Goal: Task Accomplishment & Management: Use online tool/utility

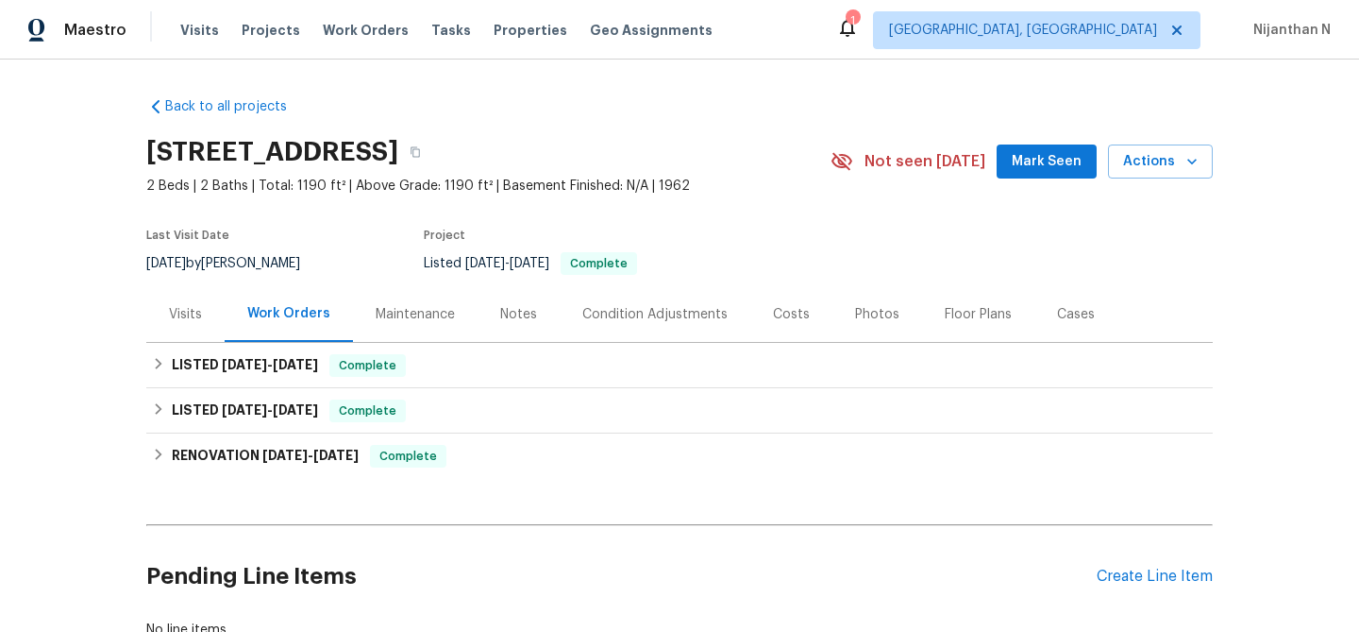
click at [438, 314] on div "Maintenance" at bounding box center [415, 314] width 79 height 19
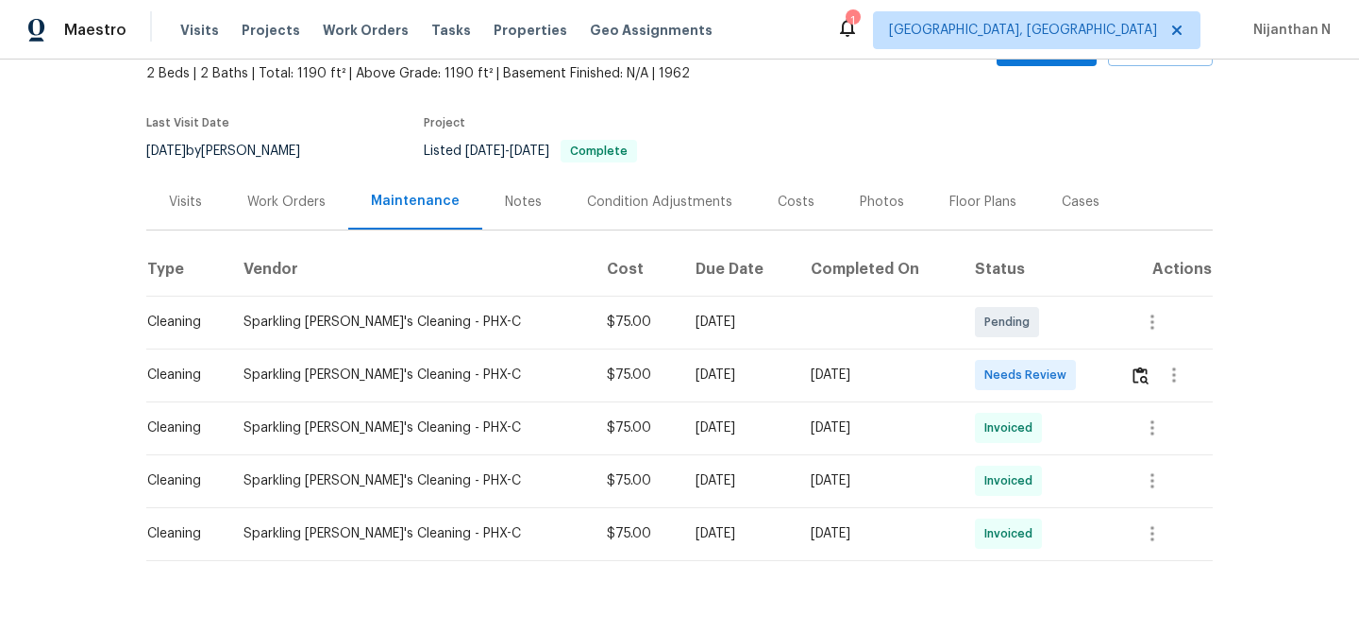
scroll to position [143, 0]
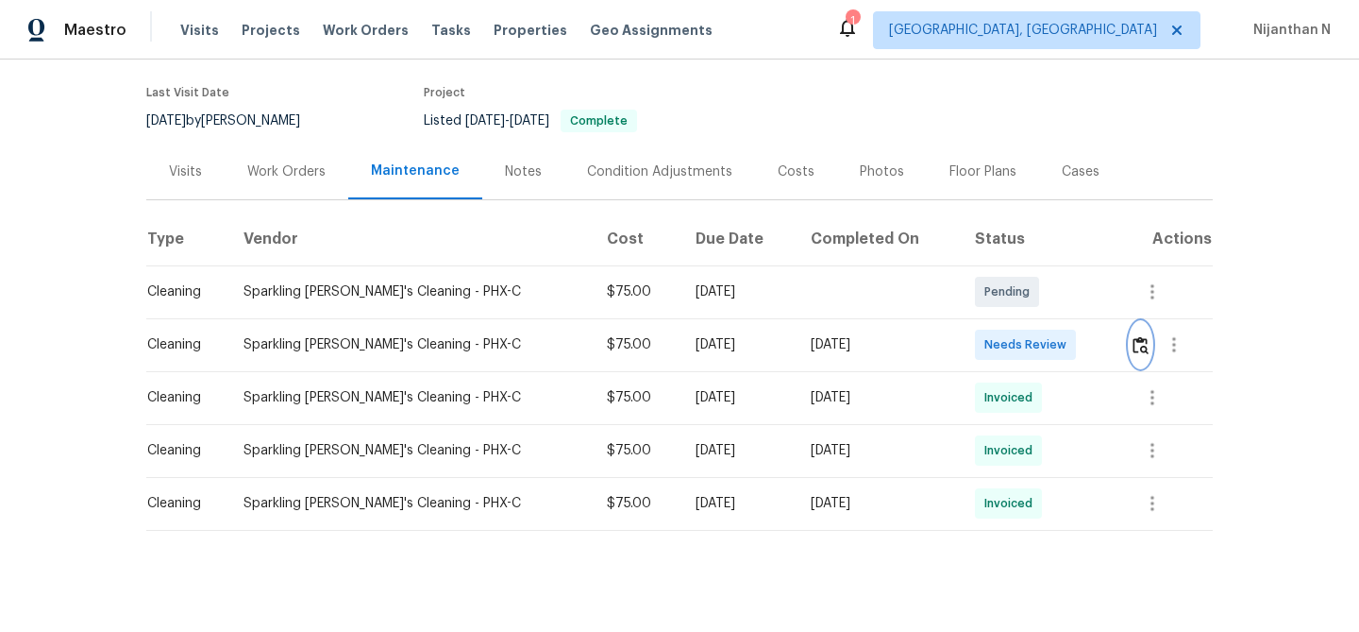
click at [1136, 352] on img "button" at bounding box center [1141, 345] width 16 height 18
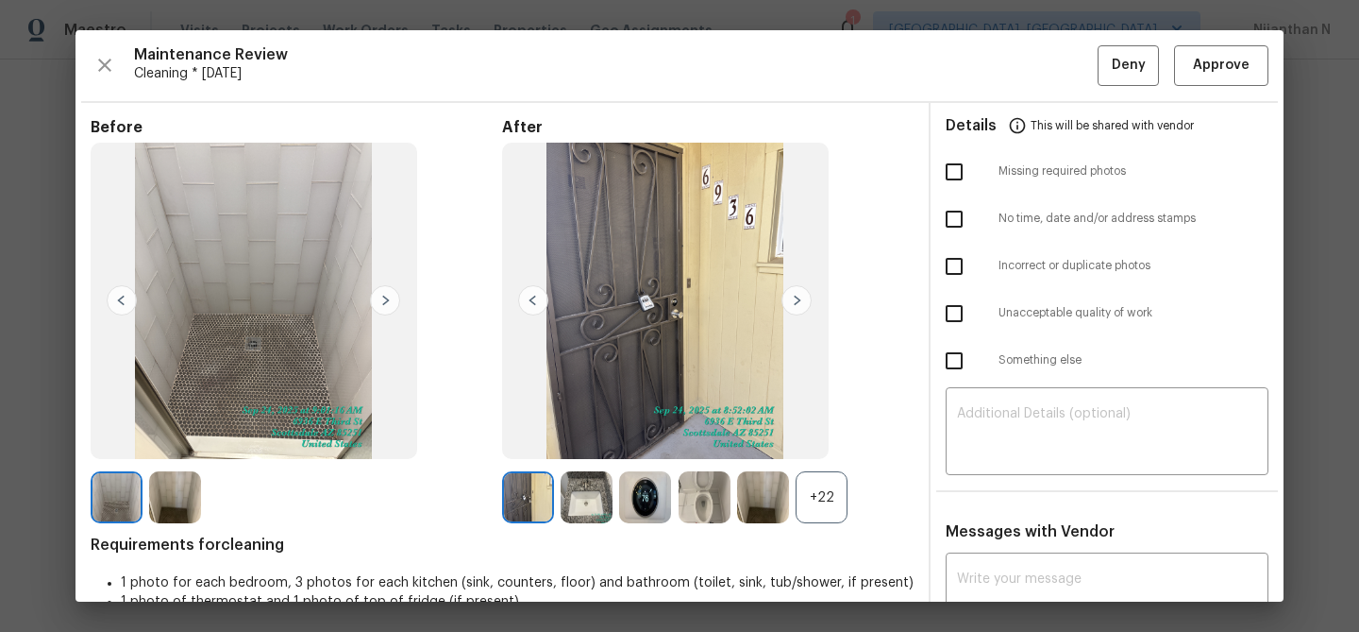
click at [833, 503] on div "+22" at bounding box center [822, 497] width 52 height 52
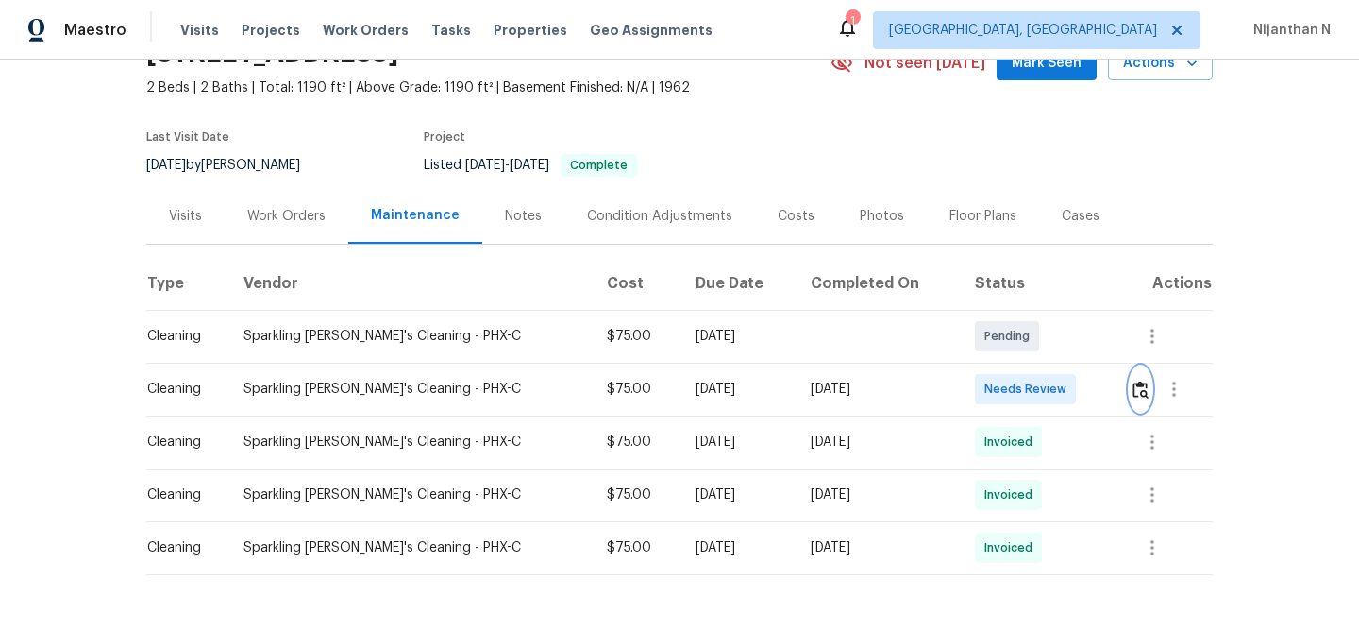
scroll to position [111, 0]
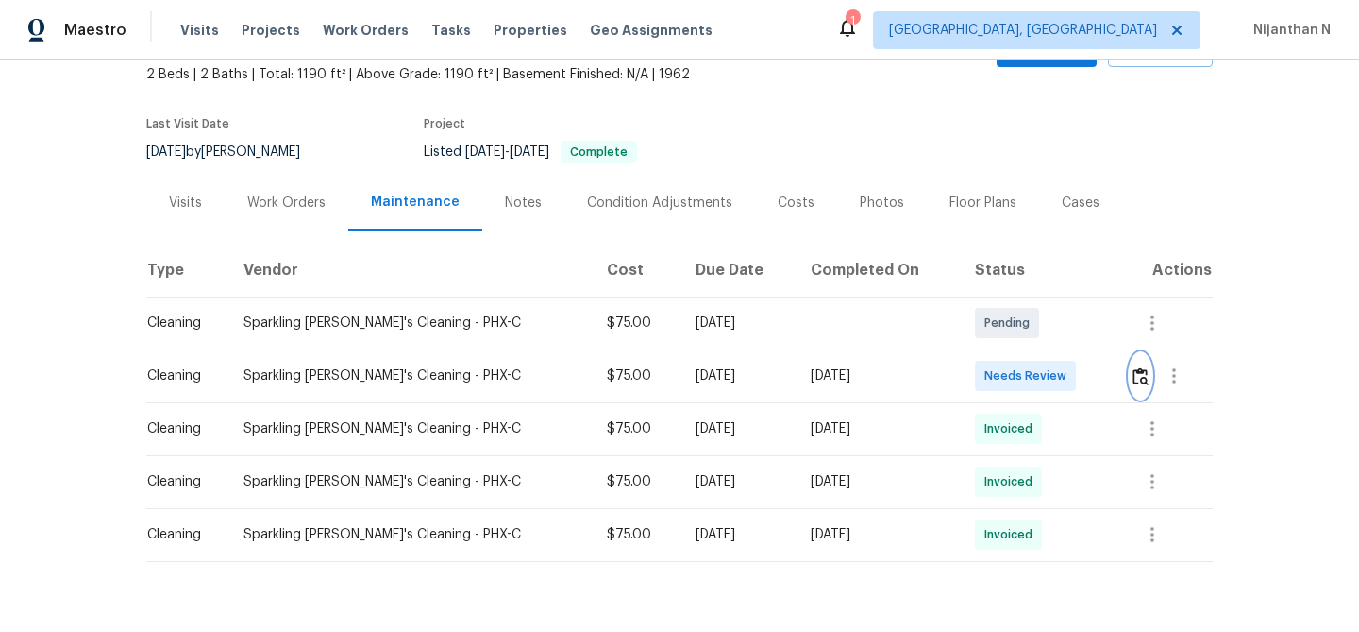
click at [1137, 376] on img "button" at bounding box center [1141, 376] width 16 height 18
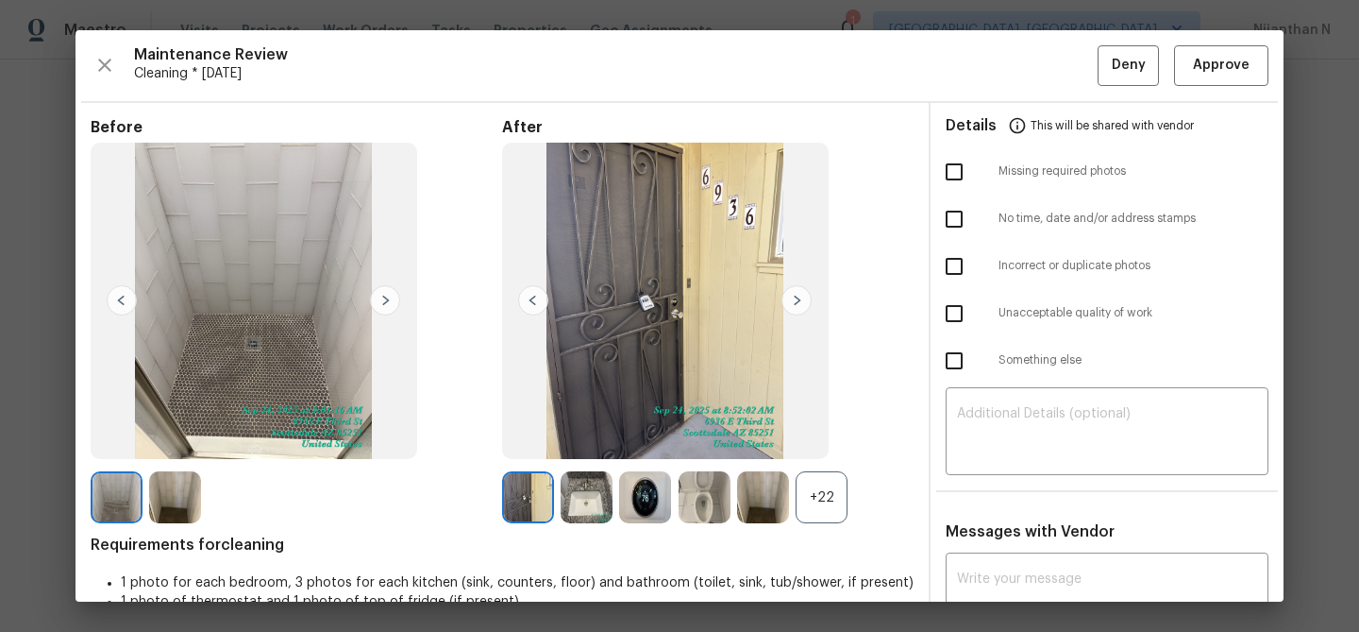
click at [820, 515] on div "+22" at bounding box center [822, 497] width 52 height 52
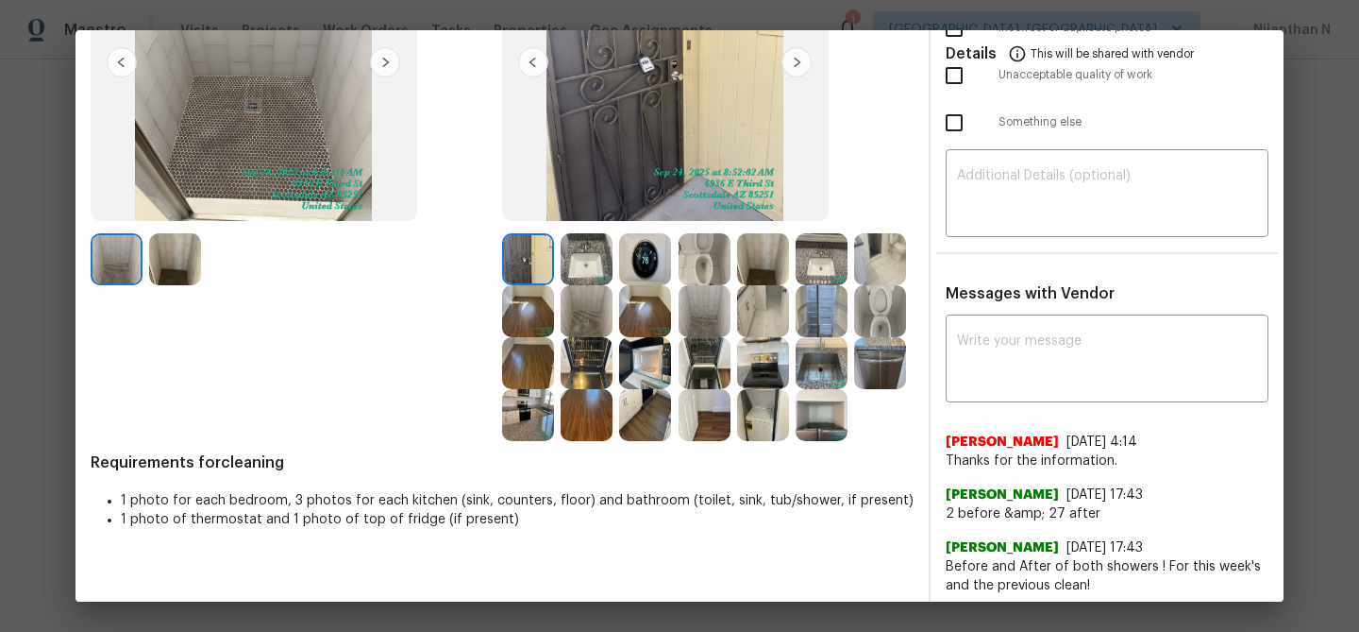
scroll to position [242, 0]
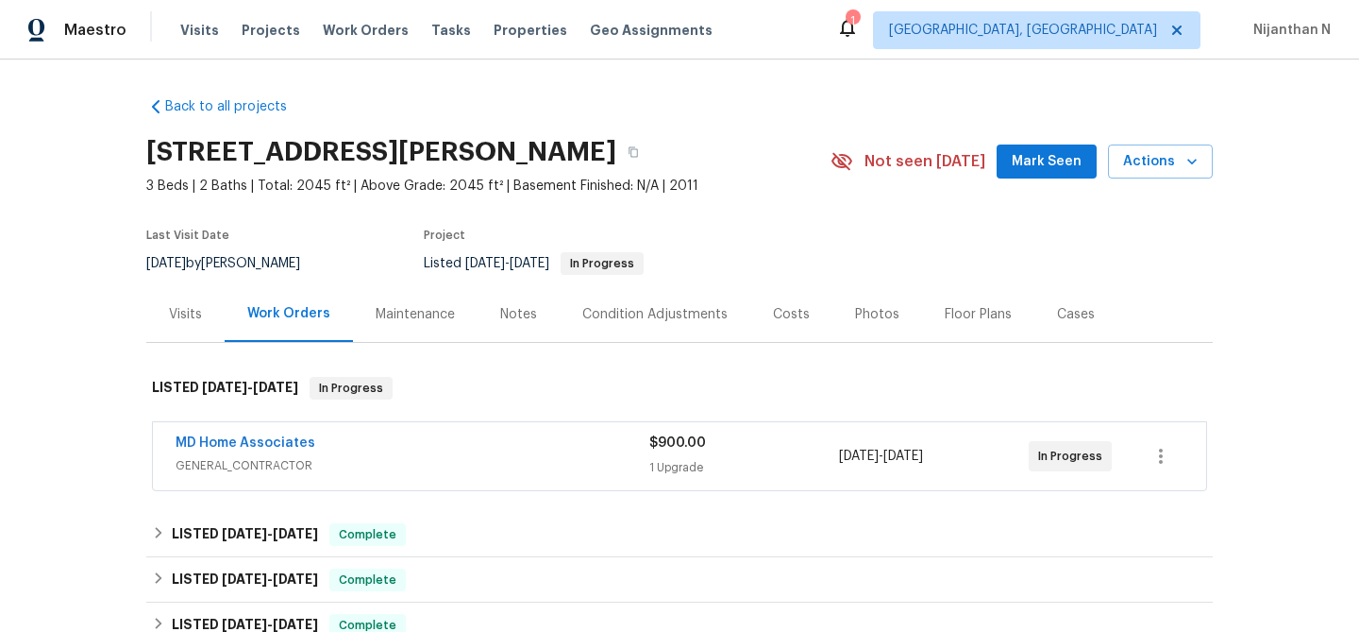
click at [402, 317] on div "Maintenance" at bounding box center [415, 314] width 79 height 19
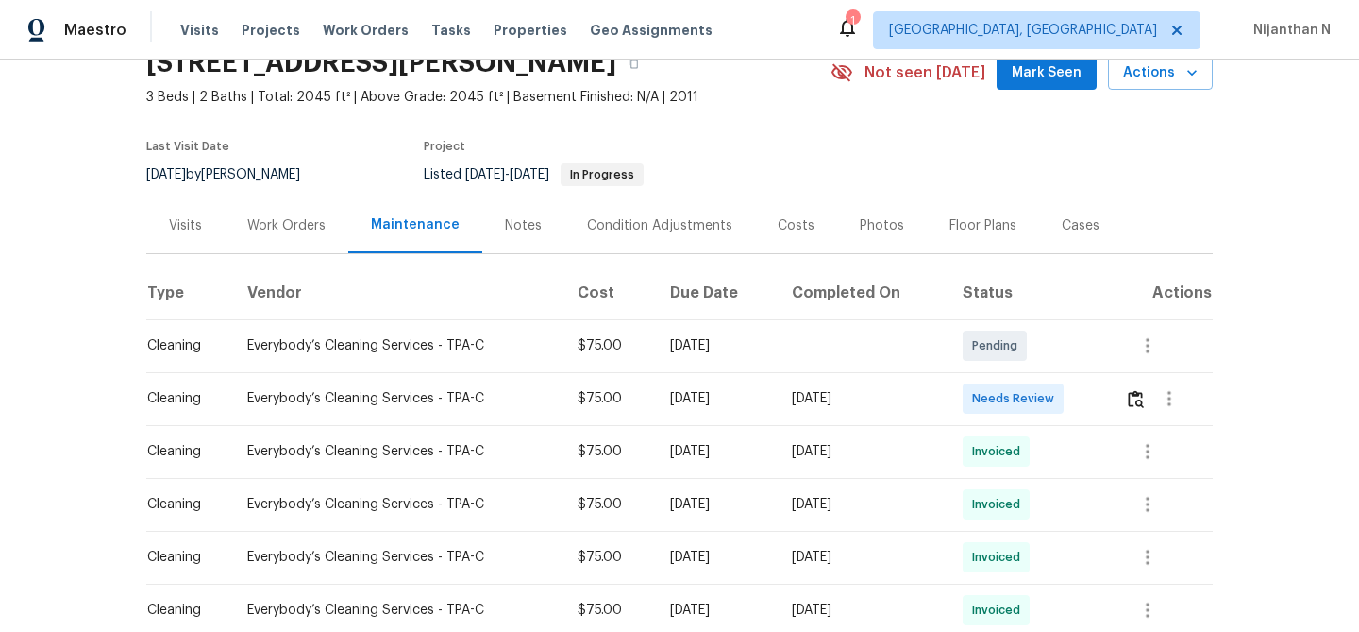
scroll to position [101, 0]
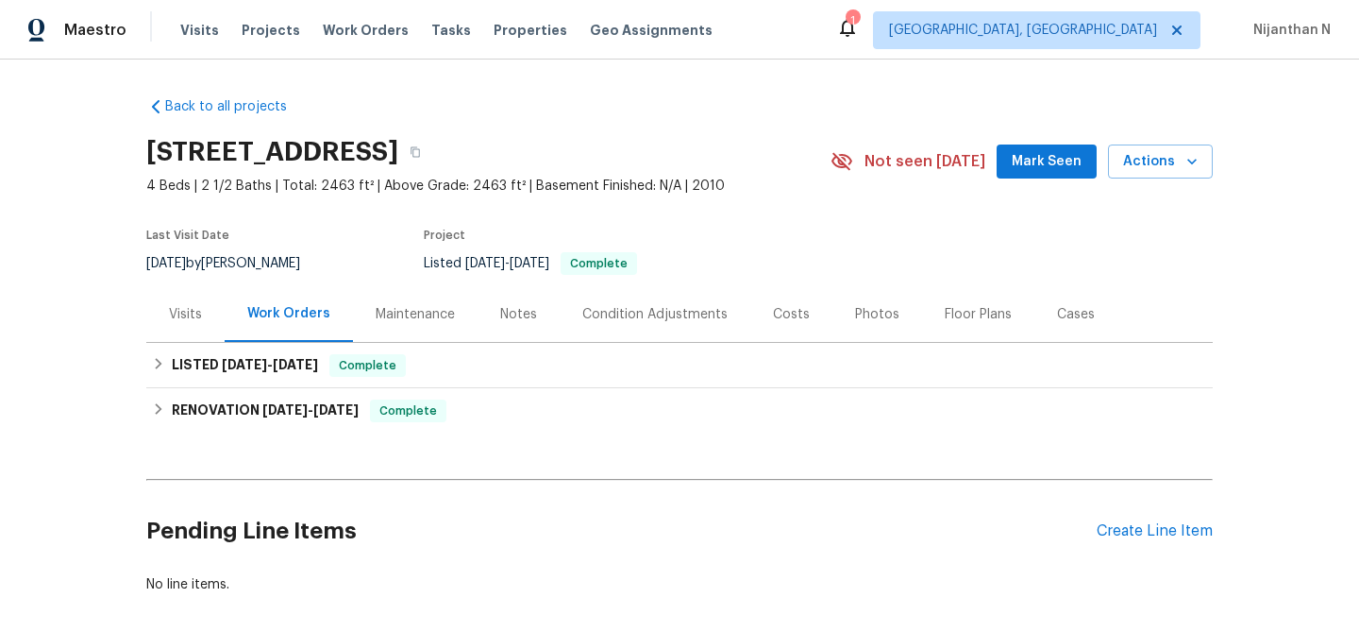
click at [397, 323] on div "Maintenance" at bounding box center [415, 314] width 125 height 56
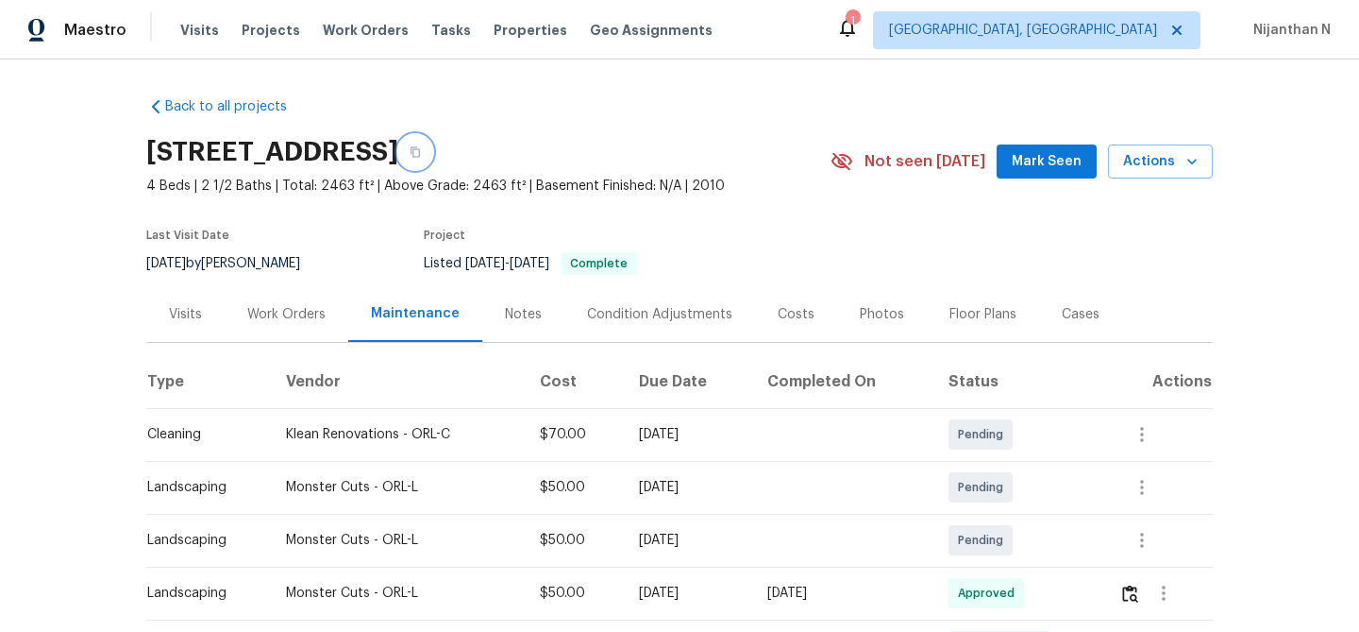
click at [432, 160] on button "button" at bounding box center [415, 152] width 34 height 34
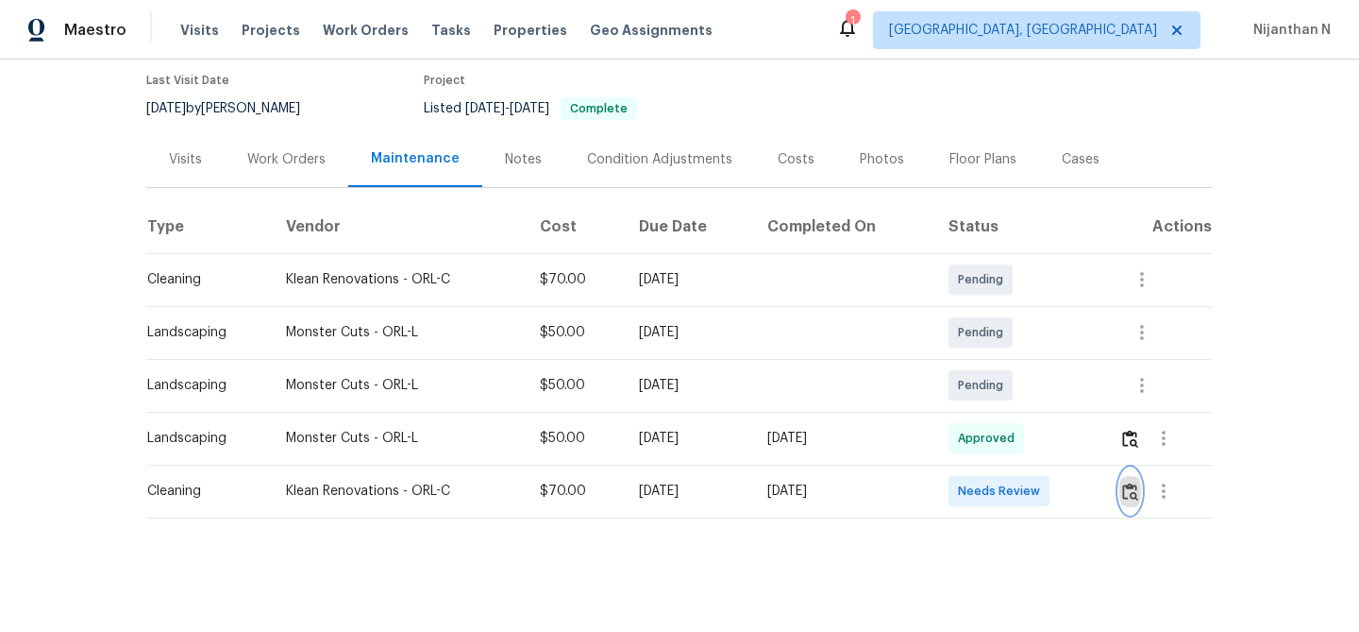
click at [1139, 501] on button "button" at bounding box center [1131, 490] width 22 height 45
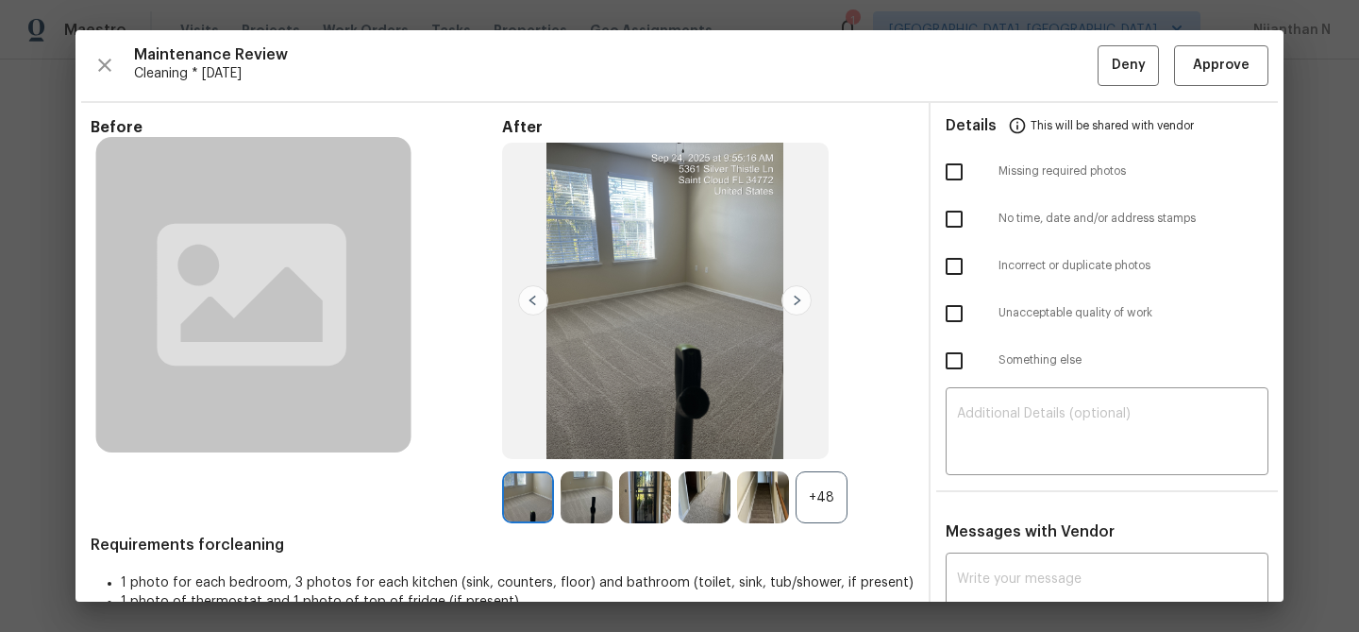
click at [807, 488] on div "+48" at bounding box center [822, 497] width 52 height 52
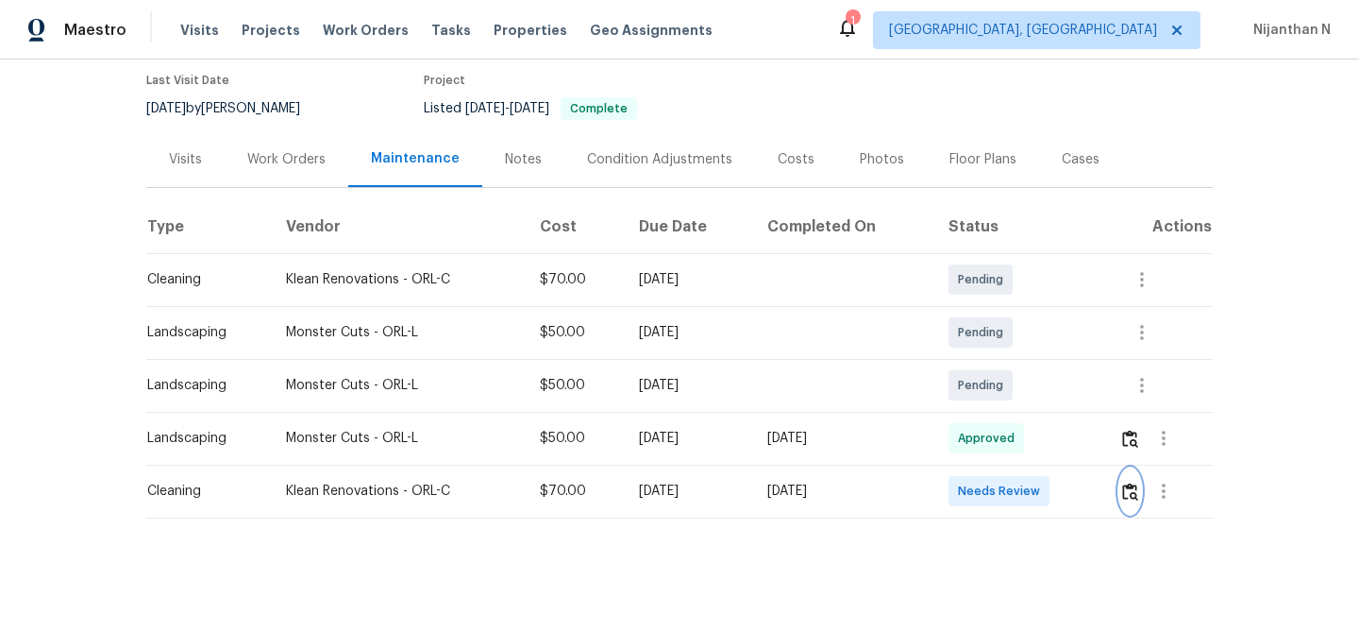
click at [1132, 488] on img "button" at bounding box center [1130, 491] width 16 height 18
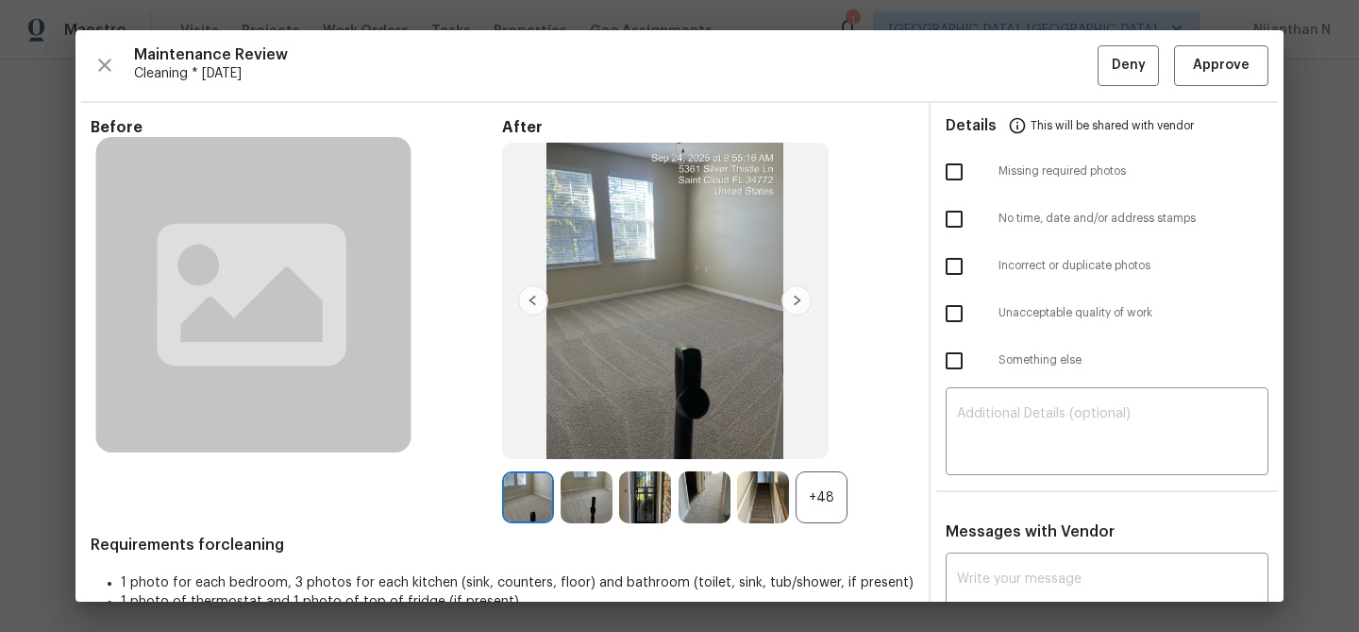
click at [810, 487] on div "+48" at bounding box center [822, 497] width 52 height 52
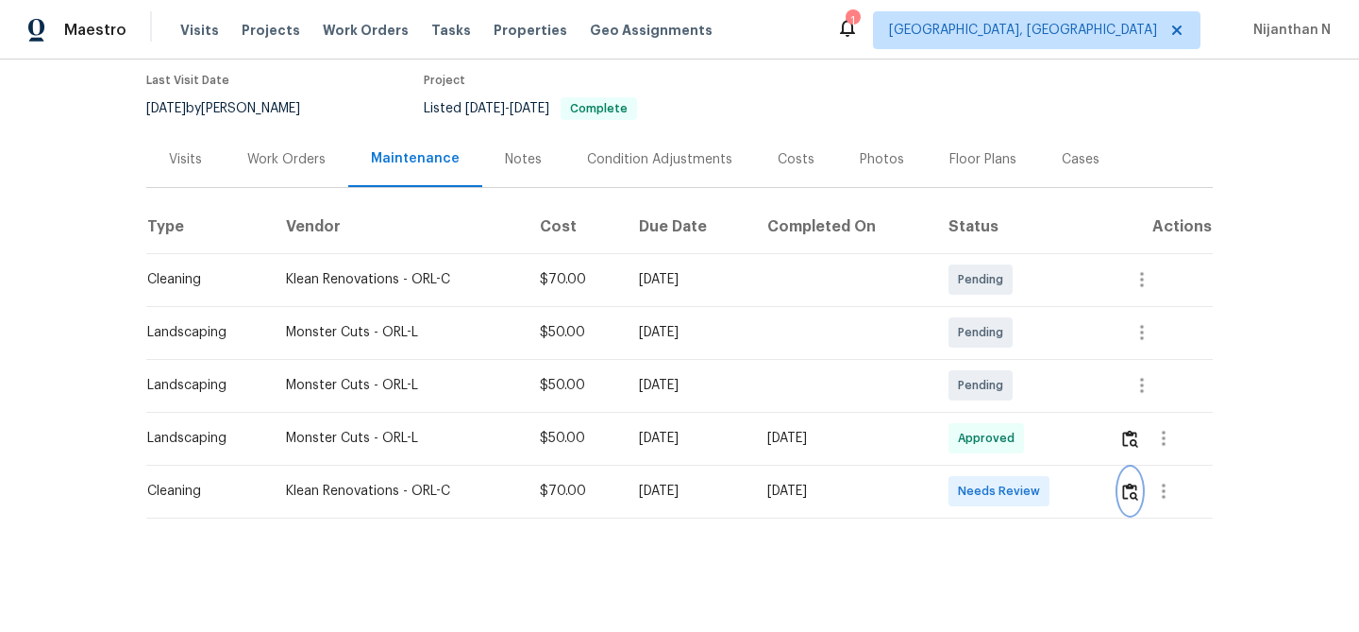
click at [1135, 484] on img "button" at bounding box center [1130, 491] width 16 height 18
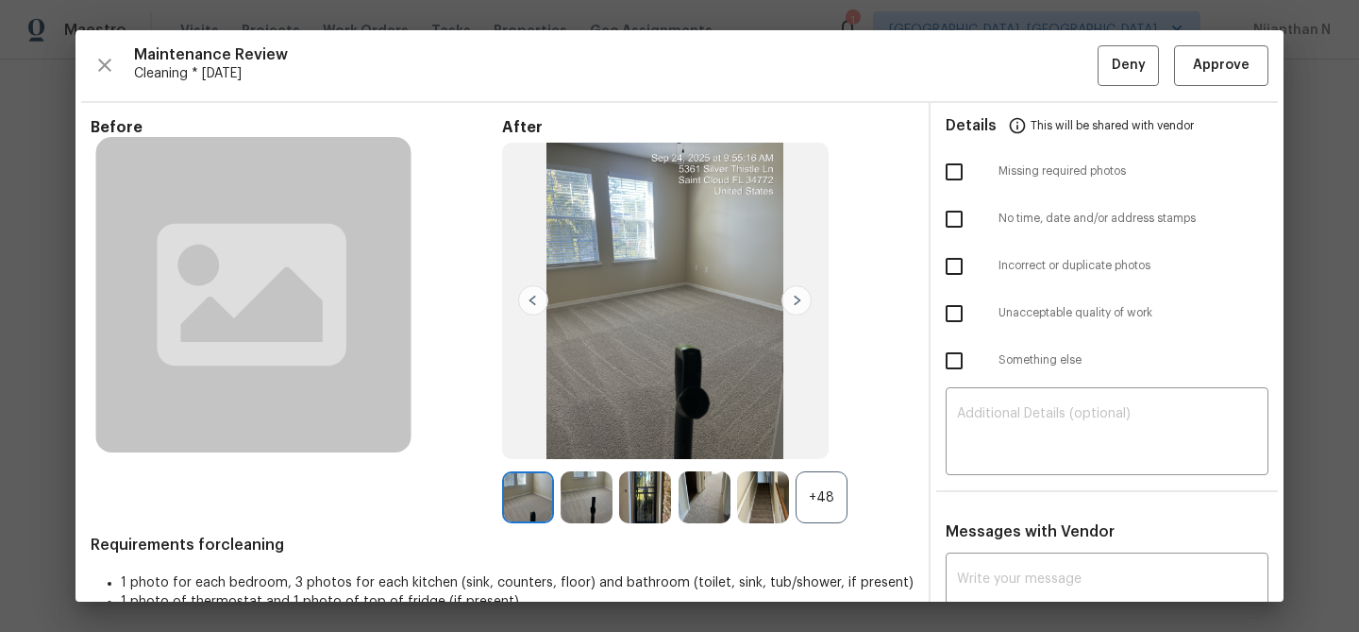
click at [824, 503] on div "+48" at bounding box center [822, 497] width 52 height 52
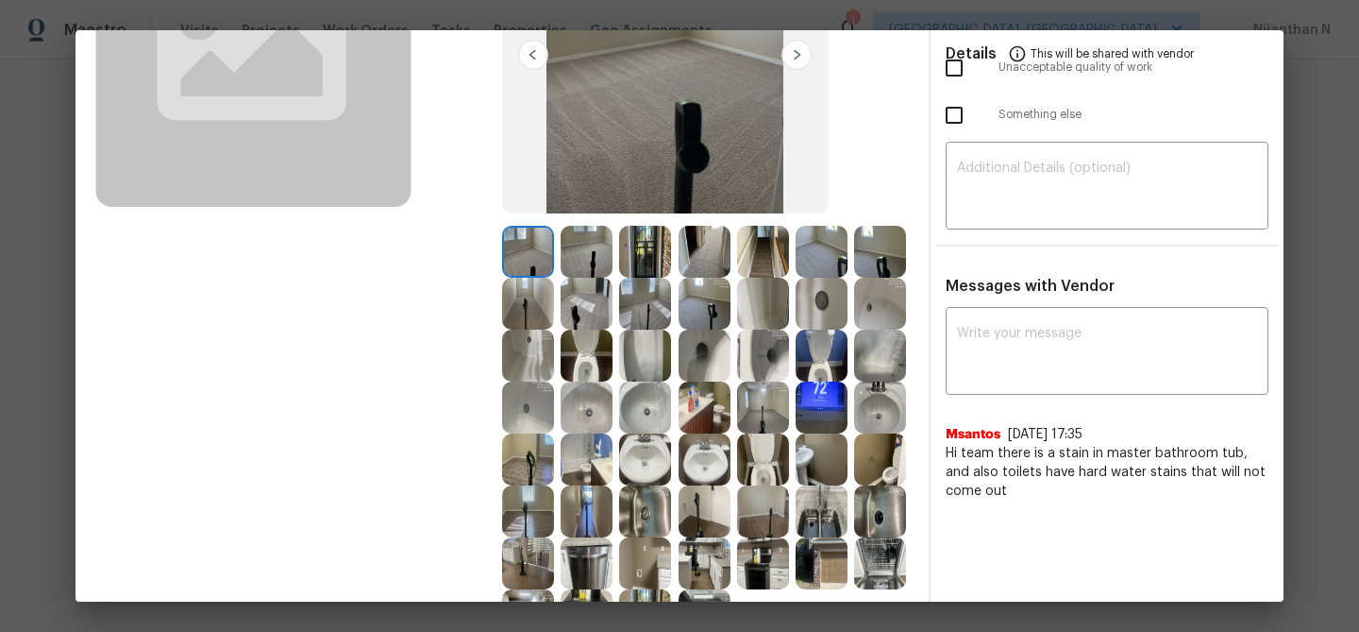
scroll to position [307, 0]
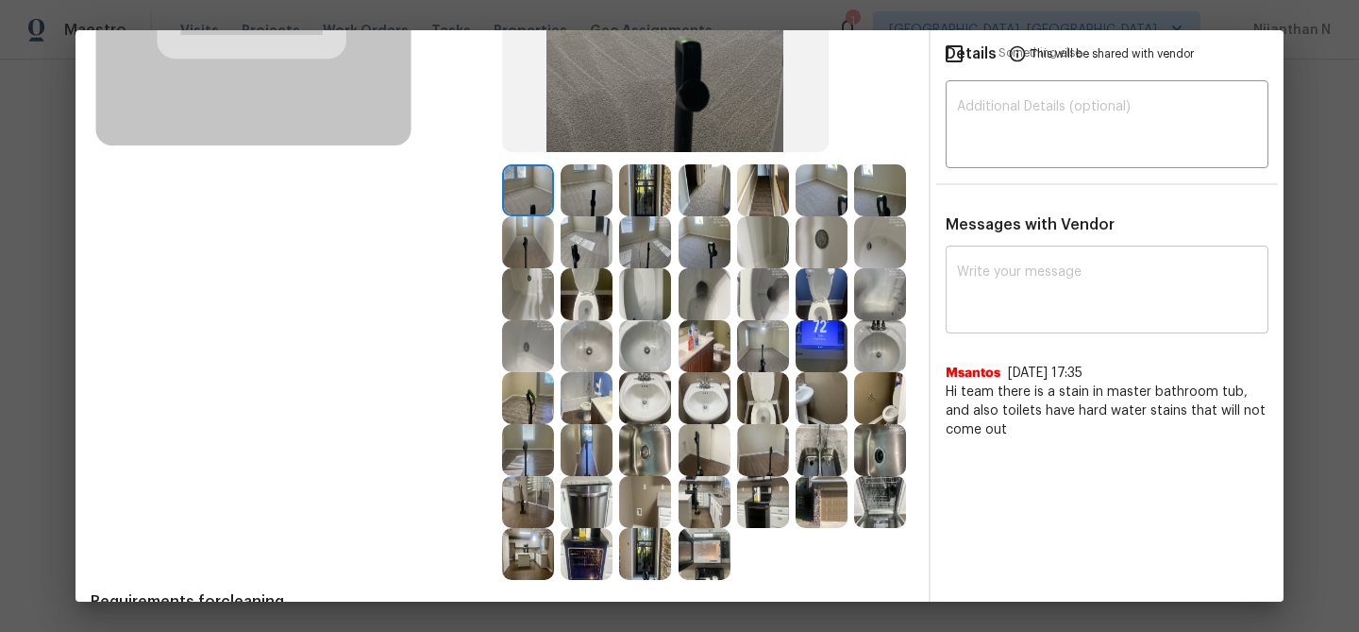
click at [1053, 290] on textarea at bounding box center [1107, 291] width 300 height 53
paste textarea "Maintenance Audit Team: Hello!"
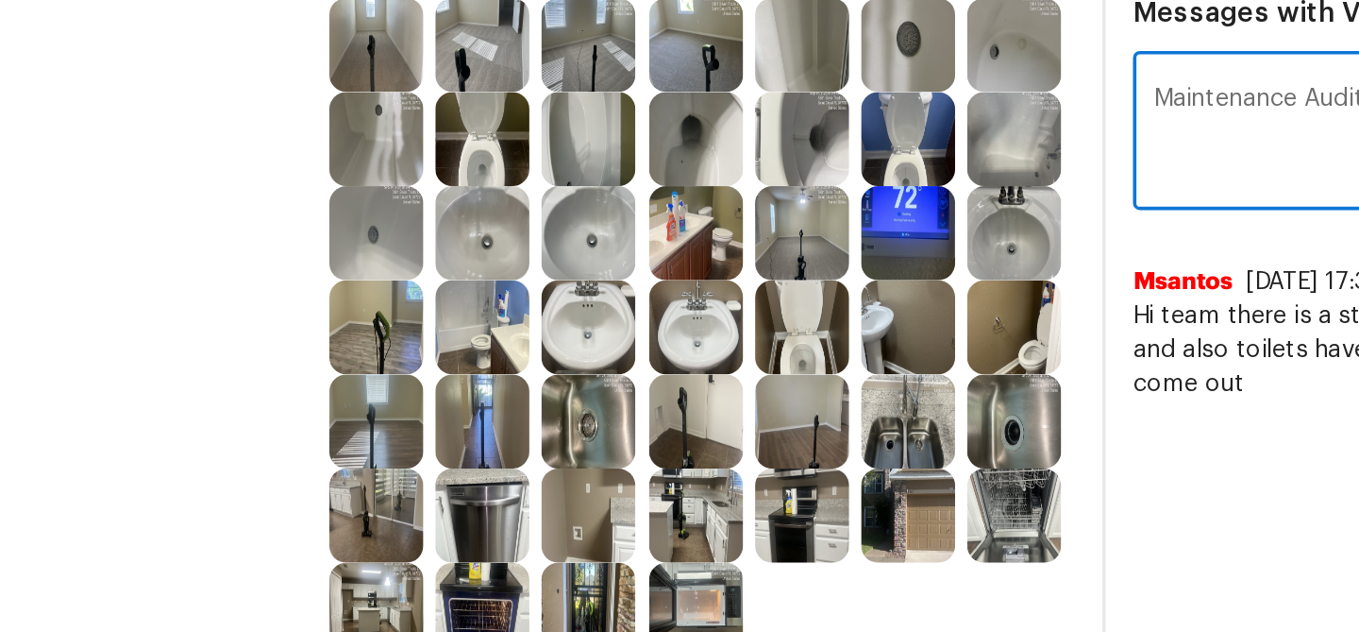
scroll to position [334, 0]
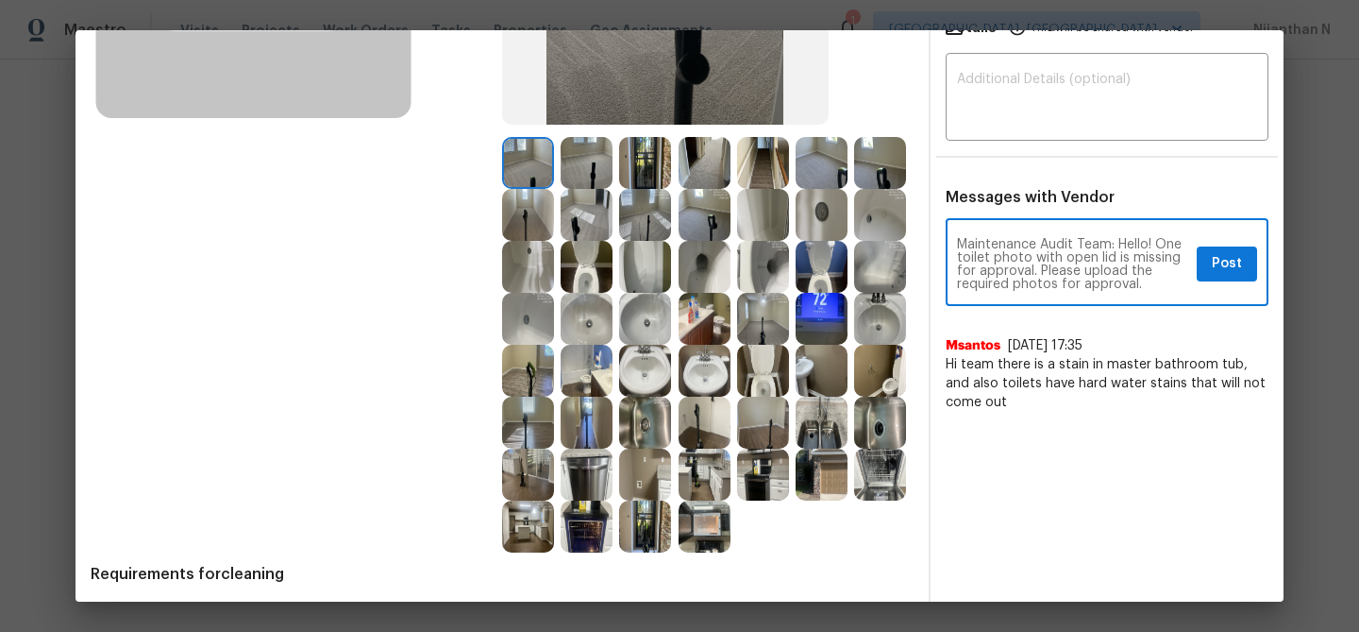
paste textarea "As per our updated SWO the photos must be uploaded within 48 hours of the origi…"
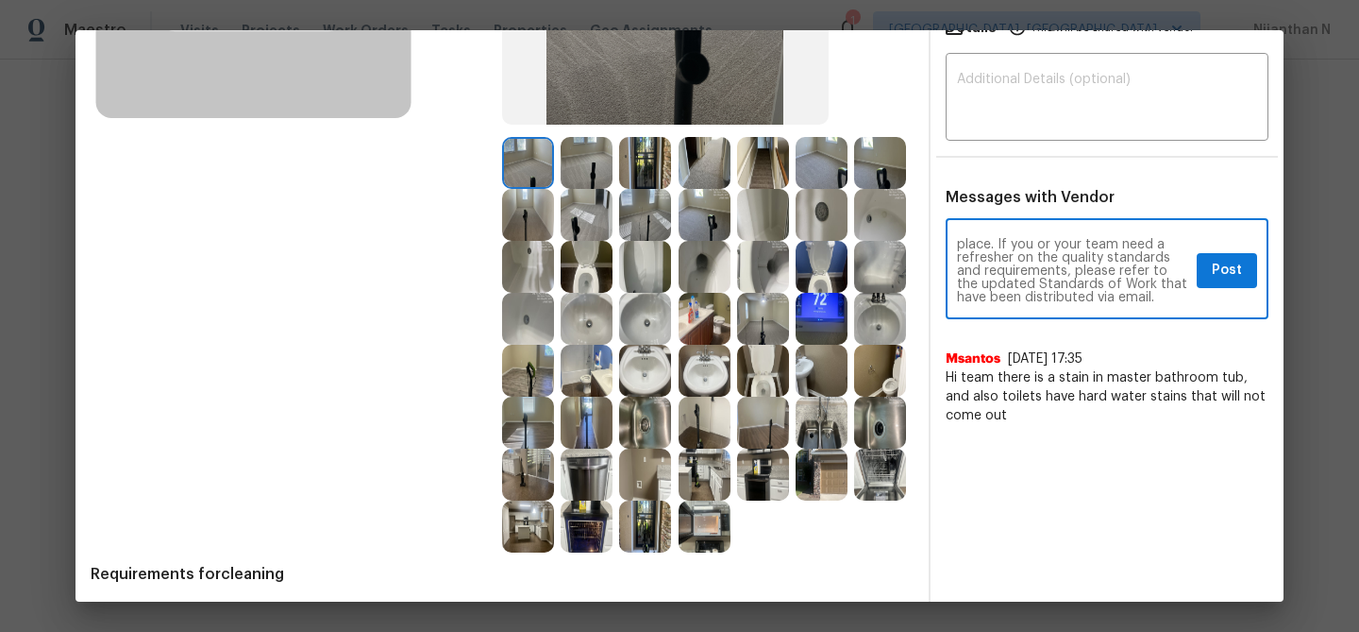
type textarea "Maintenance Audit Team: Hello! One toilet photo with open lid is missing for ap…"
click at [1236, 284] on button "Post" at bounding box center [1227, 270] width 60 height 35
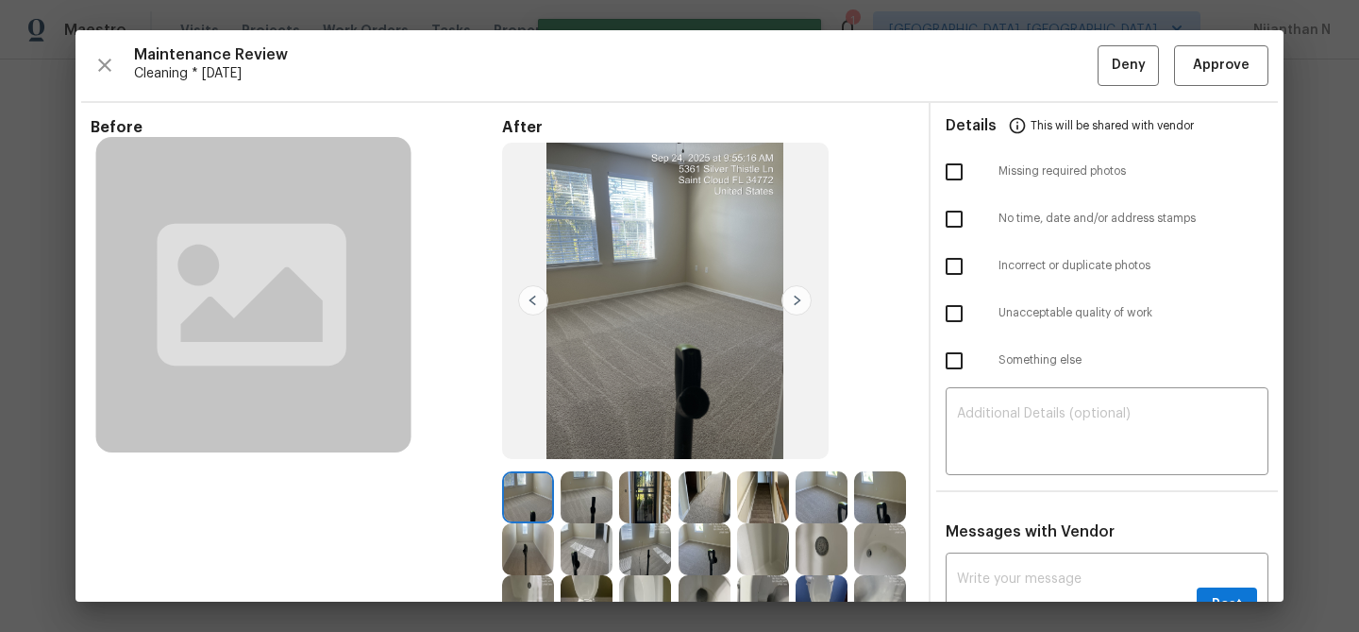
scroll to position [0, 0]
click at [1117, 75] on span "Deny" at bounding box center [1129, 66] width 34 height 24
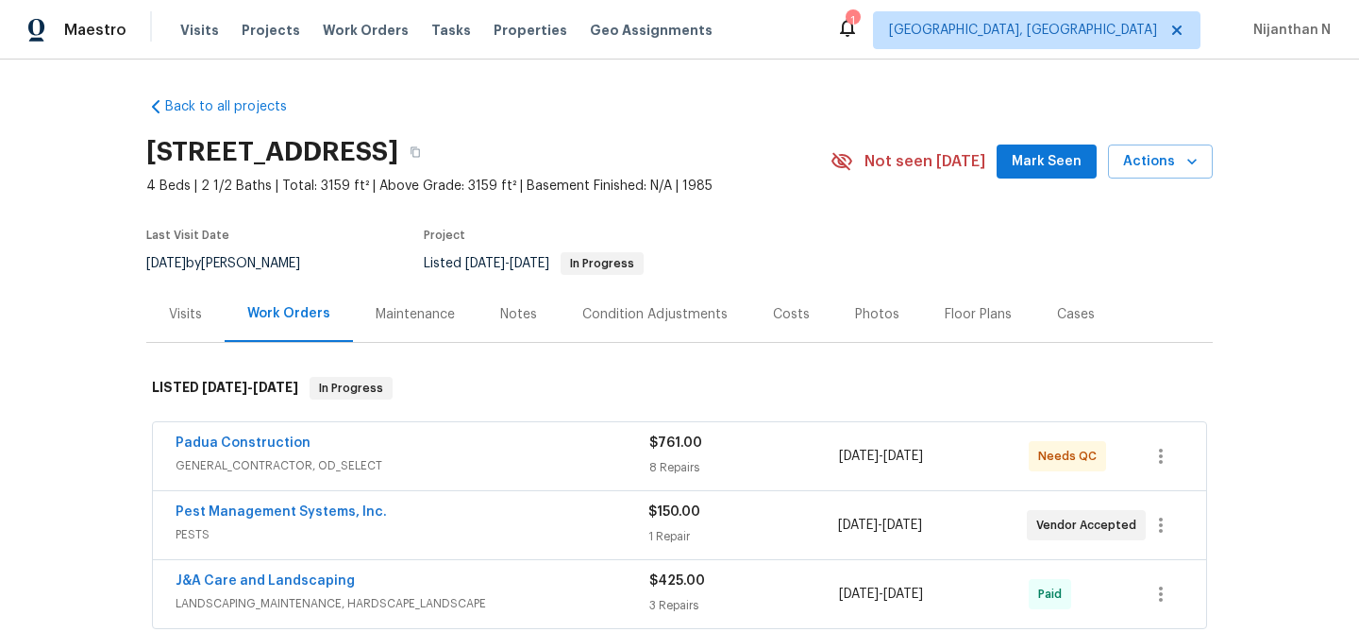
click at [422, 324] on div "Maintenance" at bounding box center [415, 314] width 125 height 56
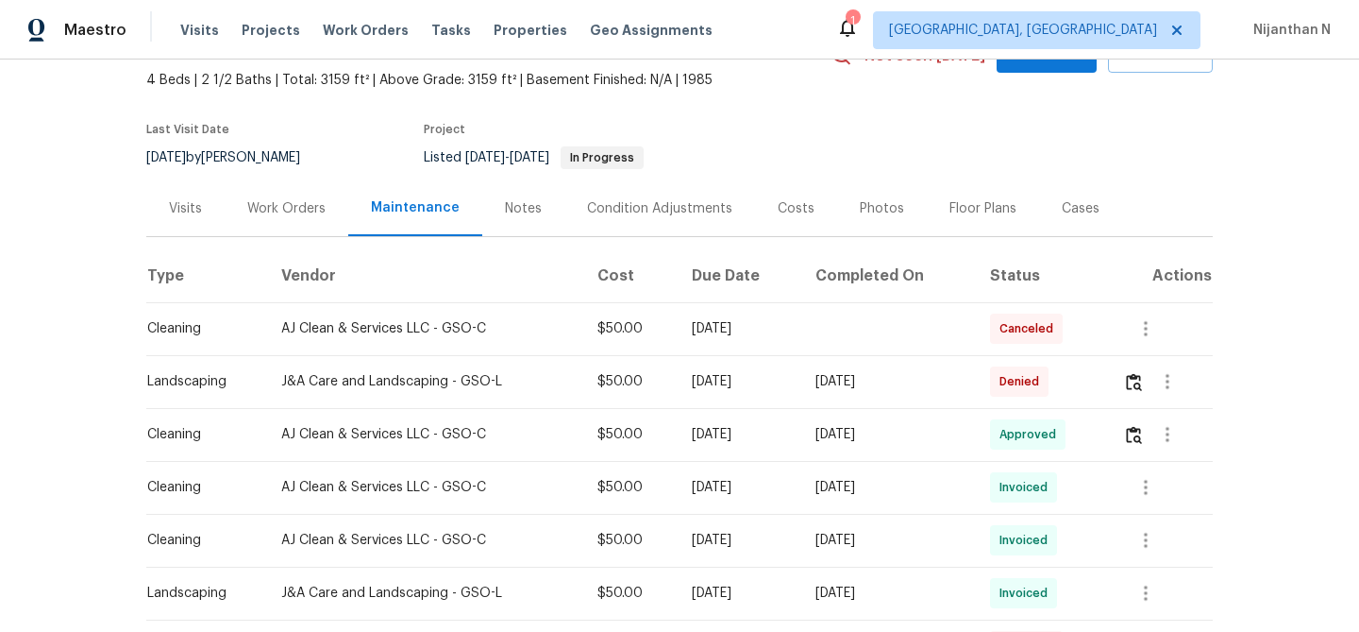
scroll to position [230, 0]
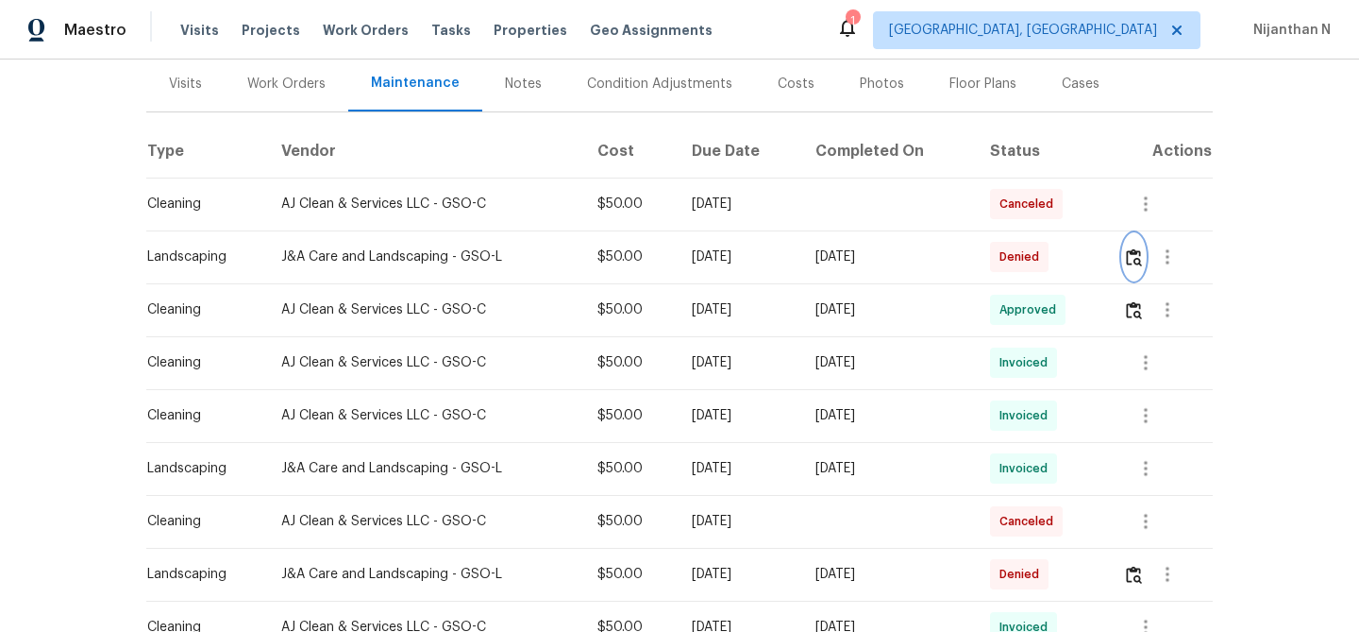
click at [1135, 269] on button "button" at bounding box center [1134, 256] width 22 height 45
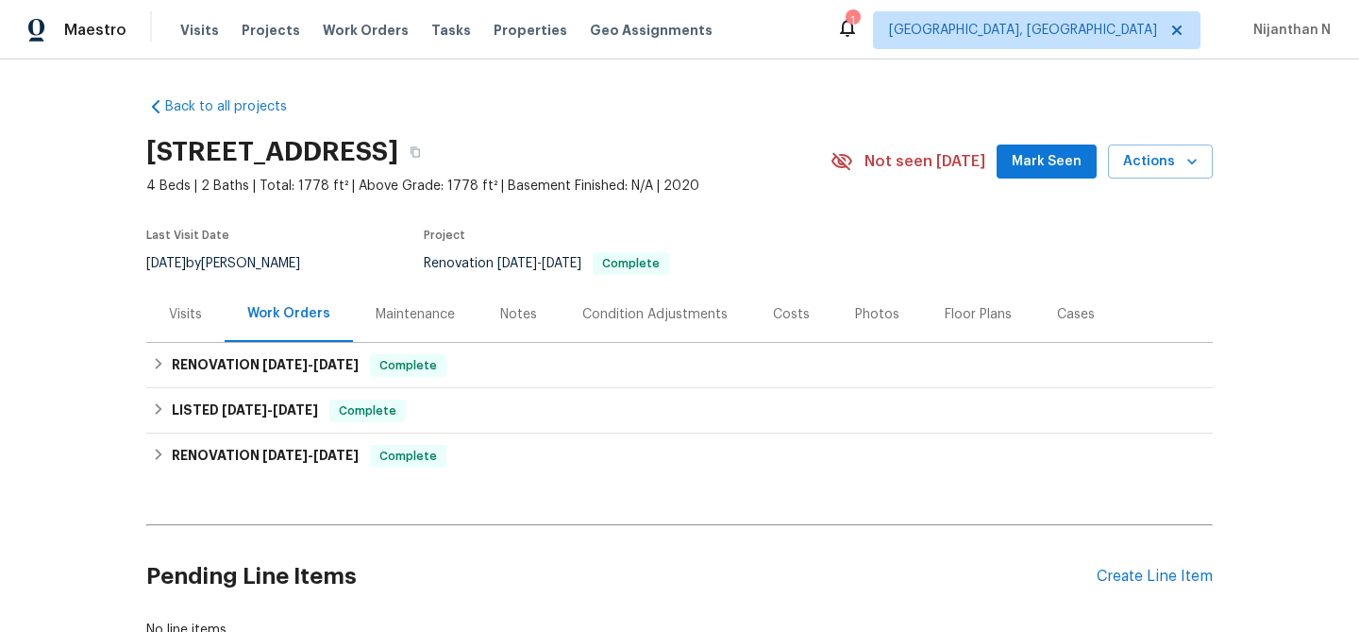
click at [394, 312] on div "Maintenance" at bounding box center [415, 314] width 79 height 19
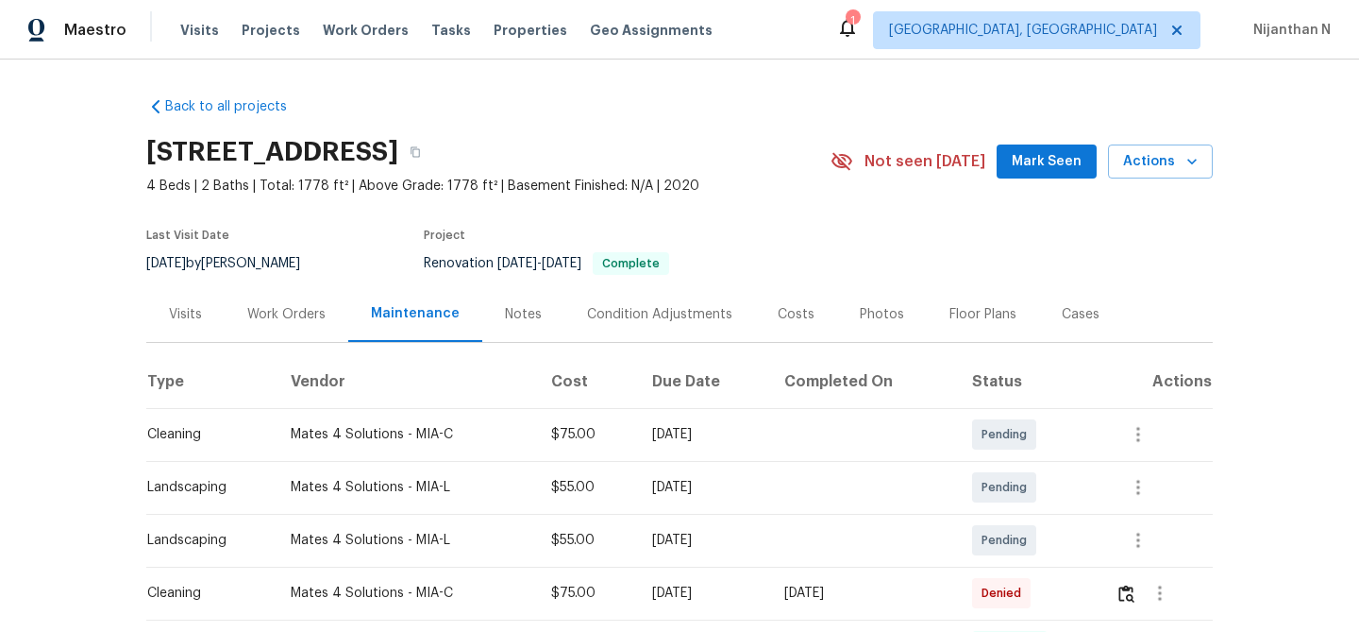
scroll to position [155, 0]
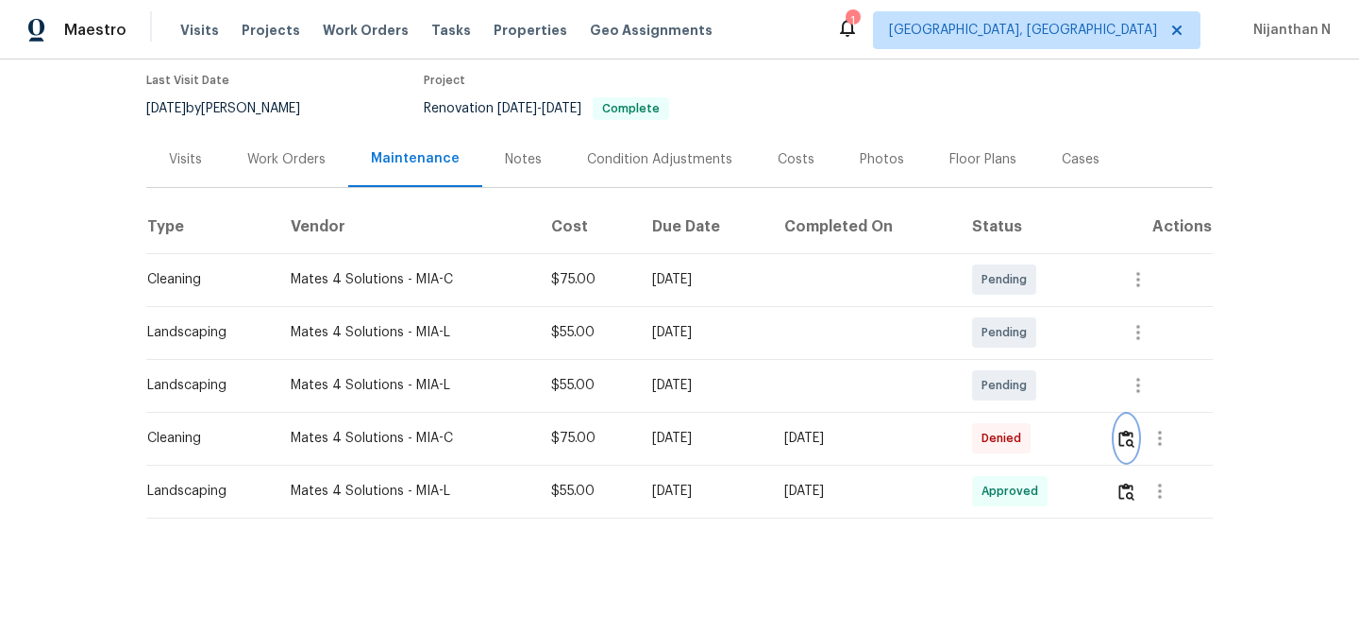
click at [1128, 430] on img "button" at bounding box center [1127, 439] width 16 height 18
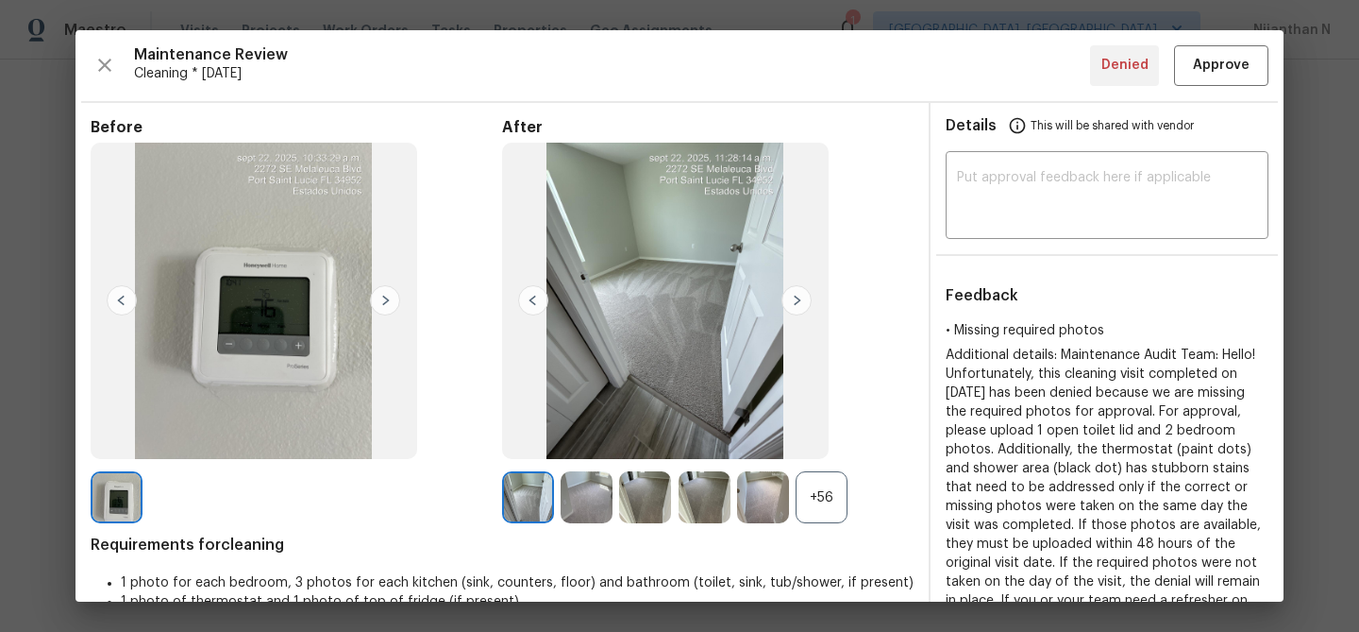
click at [819, 482] on div "+56" at bounding box center [822, 497] width 52 height 52
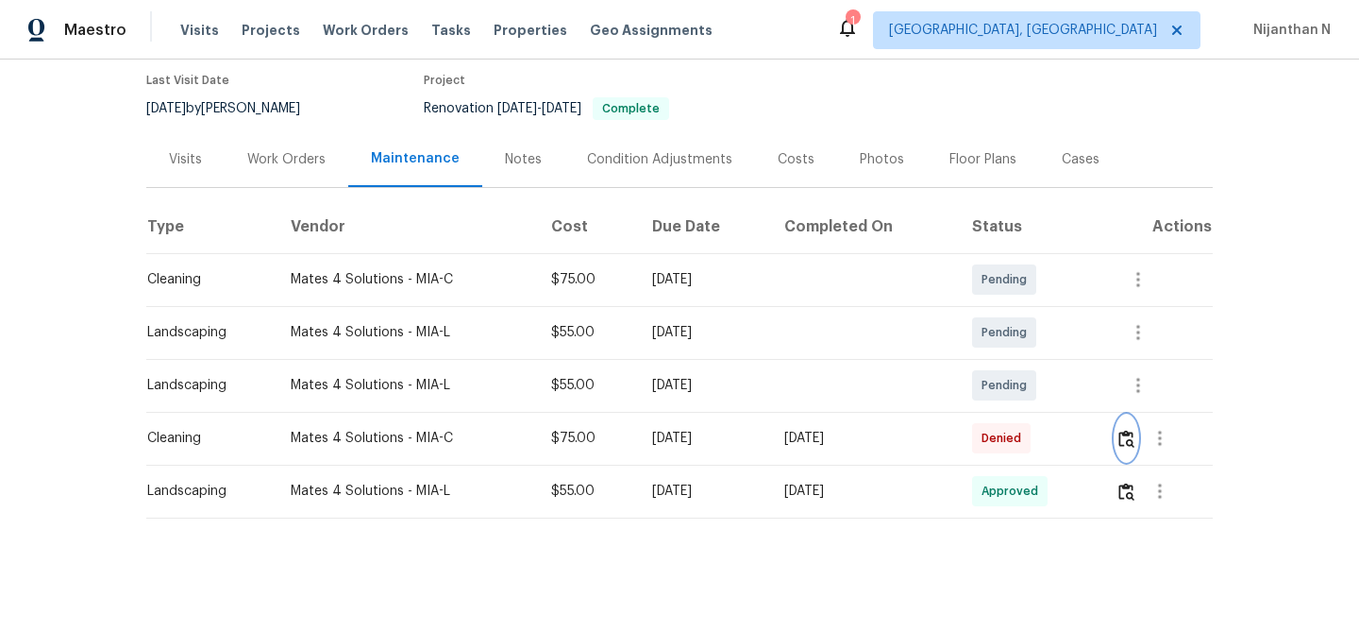
click at [1130, 427] on button "button" at bounding box center [1127, 437] width 22 height 45
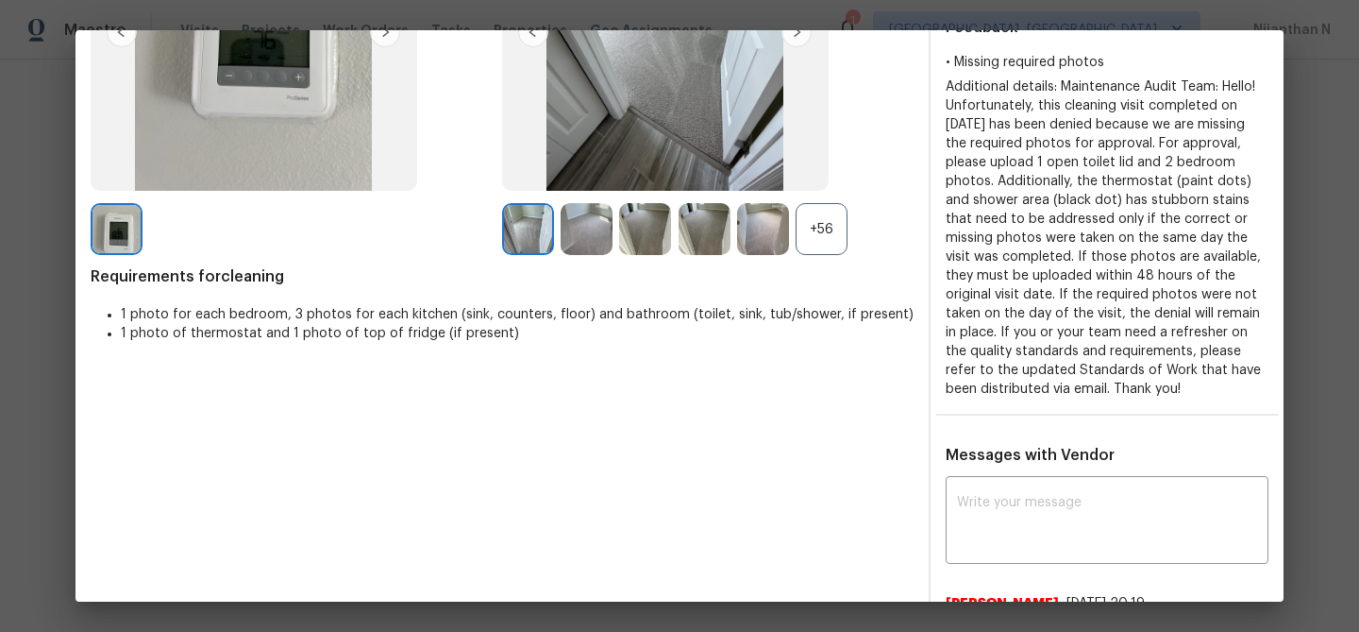
scroll to position [349, 0]
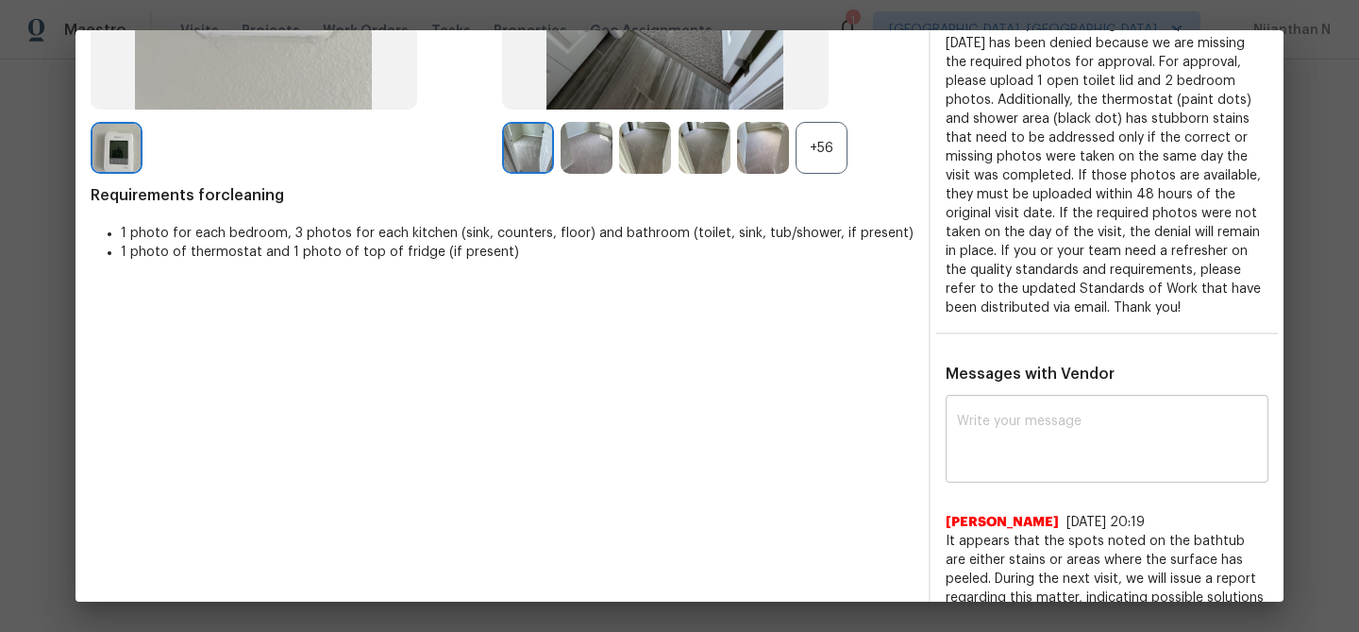
click at [1053, 436] on textarea at bounding box center [1107, 440] width 300 height 53
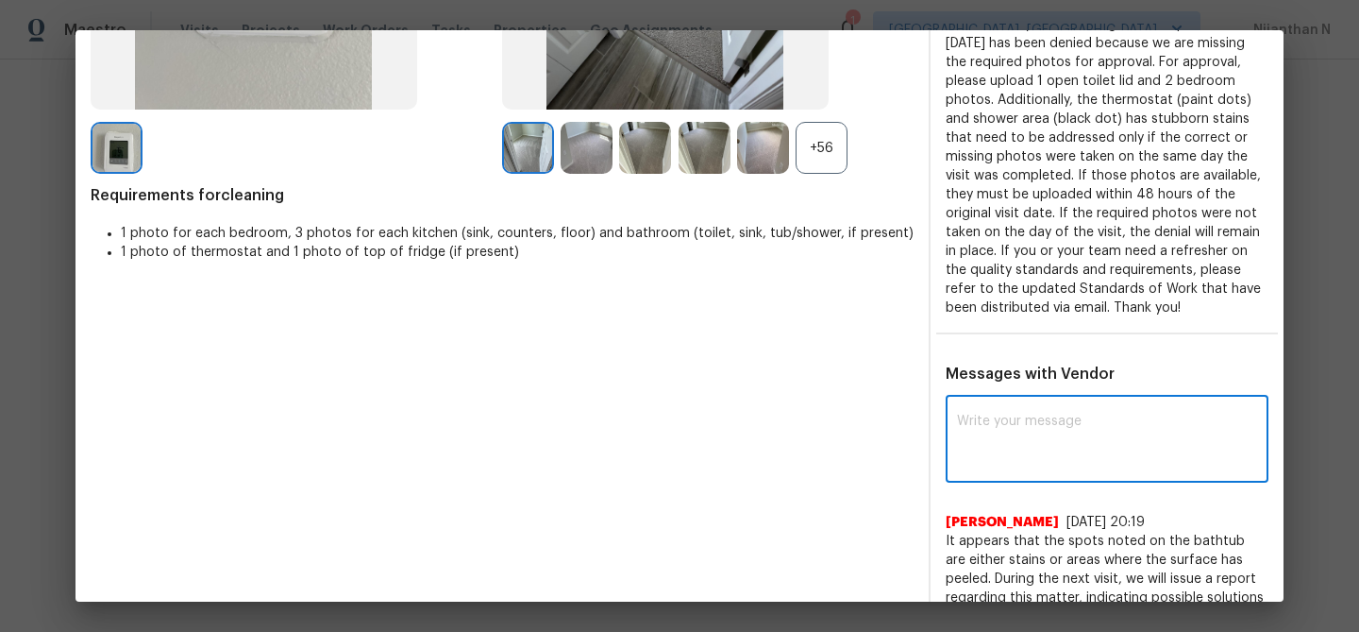
paste textarea "Maintenance Audit Team: Hello! Thank you for uploading the photo, after further…"
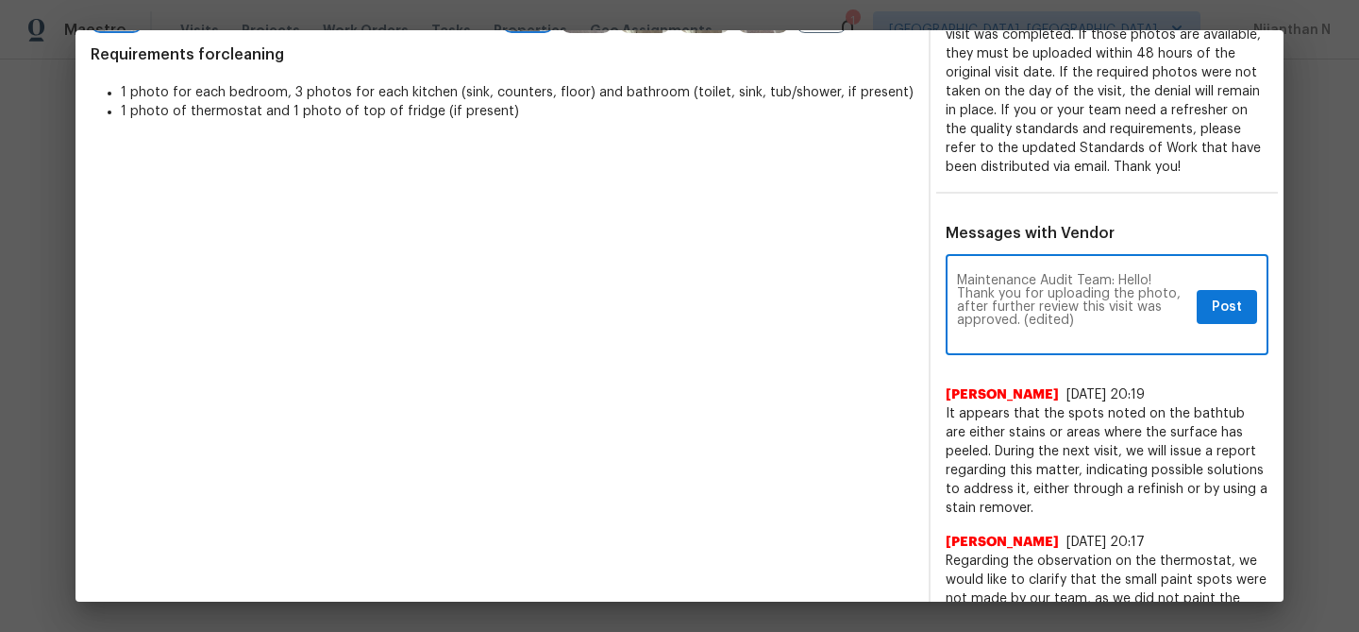
scroll to position [548, 0]
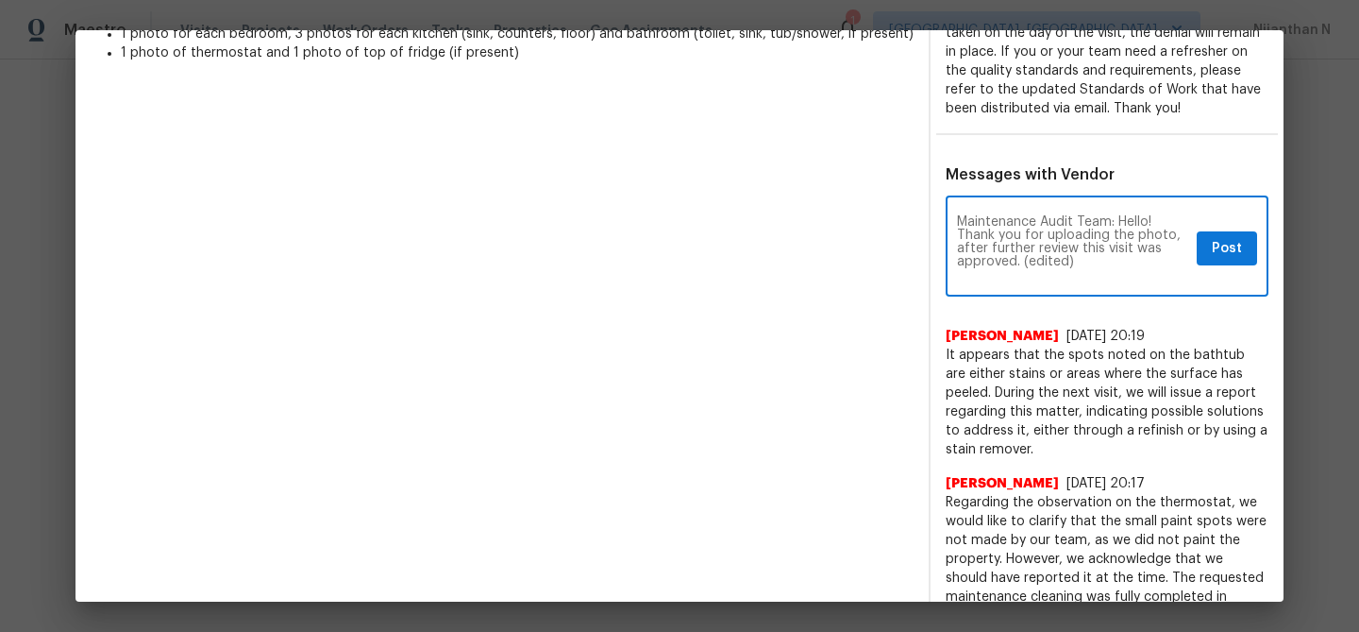
drag, startPoint x: 1021, startPoint y: 261, endPoint x: 1073, endPoint y: 261, distance: 51.9
click at [1073, 261] on textarea "Maintenance Audit Team: Hello! Thank you for uploading the photo, after further…" at bounding box center [1073, 248] width 232 height 66
type textarea "Maintenance Audit Team: Hello! Thank you for uploading the photo, after further…"
click at [1206, 253] on button "Post" at bounding box center [1227, 248] width 60 height 35
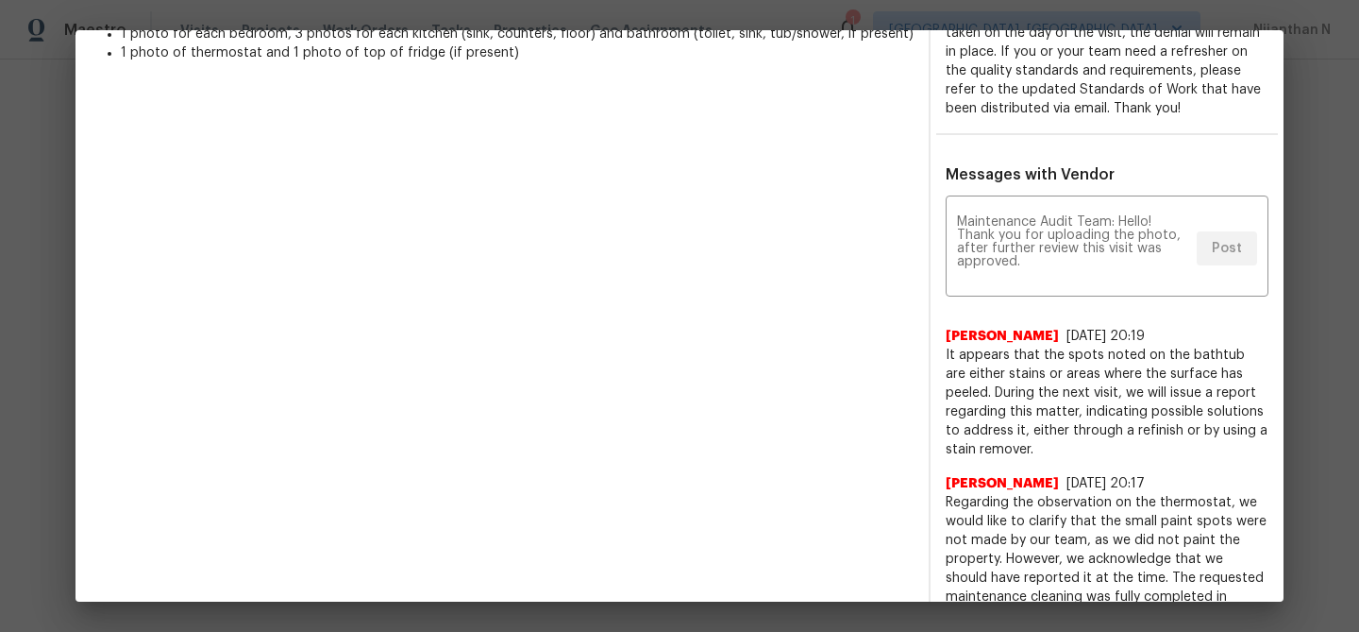
scroll to position [0, 0]
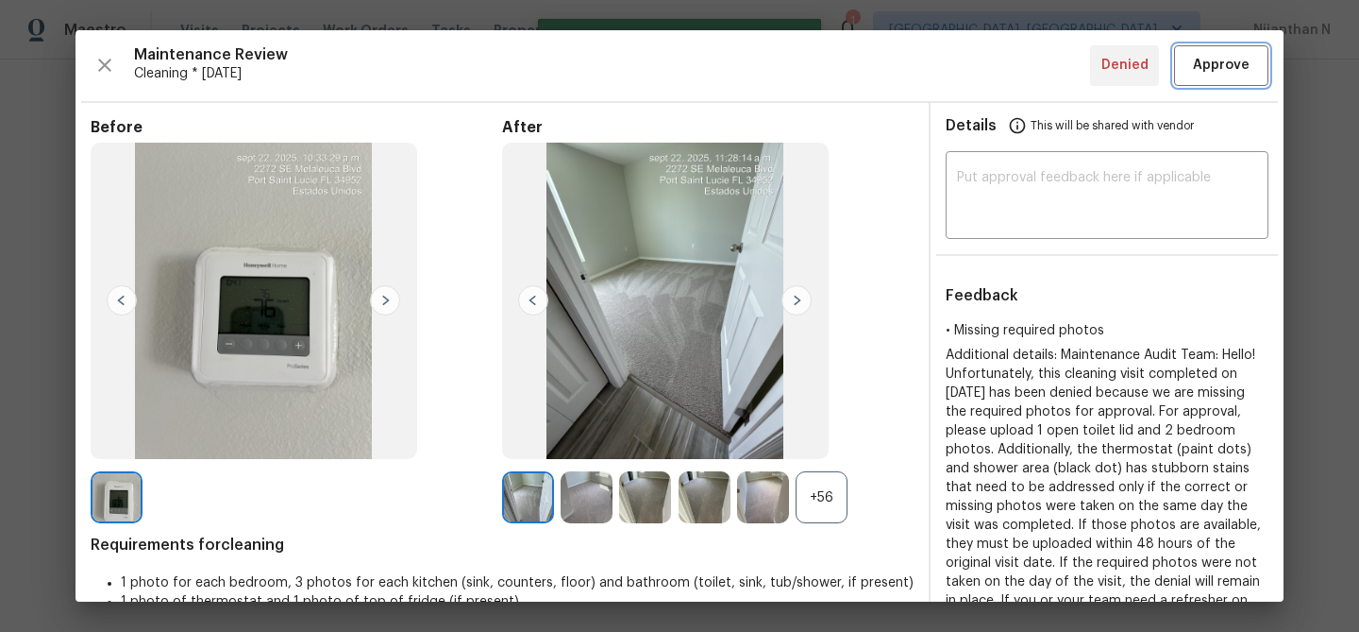
click at [1208, 71] on span "Approve" at bounding box center [1221, 66] width 57 height 24
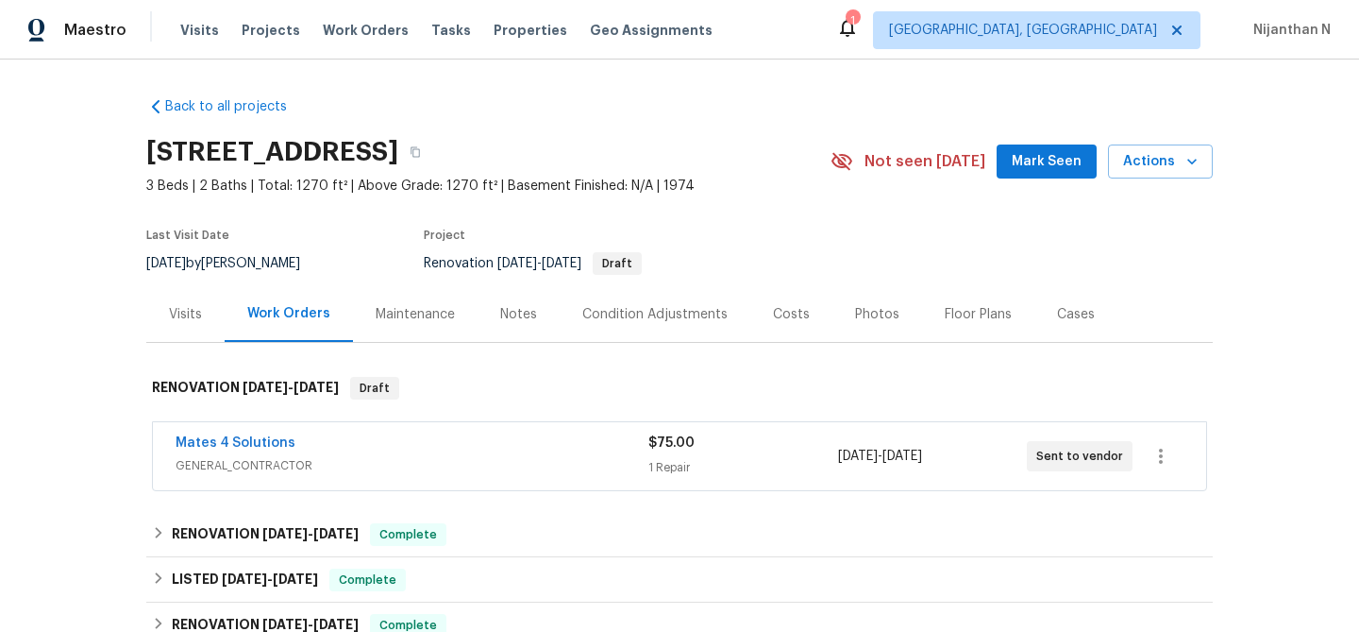
click at [426, 330] on div "Maintenance" at bounding box center [415, 314] width 125 height 56
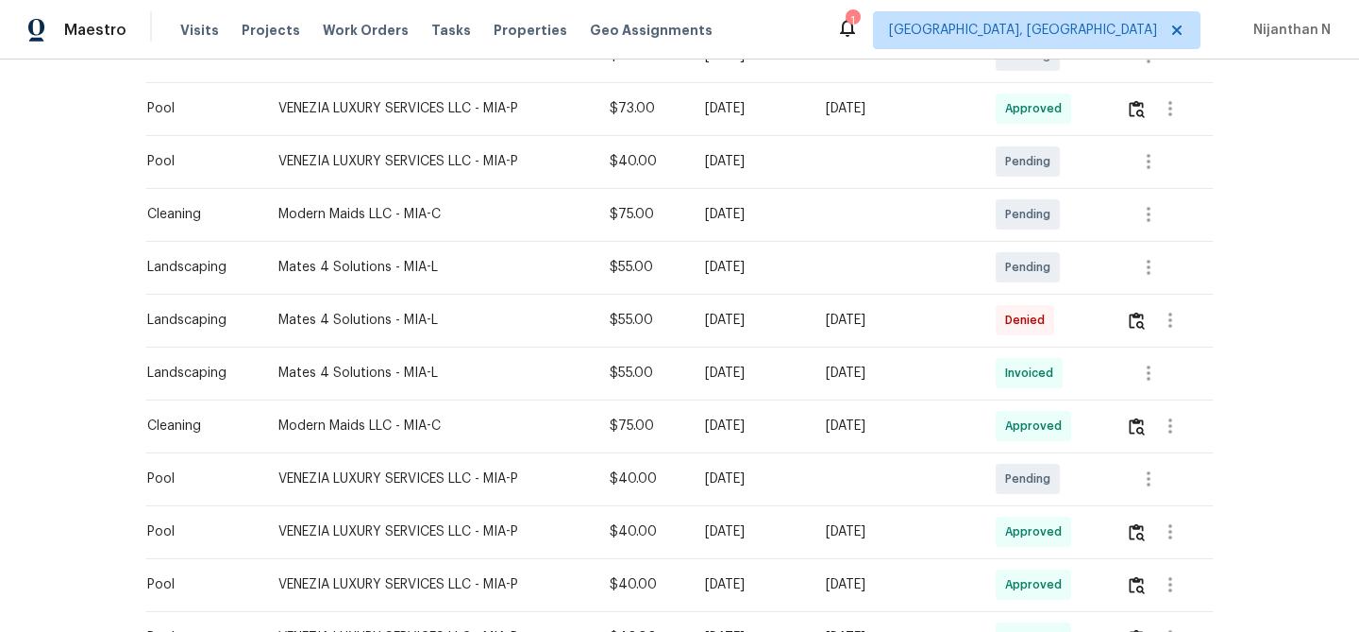
scroll to position [429, 0]
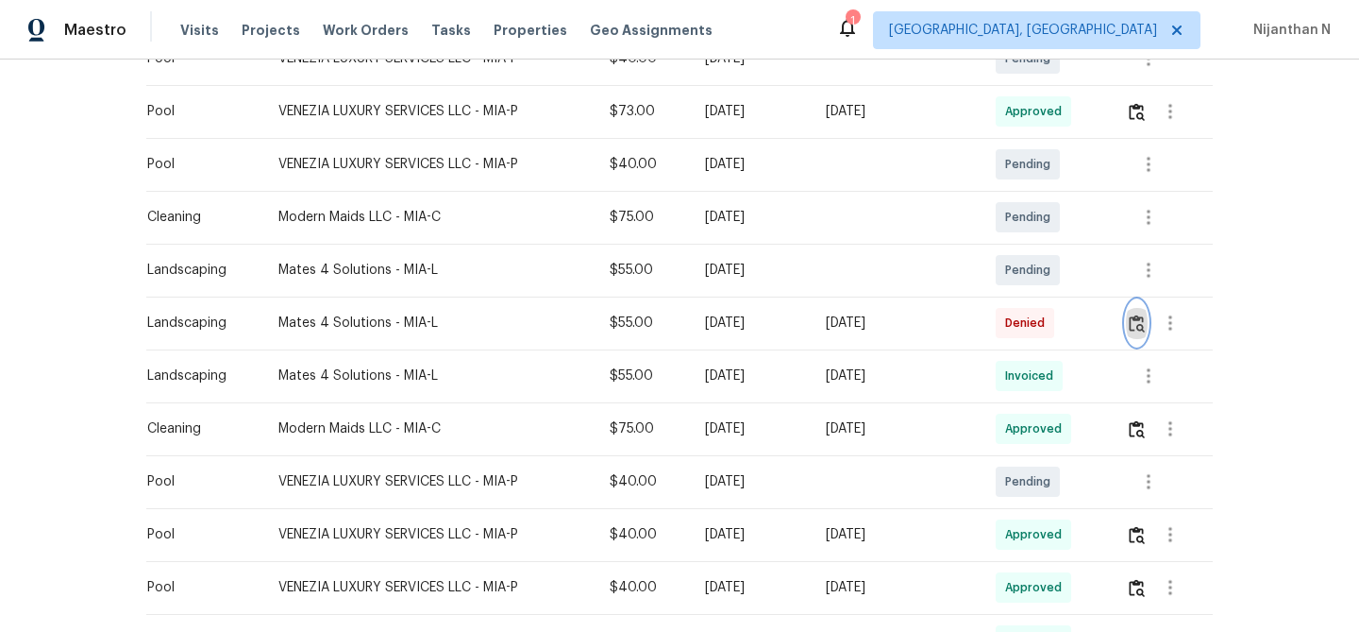
click at [1144, 327] on img "button" at bounding box center [1137, 323] width 16 height 18
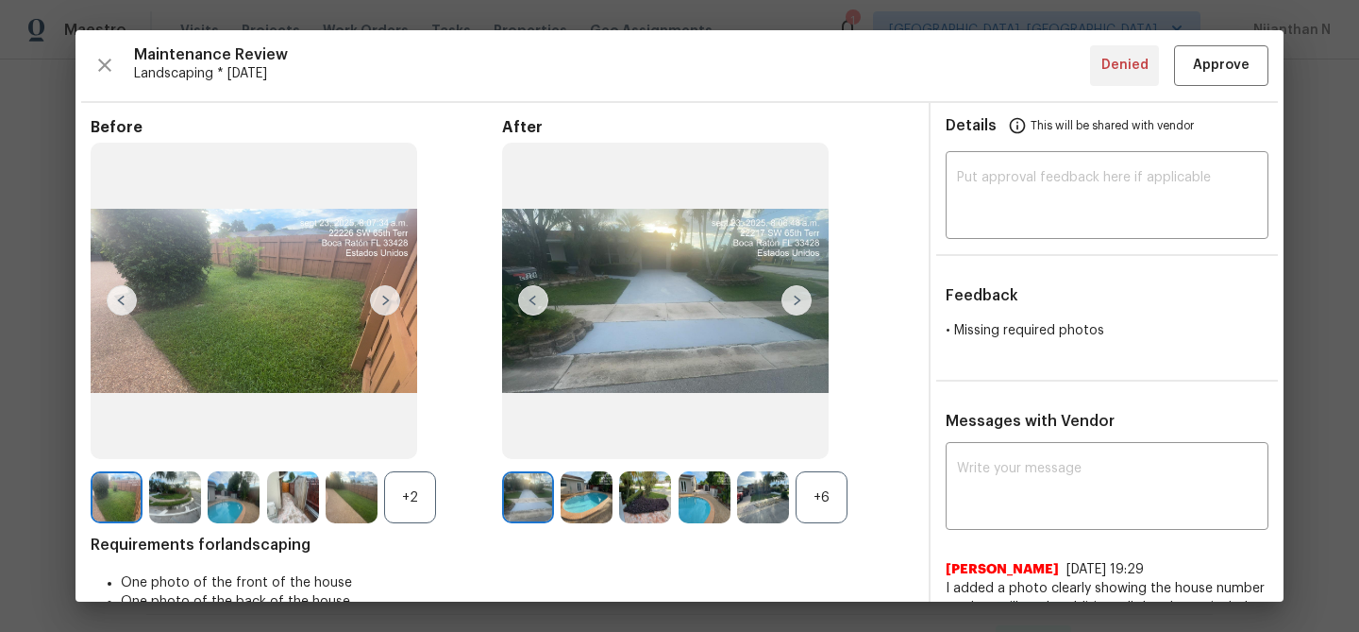
click at [835, 494] on div "+6" at bounding box center [822, 497] width 52 height 52
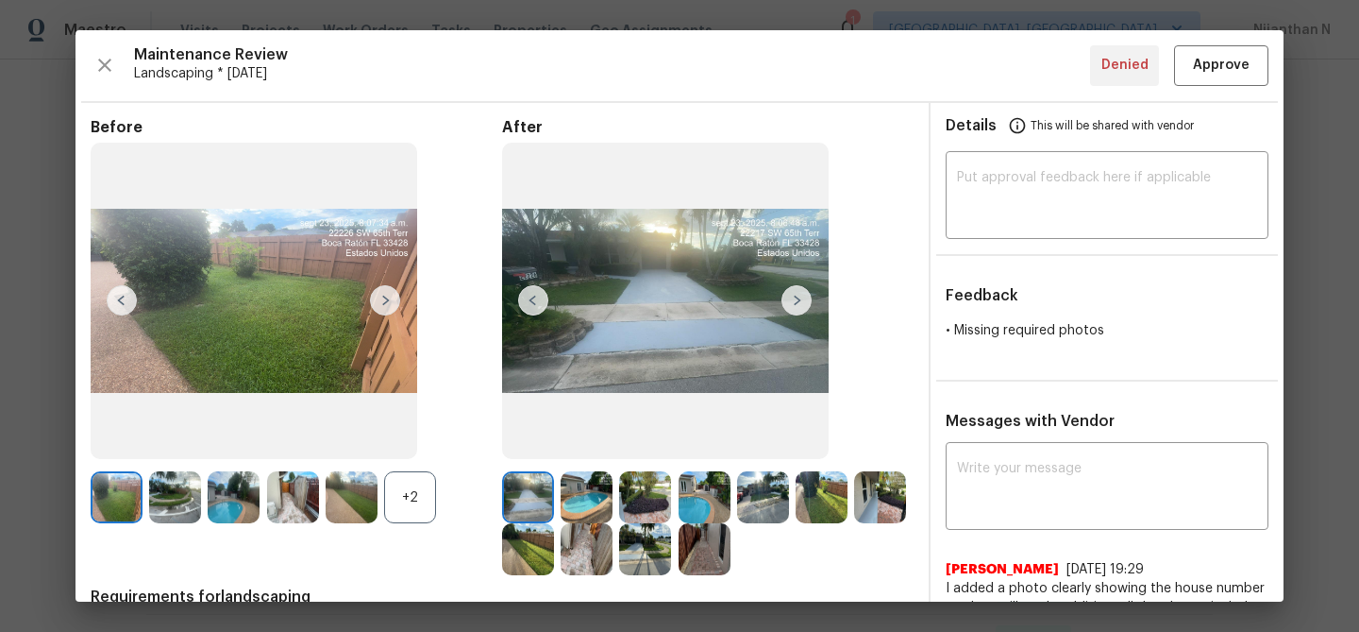
click at [423, 494] on div "+2" at bounding box center [410, 497] width 52 height 52
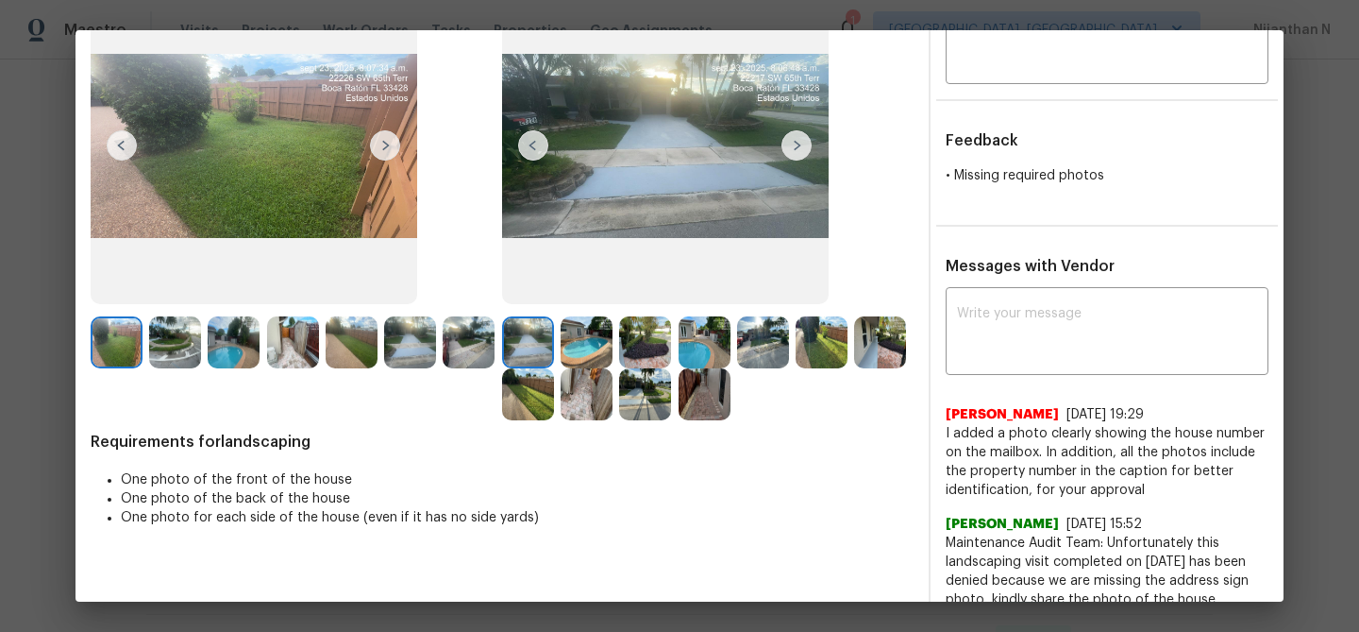
scroll to position [211, 0]
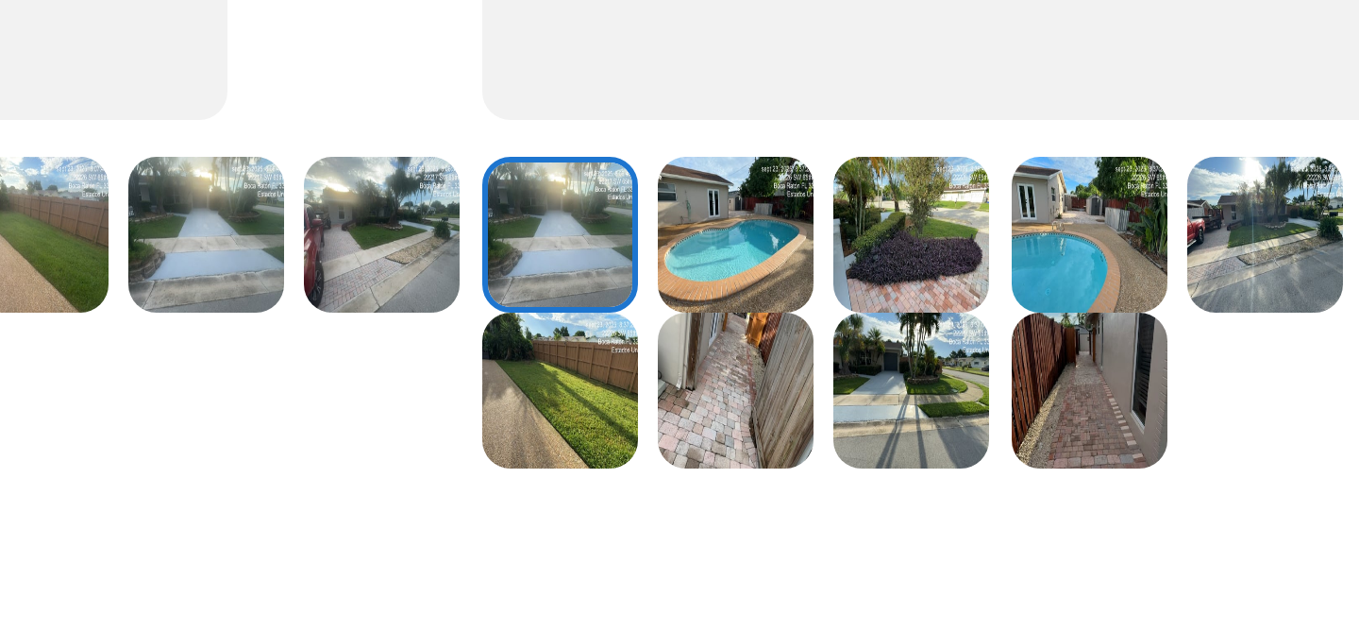
click at [475, 293] on img at bounding box center [469, 287] width 52 height 52
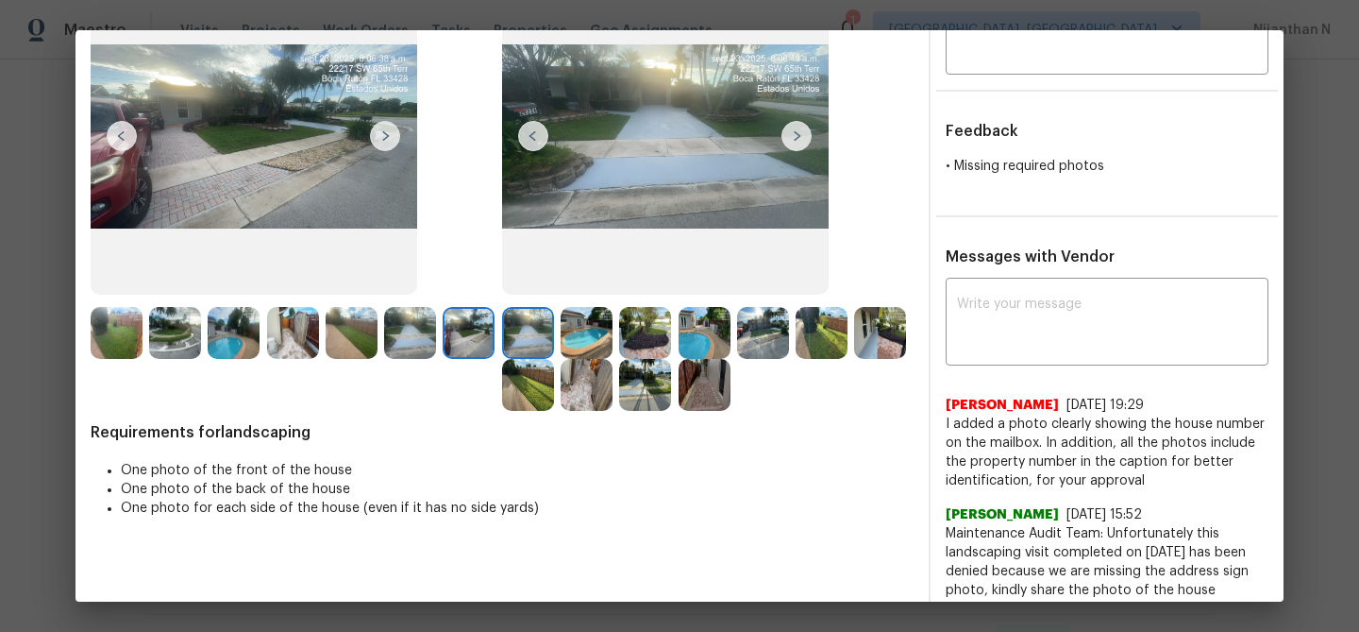
scroll to position [209, 0]
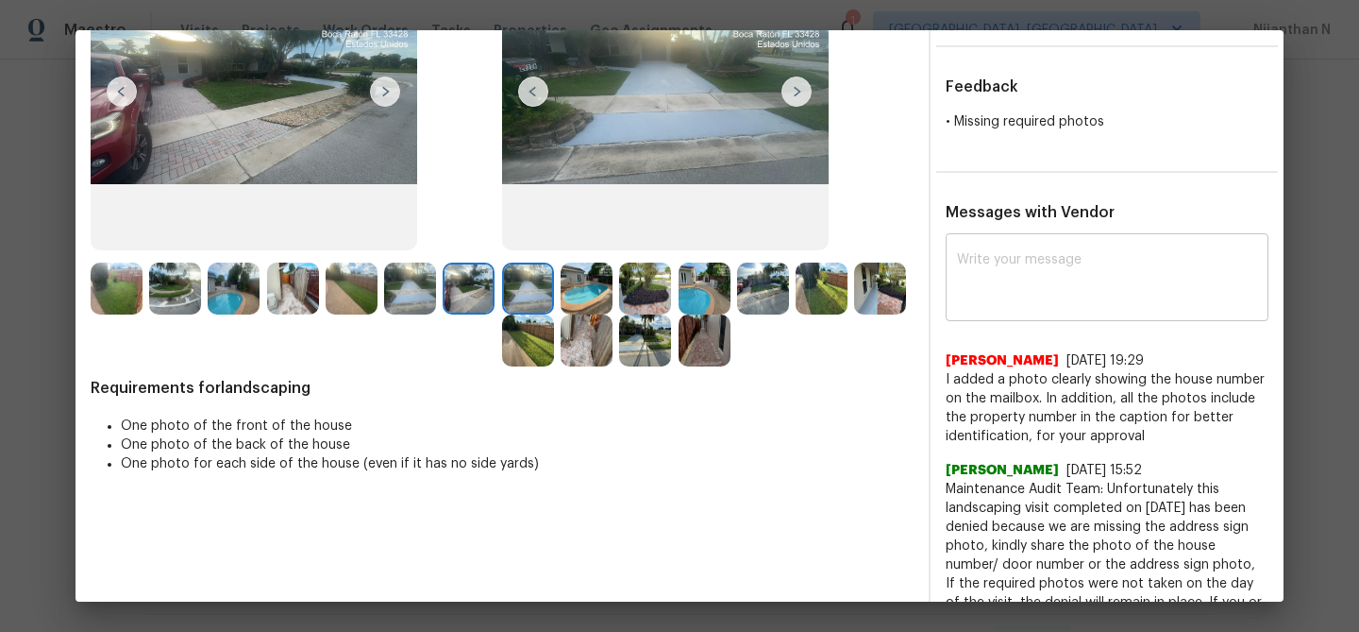
click at [1081, 302] on textarea at bounding box center [1107, 279] width 300 height 53
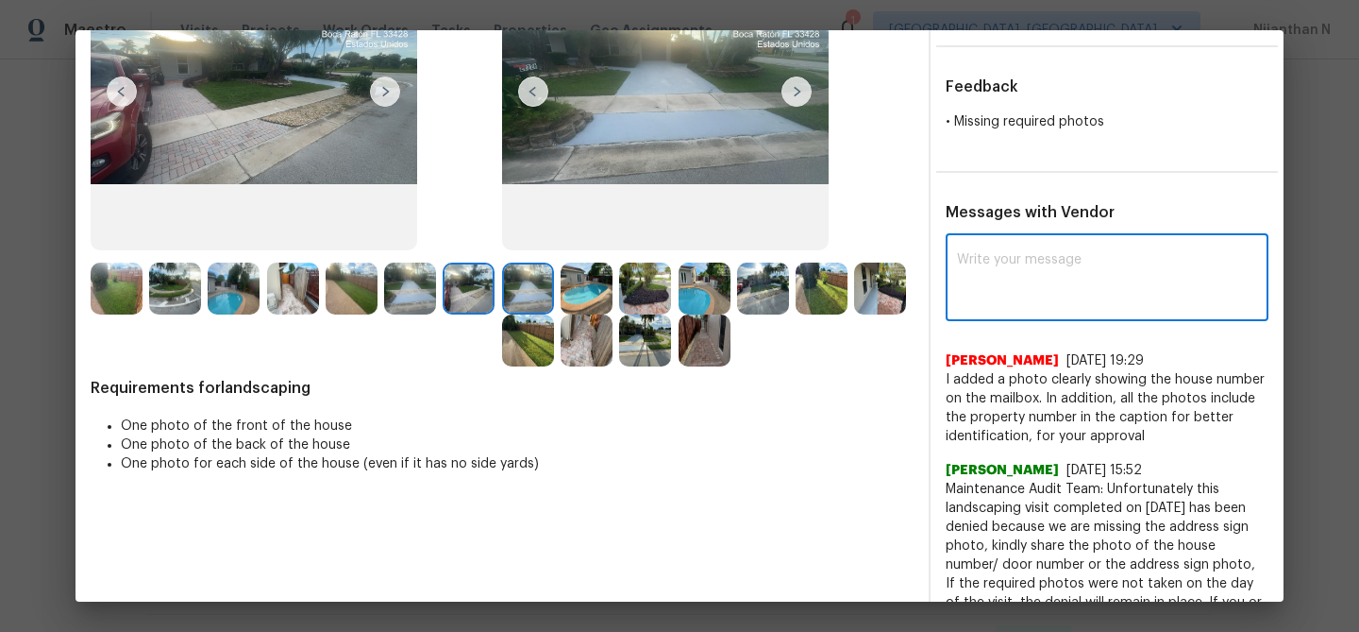
paste textarea "Maintenance Audit Team: Hello! Thank you for uploading the photo, after further…"
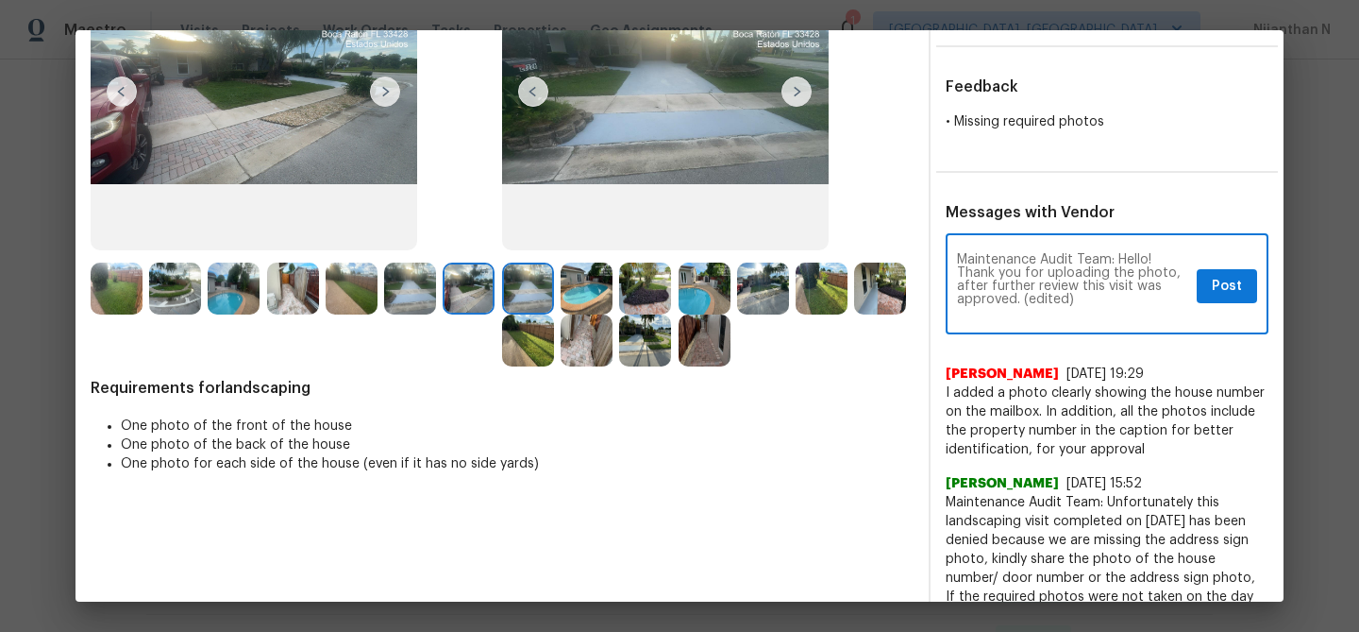
scroll to position [0, 0]
drag, startPoint x: 1019, startPoint y: 300, endPoint x: 1100, endPoint y: 300, distance: 81.2
click at [1100, 300] on textarea "Maintenance Audit Team: Hello! Thank you for uploading the photo, after further…" at bounding box center [1073, 286] width 232 height 66
type textarea "Maintenance Audit Team: Hello! Thank you for uploading the photo, after further…"
click at [1226, 282] on span "Post" at bounding box center [1227, 287] width 30 height 24
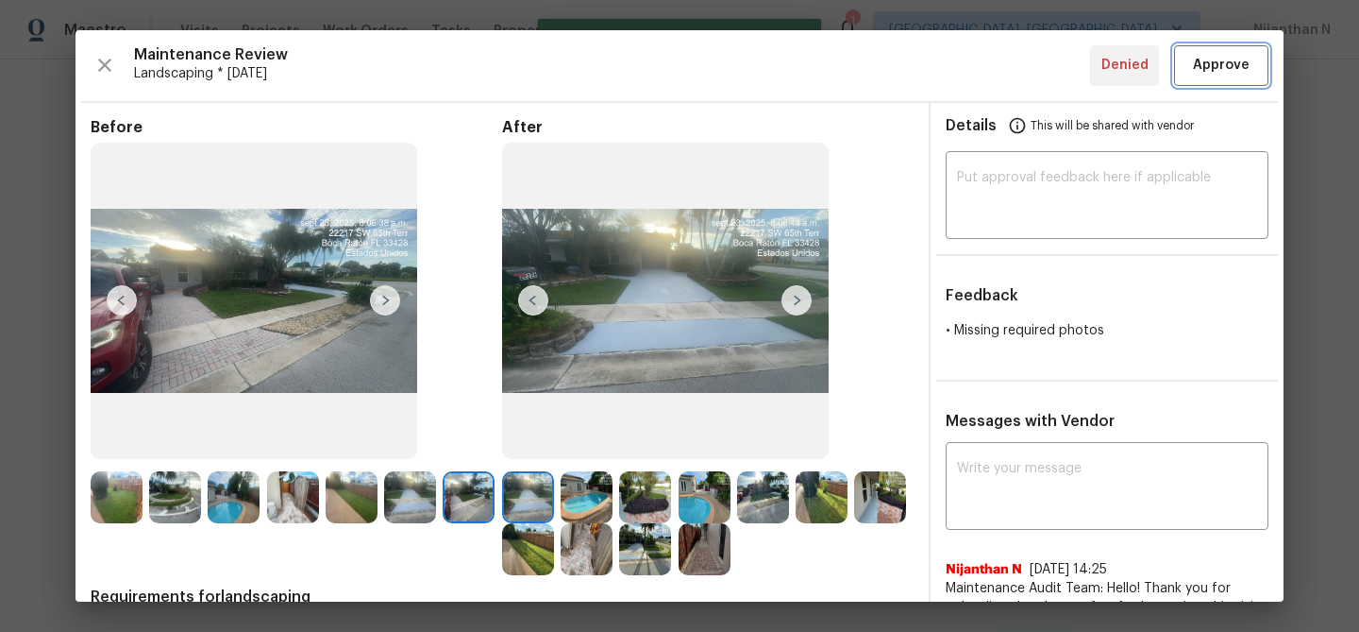
click at [1226, 76] on span "Approve" at bounding box center [1221, 66] width 57 height 24
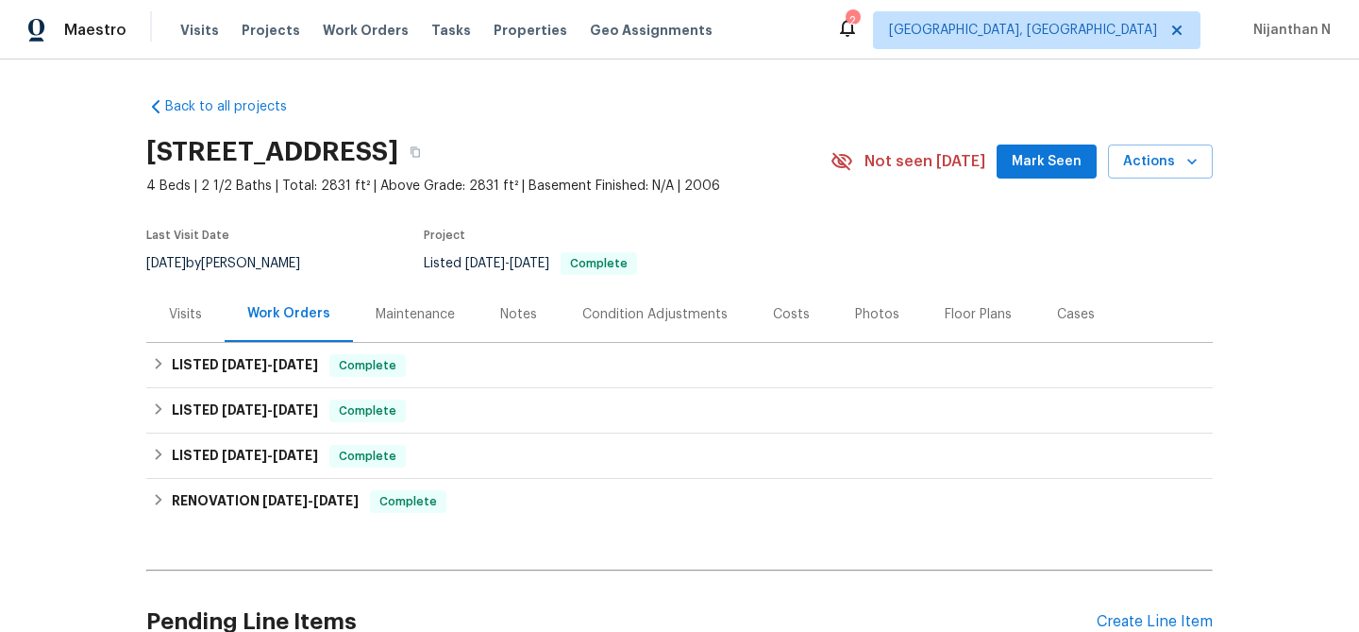
click at [403, 312] on div "Maintenance" at bounding box center [415, 314] width 79 height 19
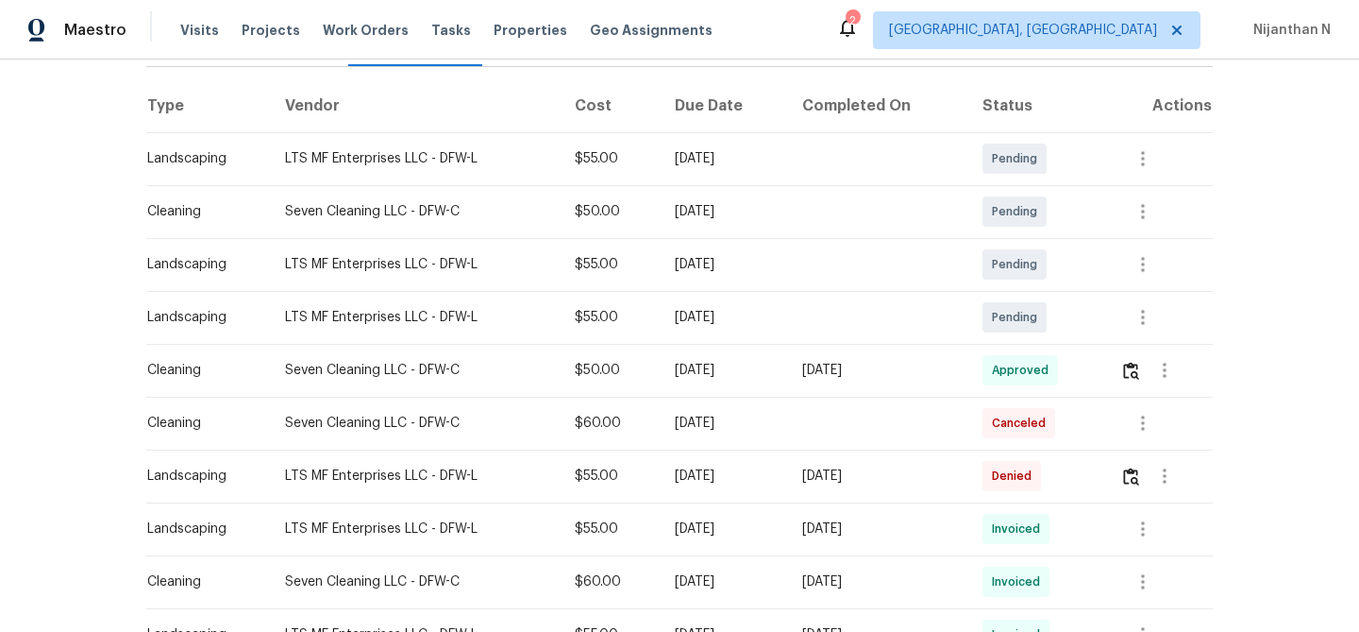
scroll to position [291, 0]
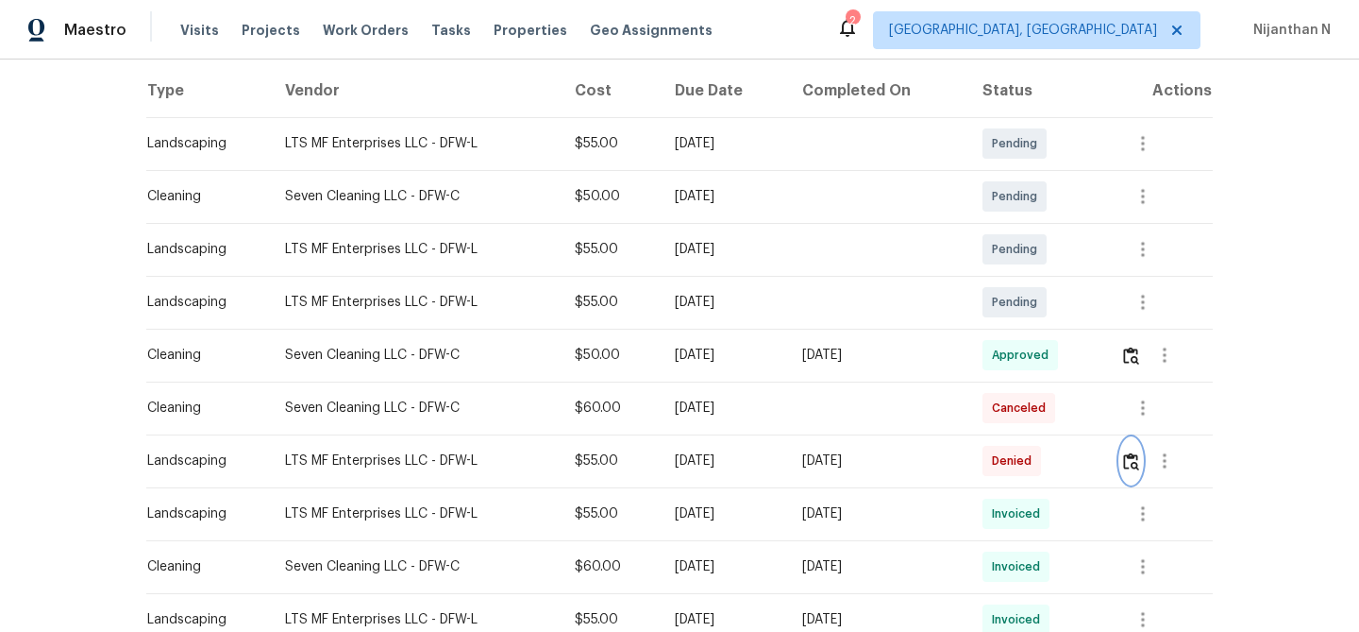
click at [1133, 457] on img "button" at bounding box center [1131, 461] width 16 height 18
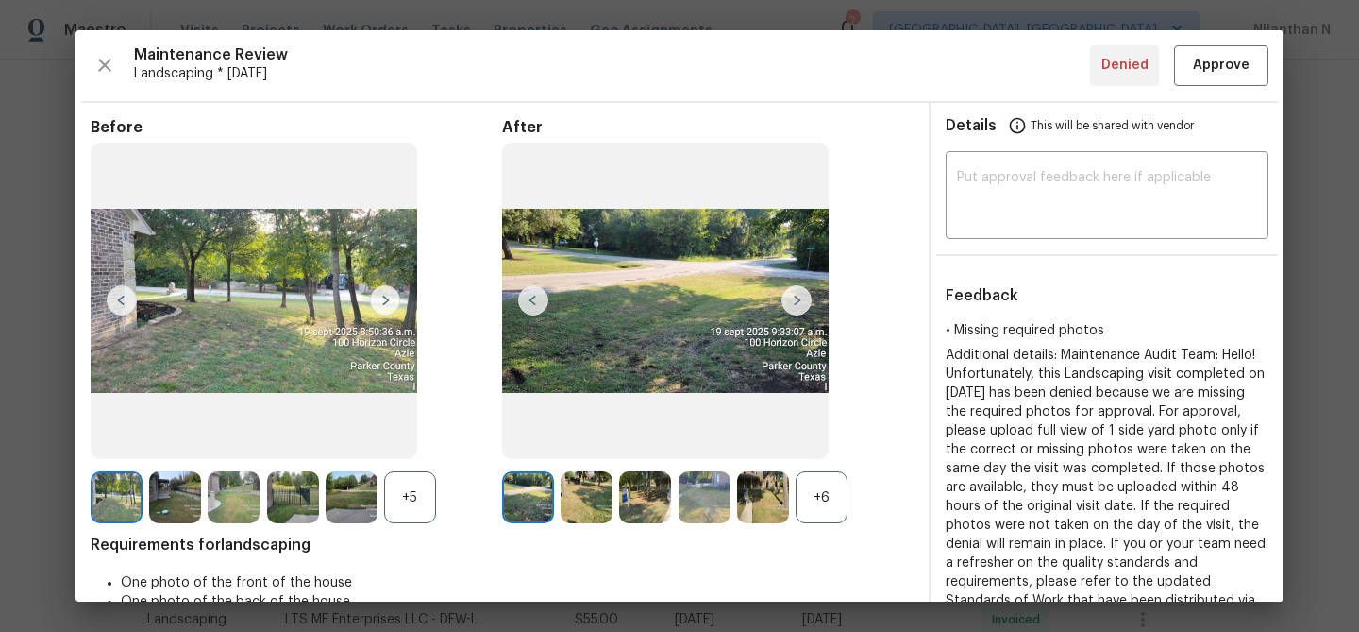
click at [832, 498] on div "+6" at bounding box center [822, 497] width 52 height 52
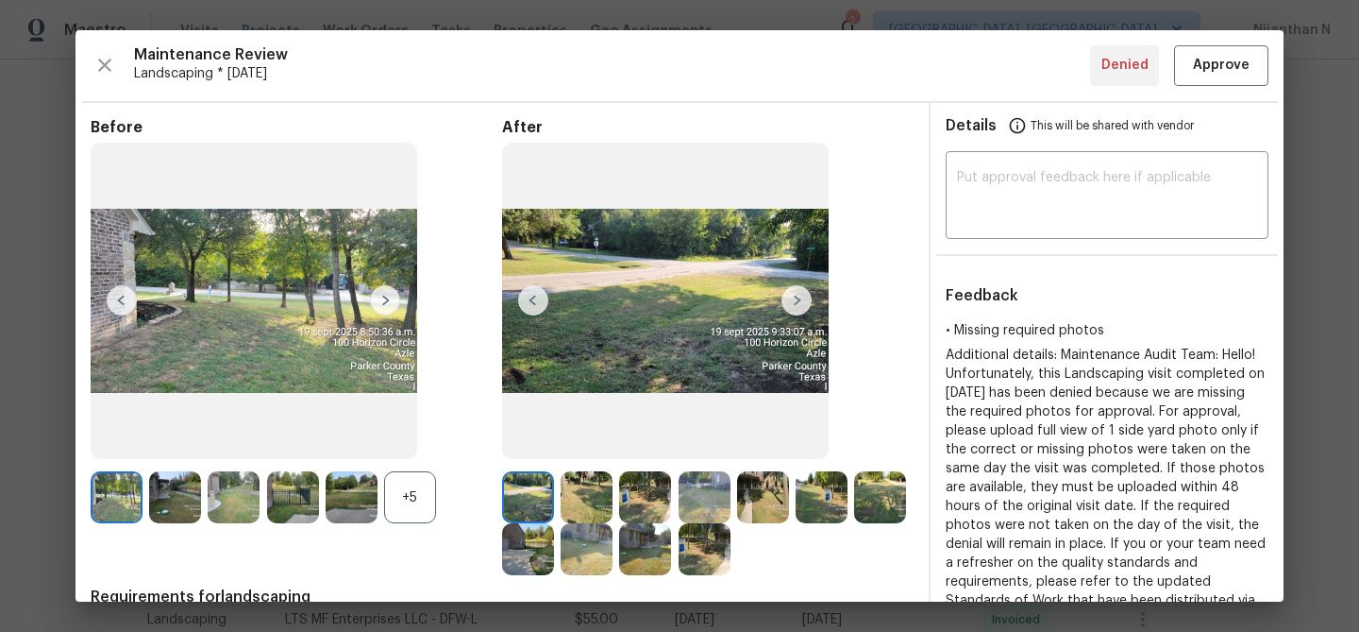
click at [393, 496] on div "+5" at bounding box center [410, 497] width 52 height 52
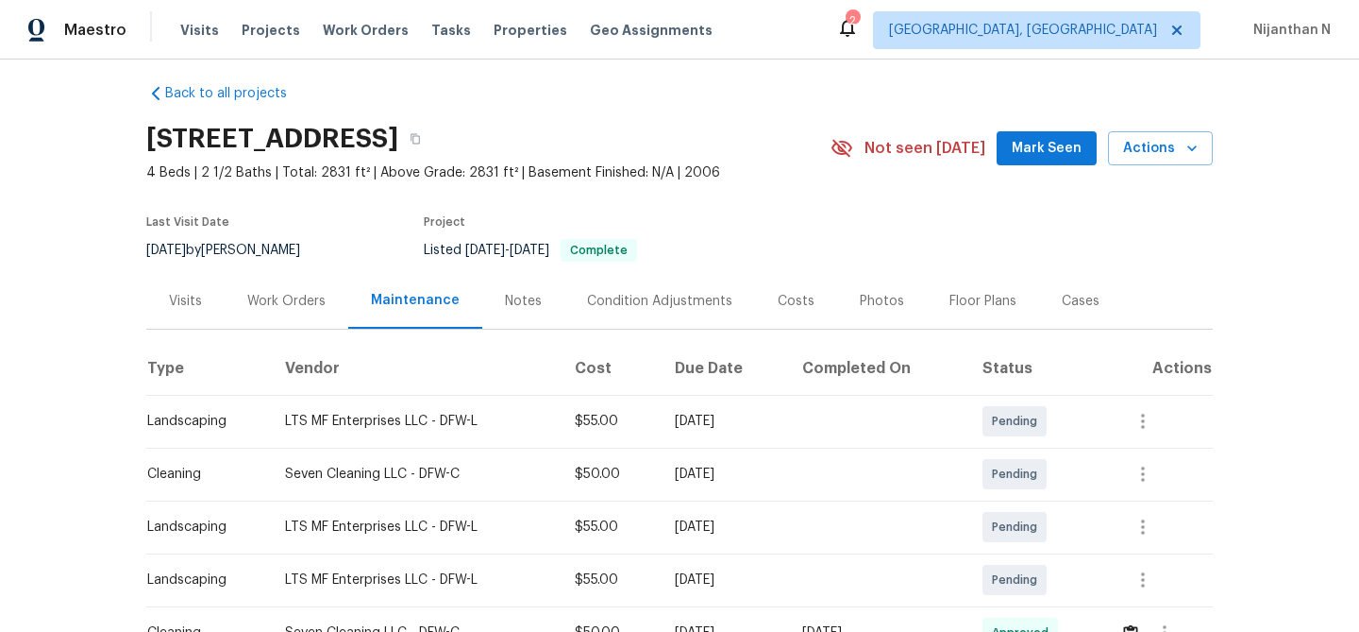
scroll to position [0, 0]
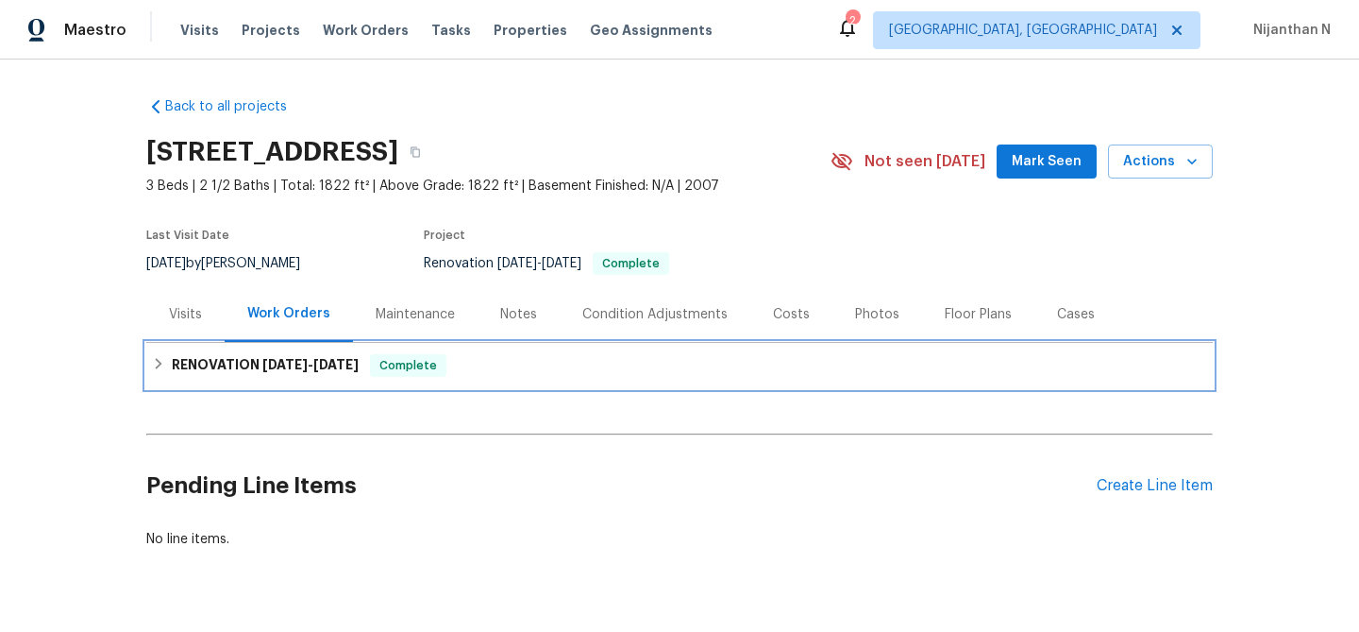
click at [312, 367] on span "[DATE] - [DATE]" at bounding box center [310, 364] width 96 height 13
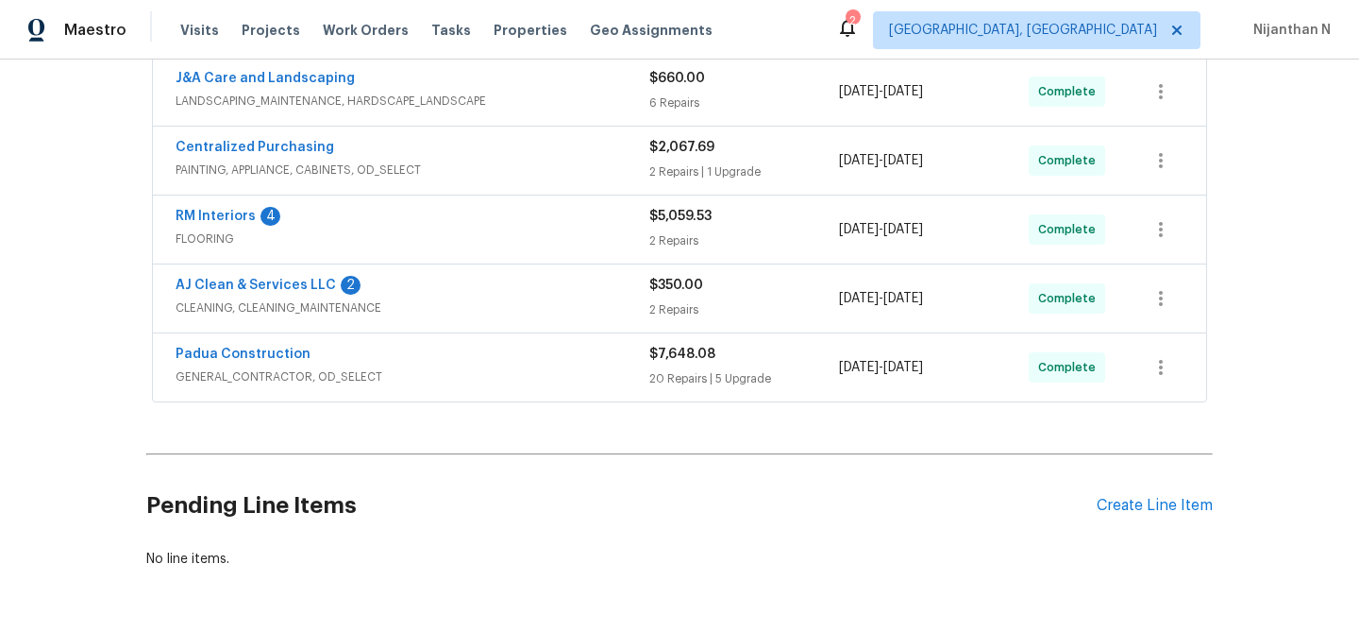
scroll to position [479, 0]
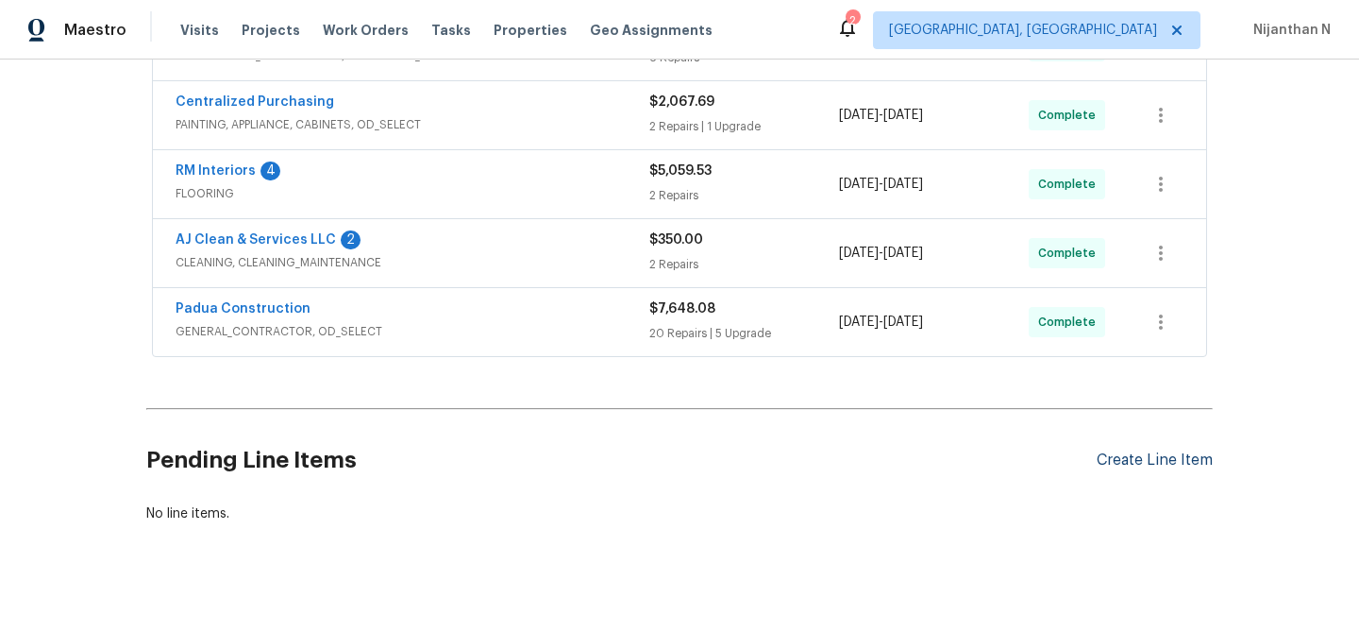
click at [1164, 461] on div "Create Line Item" at bounding box center [1155, 460] width 116 height 18
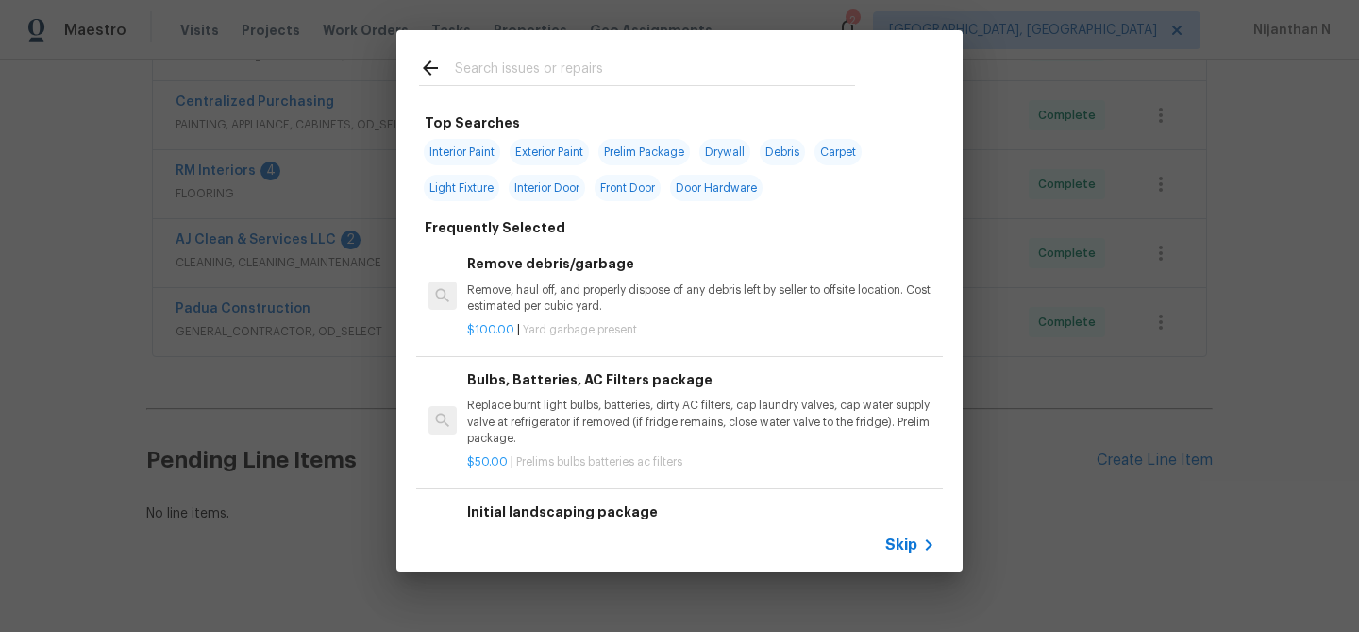
click at [920, 533] on icon at bounding box center [929, 544] width 23 height 23
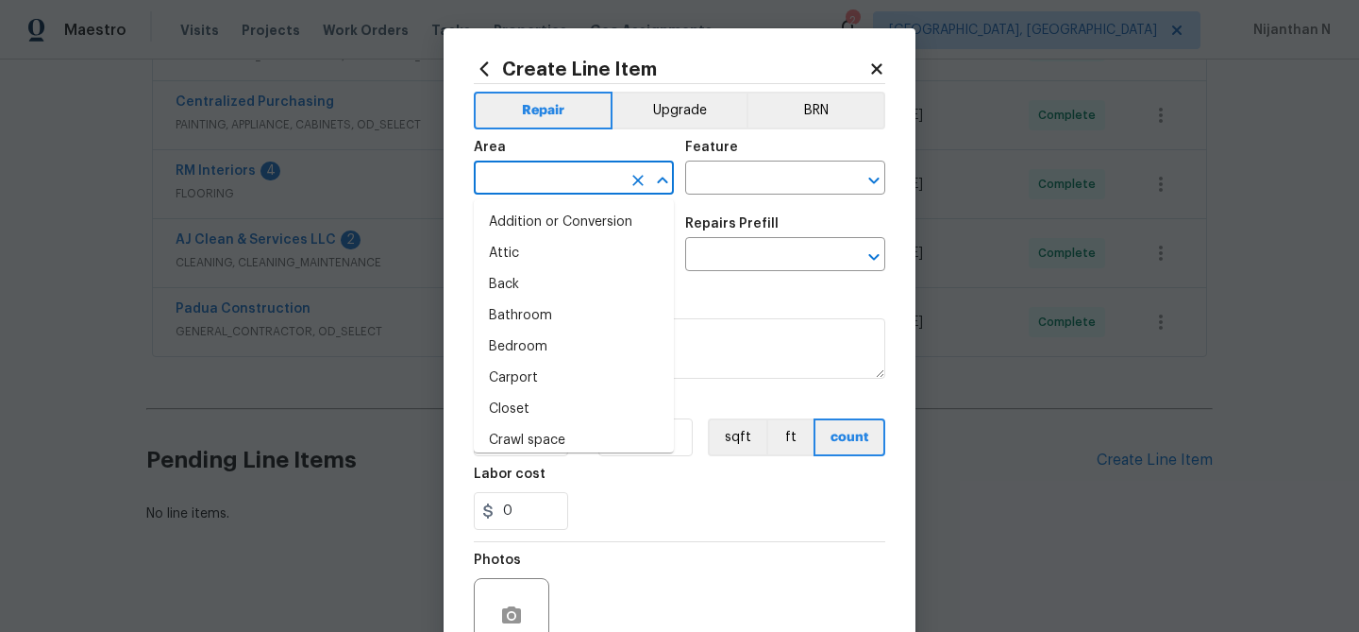
click at [583, 177] on input "text" at bounding box center [547, 179] width 147 height 29
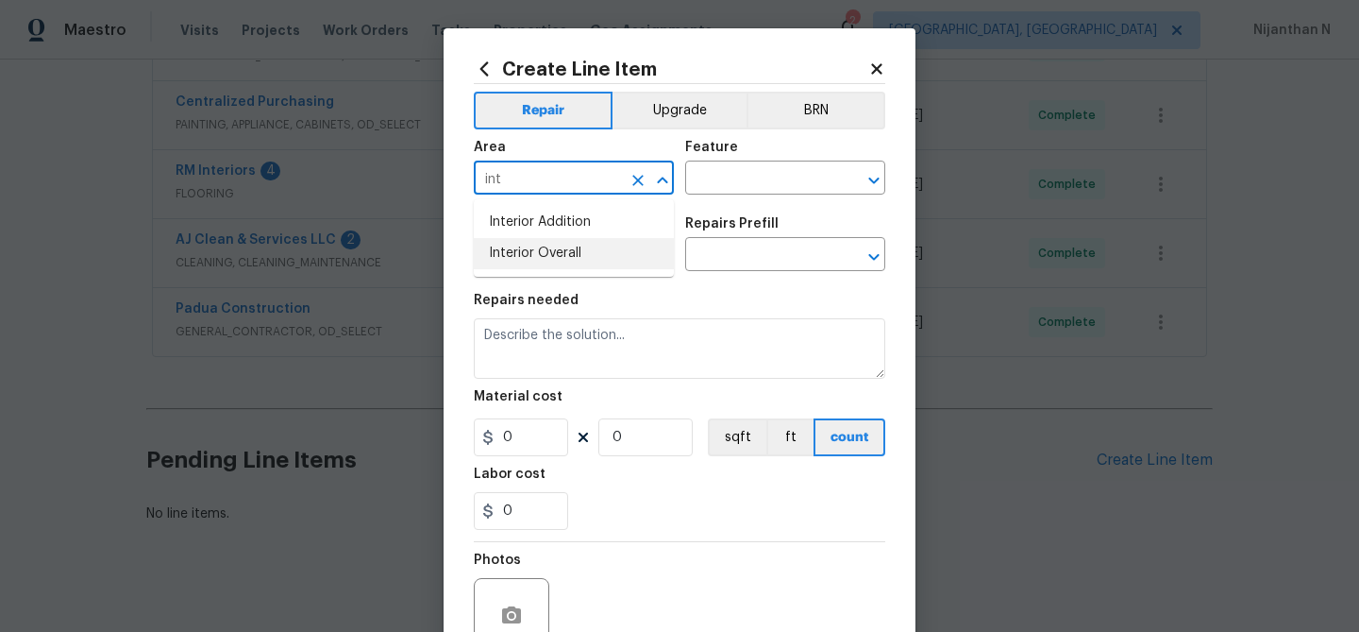
click at [609, 248] on li "Interior Overall" at bounding box center [574, 253] width 200 height 31
type input "Interior Overall"
click at [748, 182] on input "text" at bounding box center [758, 179] width 147 height 29
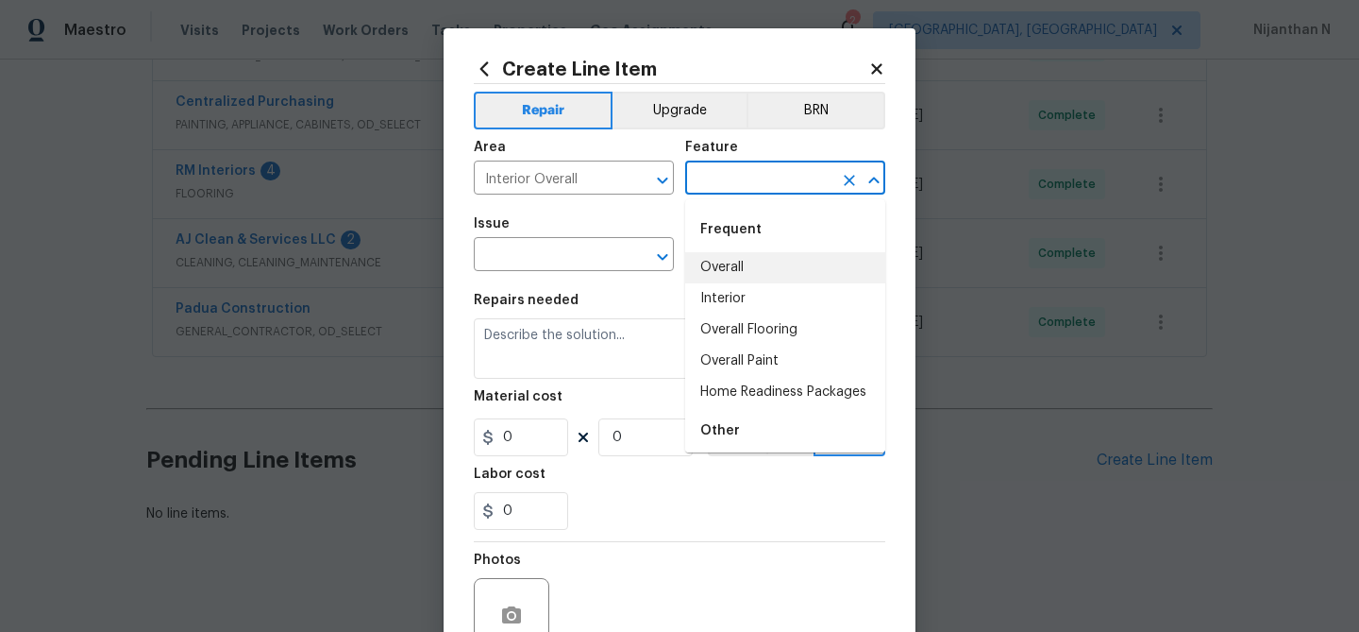
click at [730, 256] on li "Overall" at bounding box center [785, 267] width 200 height 31
type input "Overall"
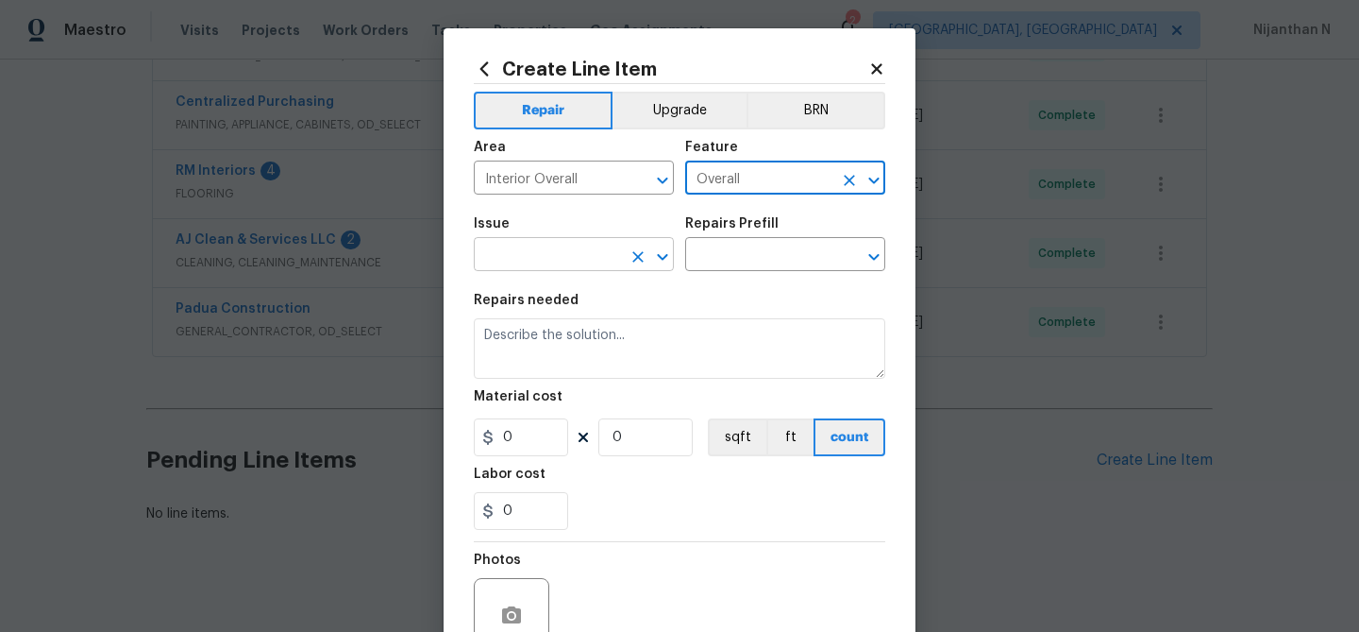
click at [568, 264] on input "text" at bounding box center [547, 256] width 147 height 29
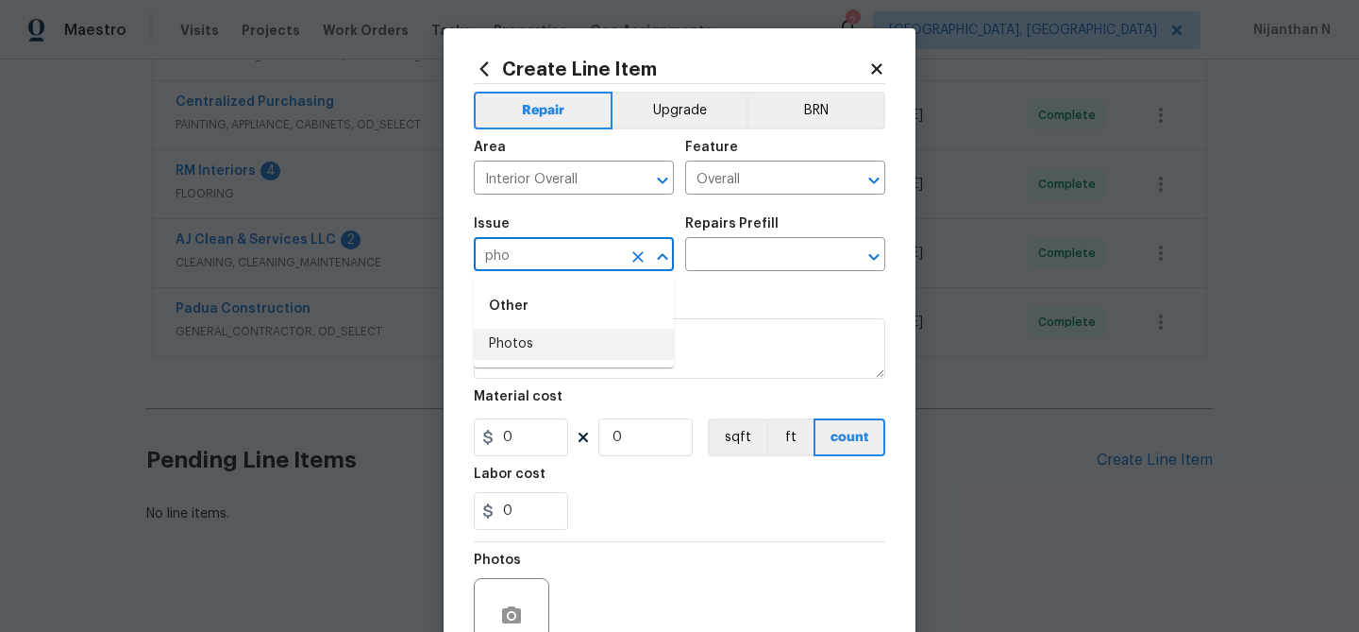
click at [544, 344] on li "Photos" at bounding box center [574, 344] width 200 height 31
type input "Photos"
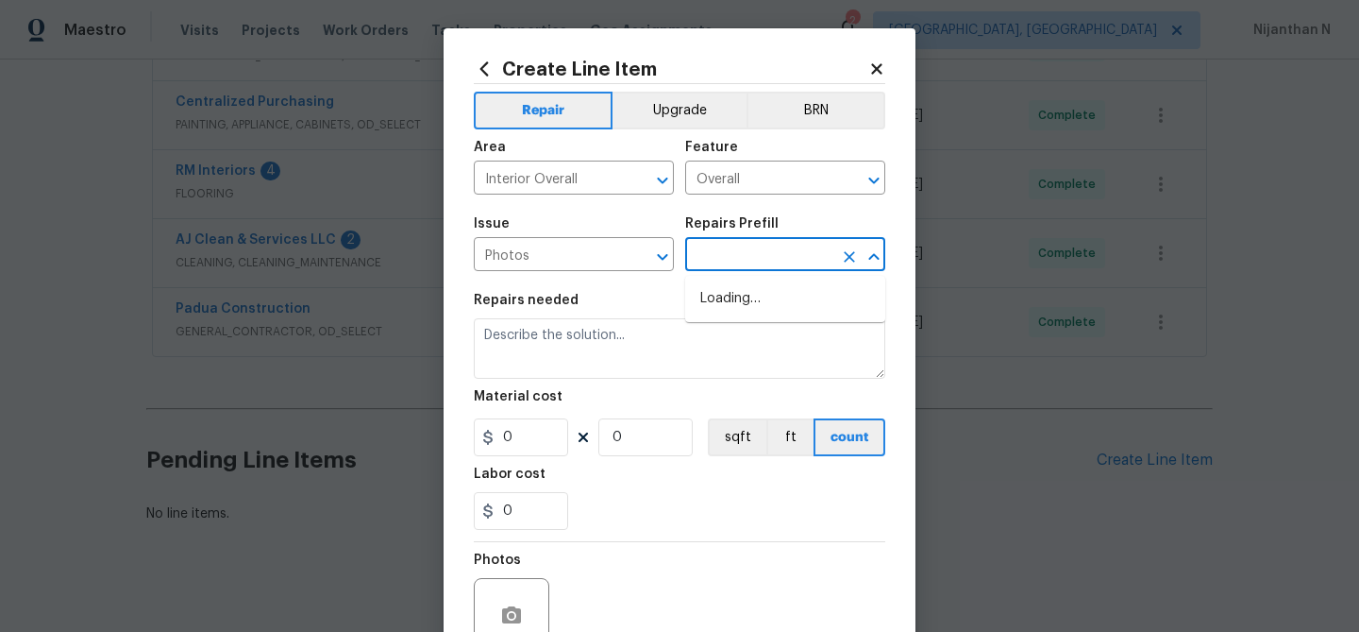
click at [744, 265] on input "text" at bounding box center [758, 256] width 147 height 29
click at [736, 304] on li "3D Tour Capture $120.00" at bounding box center [785, 298] width 200 height 31
type input "3D Tour Capture $120.00"
type textarea "Capture 3D tour of home"
type input "1"
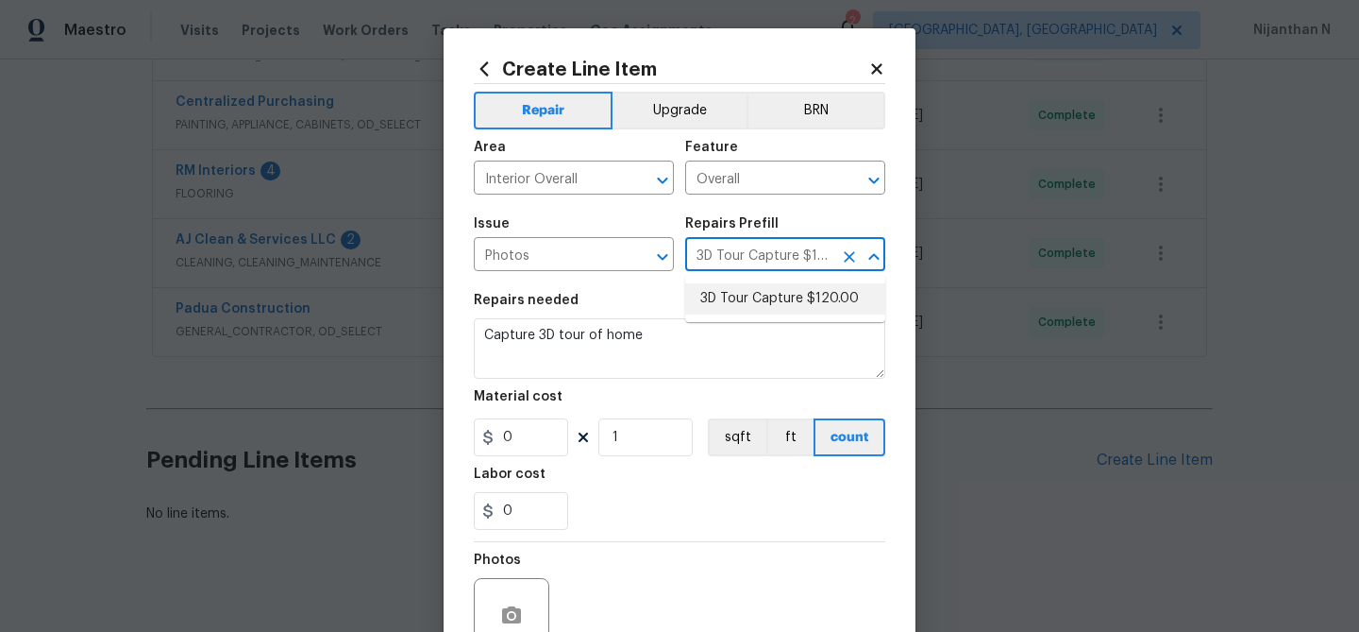
type input "120"
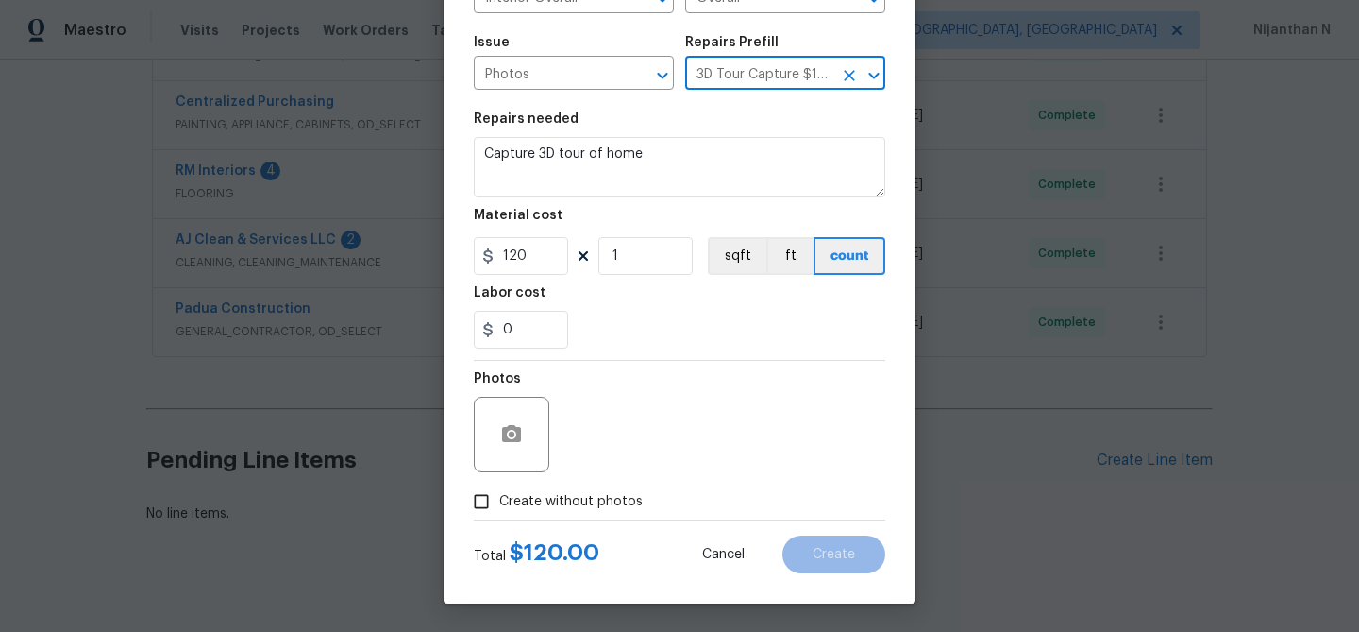
click at [486, 505] on input "Create without photos" at bounding box center [482, 501] width 36 height 36
checkbox input "true"
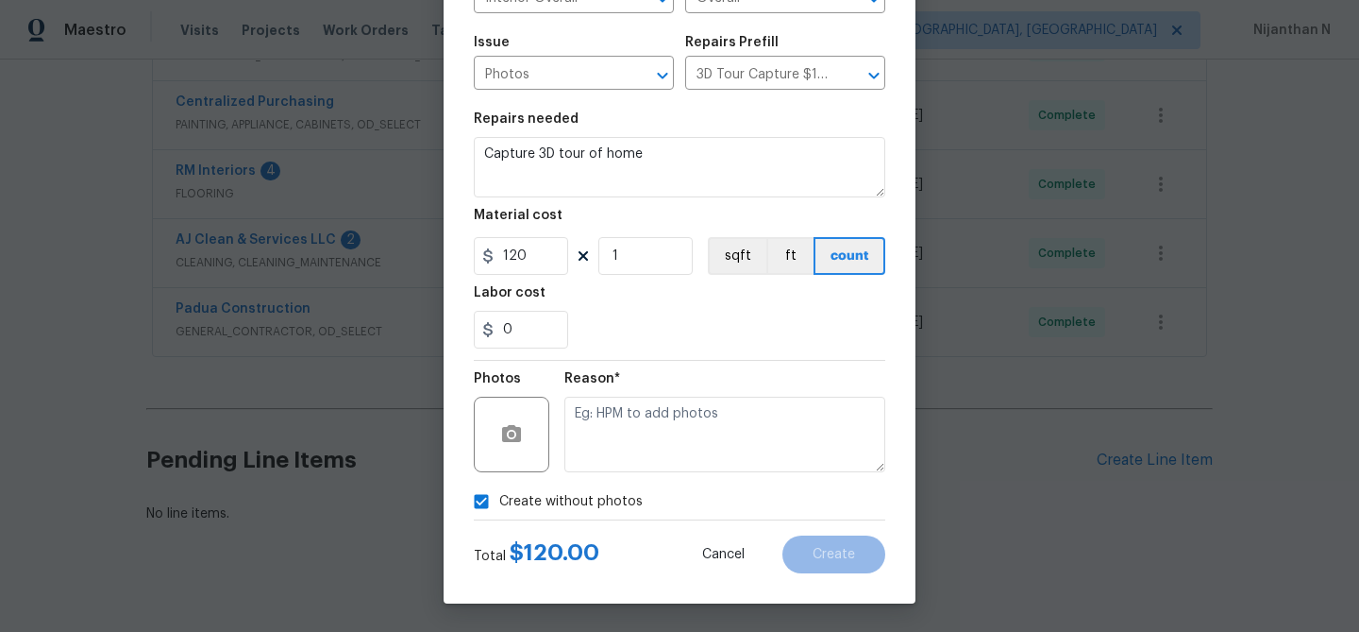
click at [650, 476] on div "Reason*" at bounding box center [725, 422] width 321 height 123
click at [650, 456] on textarea at bounding box center [725, 435] width 321 height 76
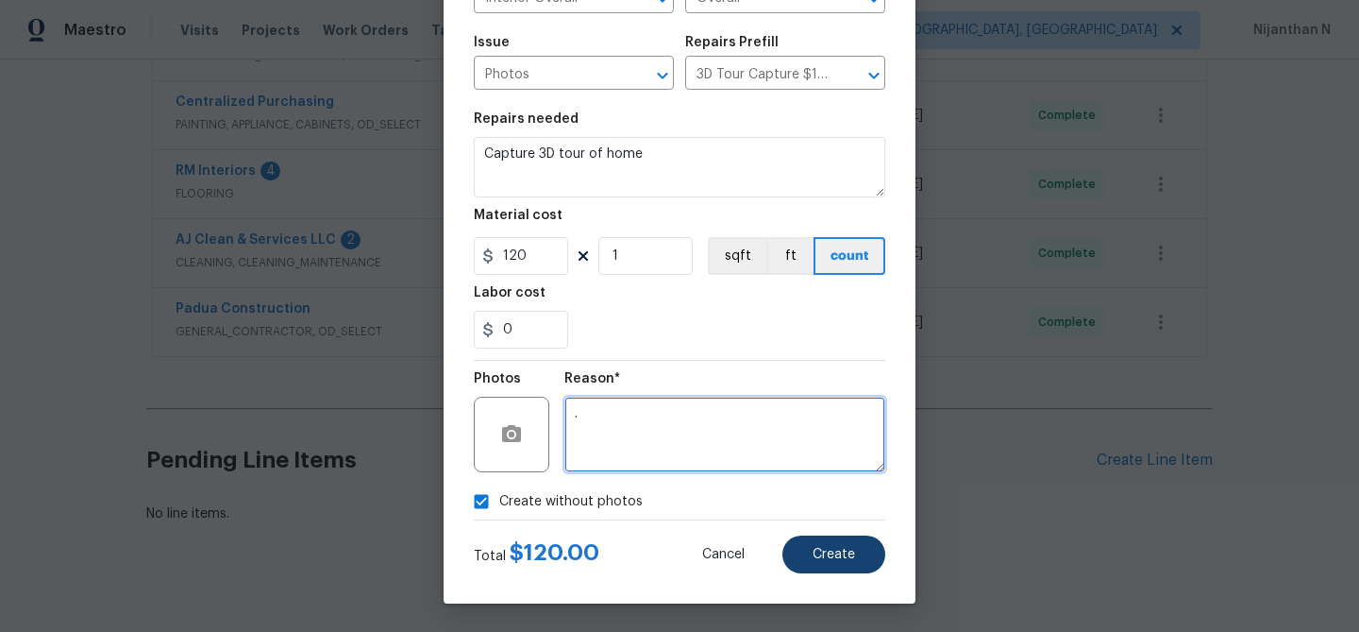
type textarea "."
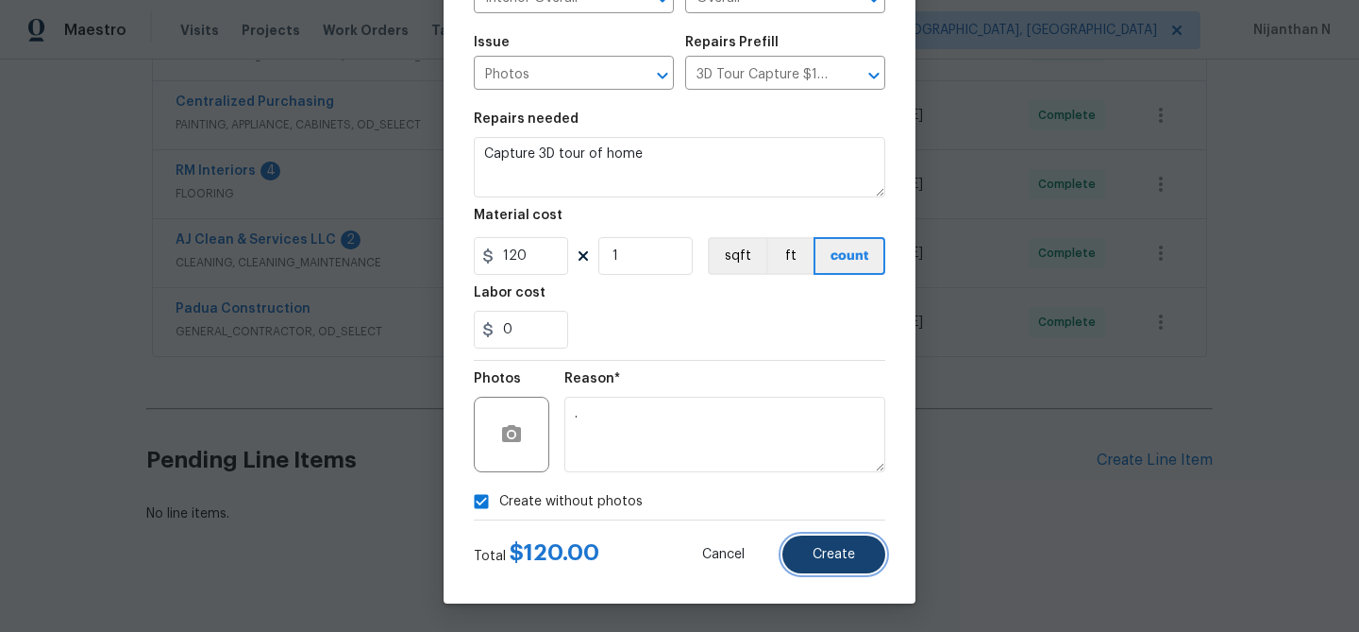
click at [832, 565] on button "Create" at bounding box center [834, 554] width 103 height 38
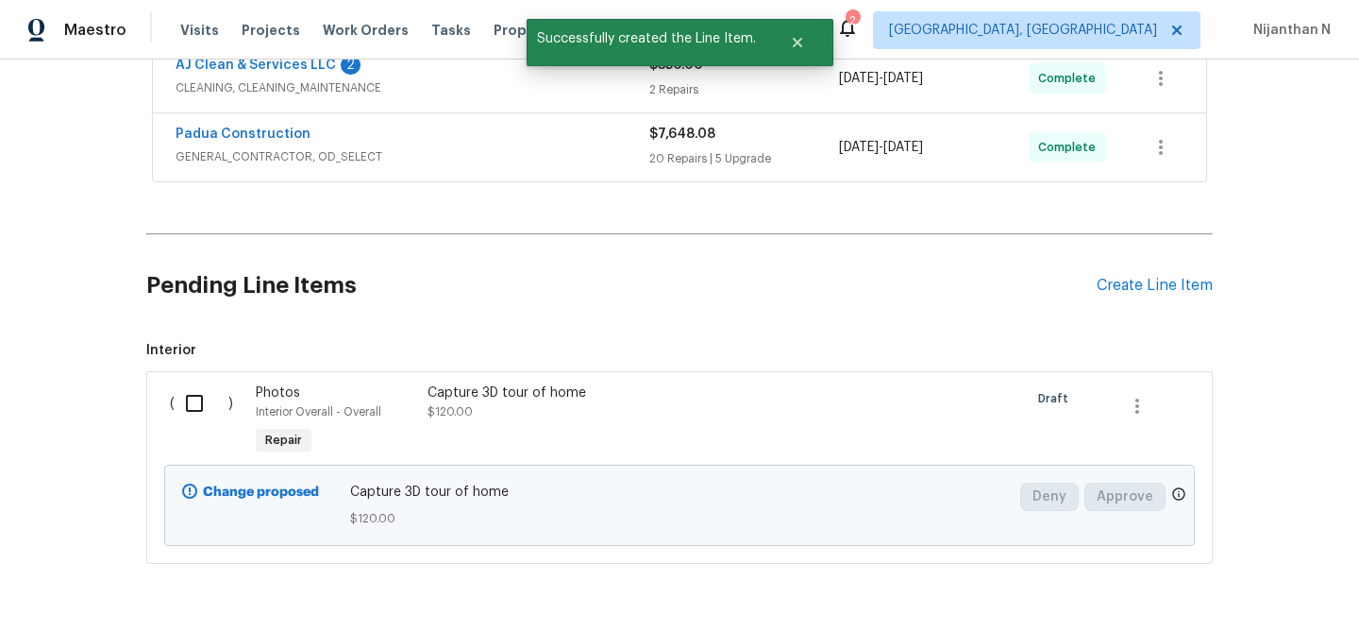
scroll to position [714, 0]
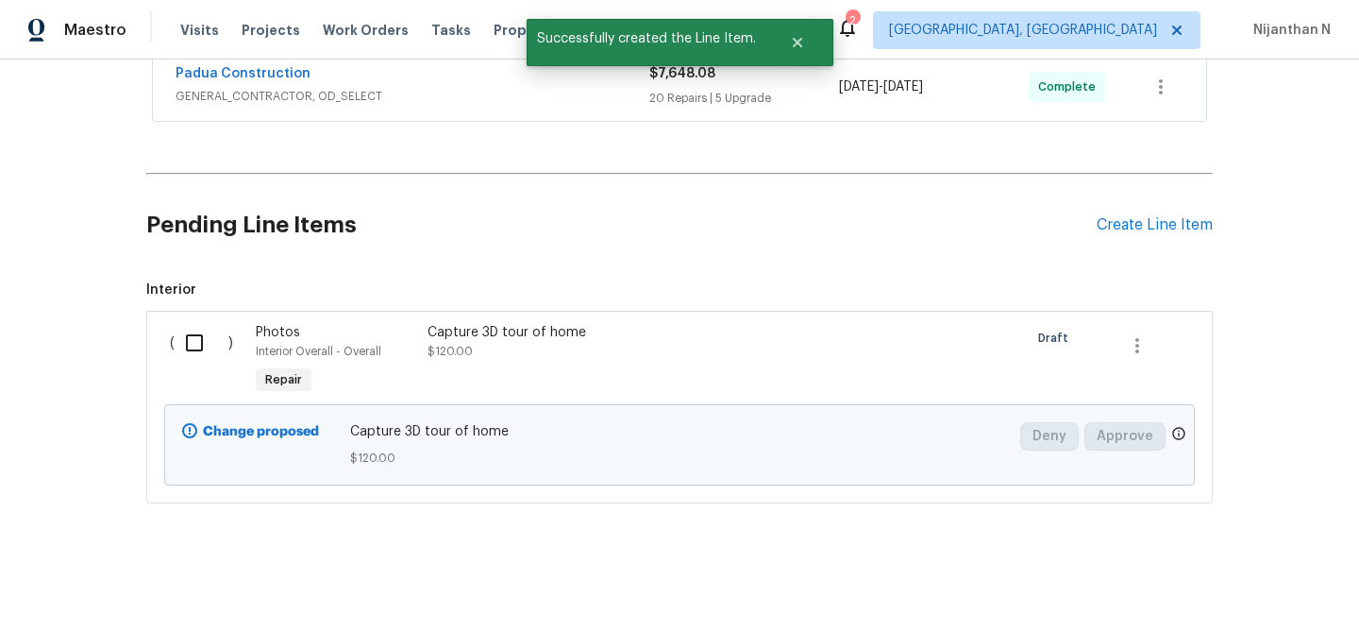
click at [187, 344] on input "checkbox" at bounding box center [202, 343] width 54 height 40
checkbox input "true"
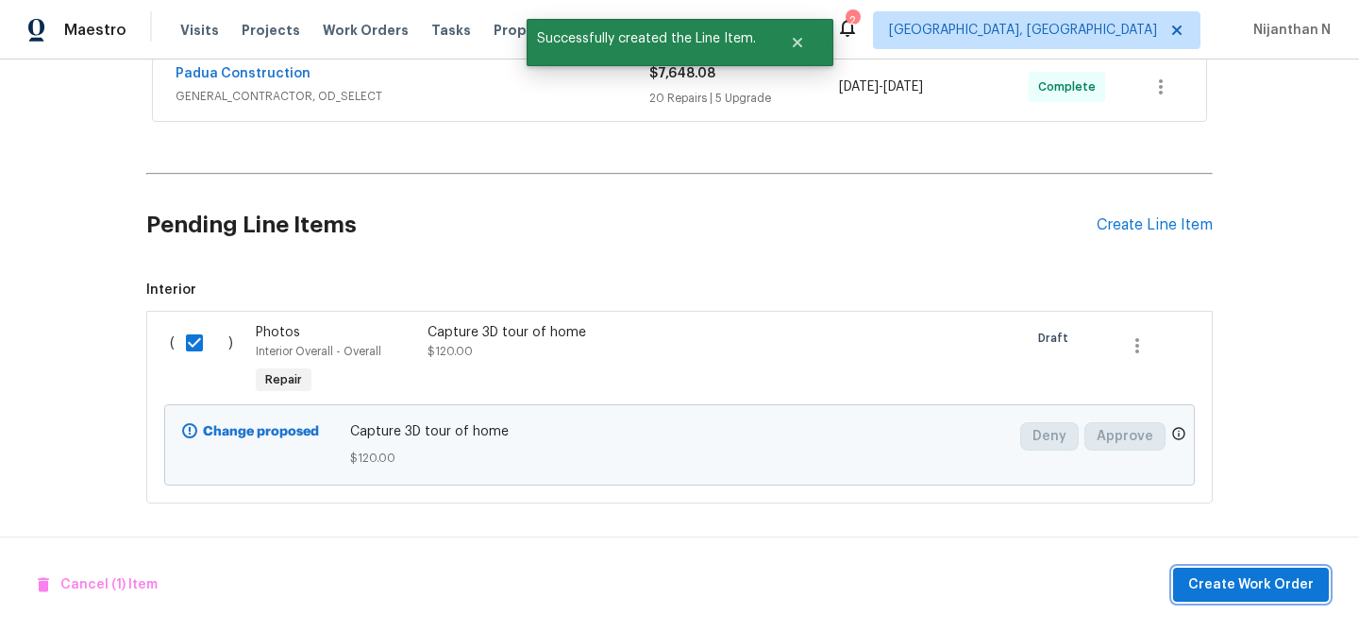
click at [1212, 577] on span "Create Work Order" at bounding box center [1252, 585] width 126 height 24
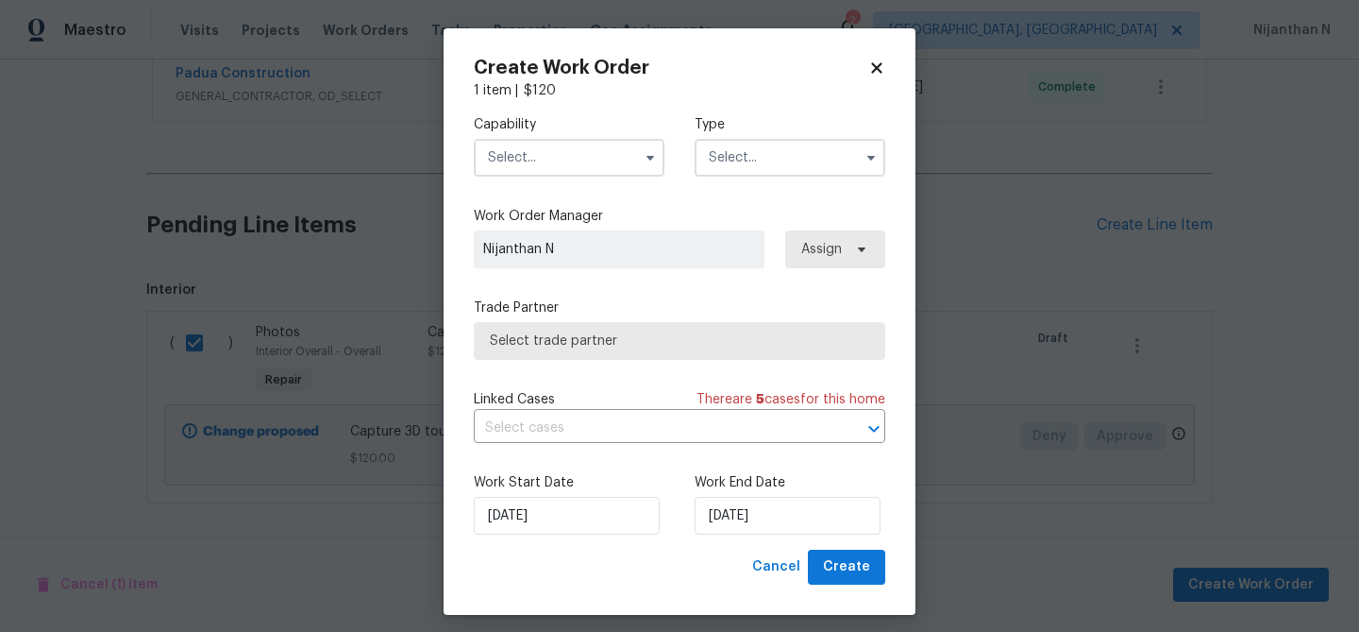
click at [599, 158] on input "text" at bounding box center [569, 158] width 191 height 38
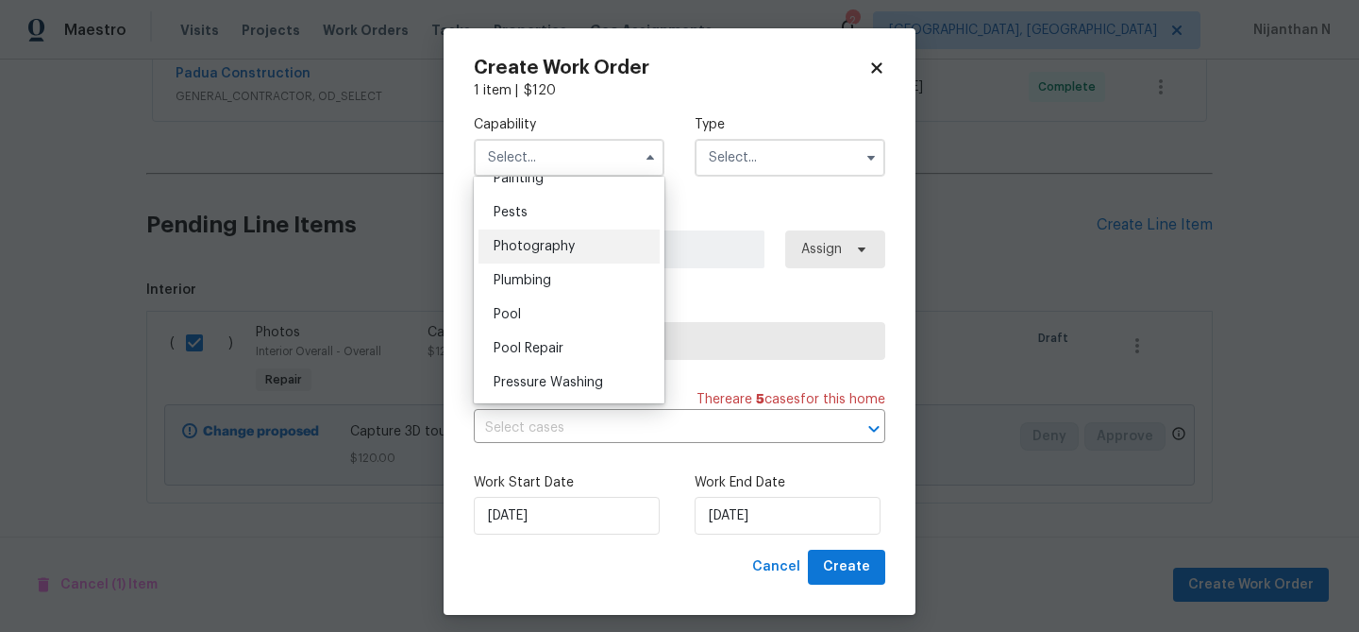
scroll to position [1610, 0]
click at [531, 250] on div "Photography" at bounding box center [569, 243] width 181 height 34
type input "Photography"
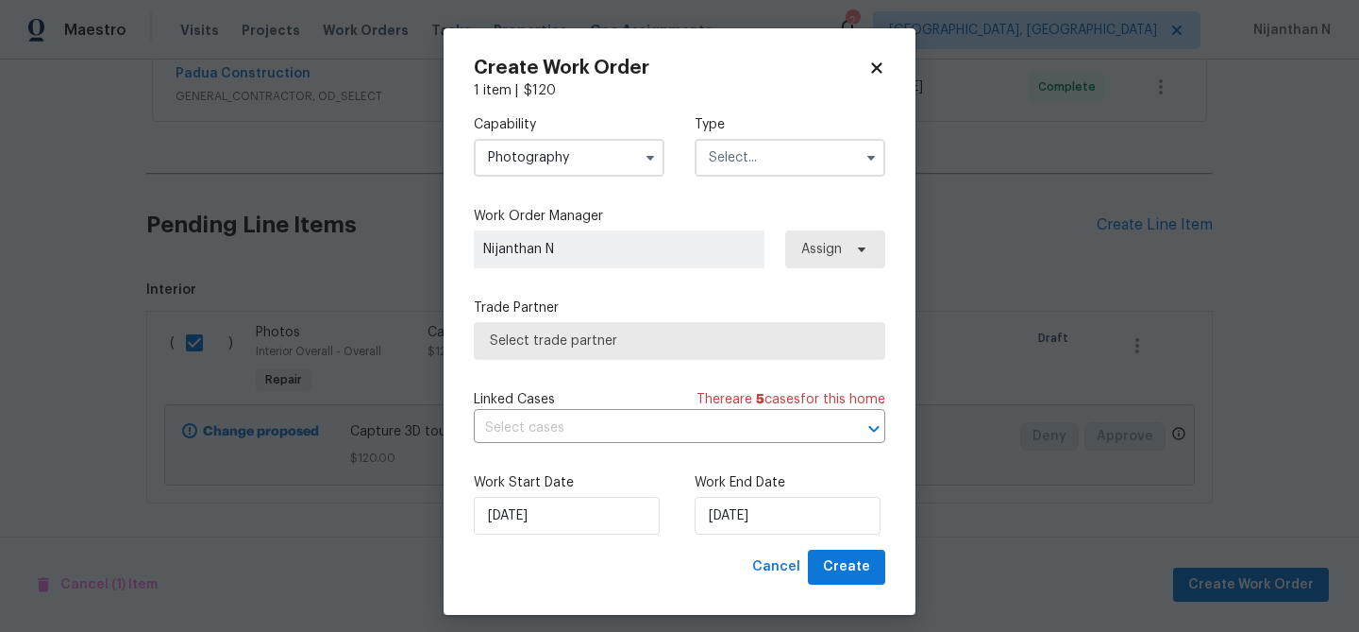
click at [732, 161] on input "text" at bounding box center [790, 158] width 191 height 38
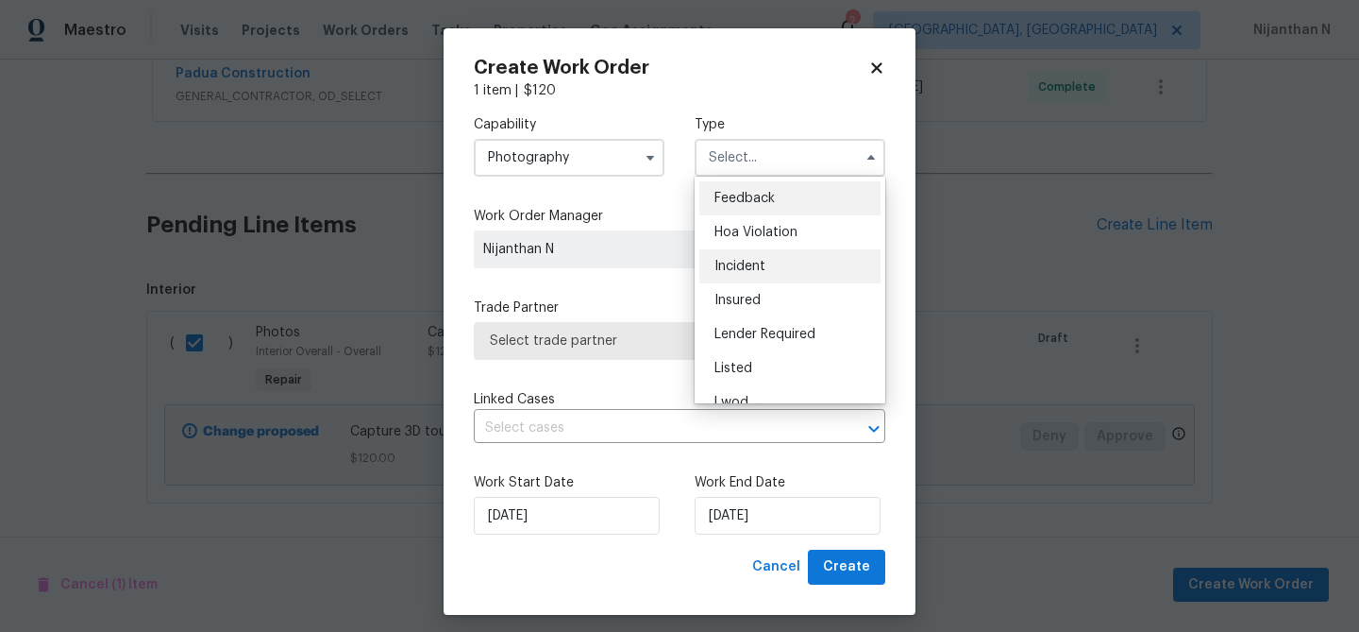
scroll to position [225, 0]
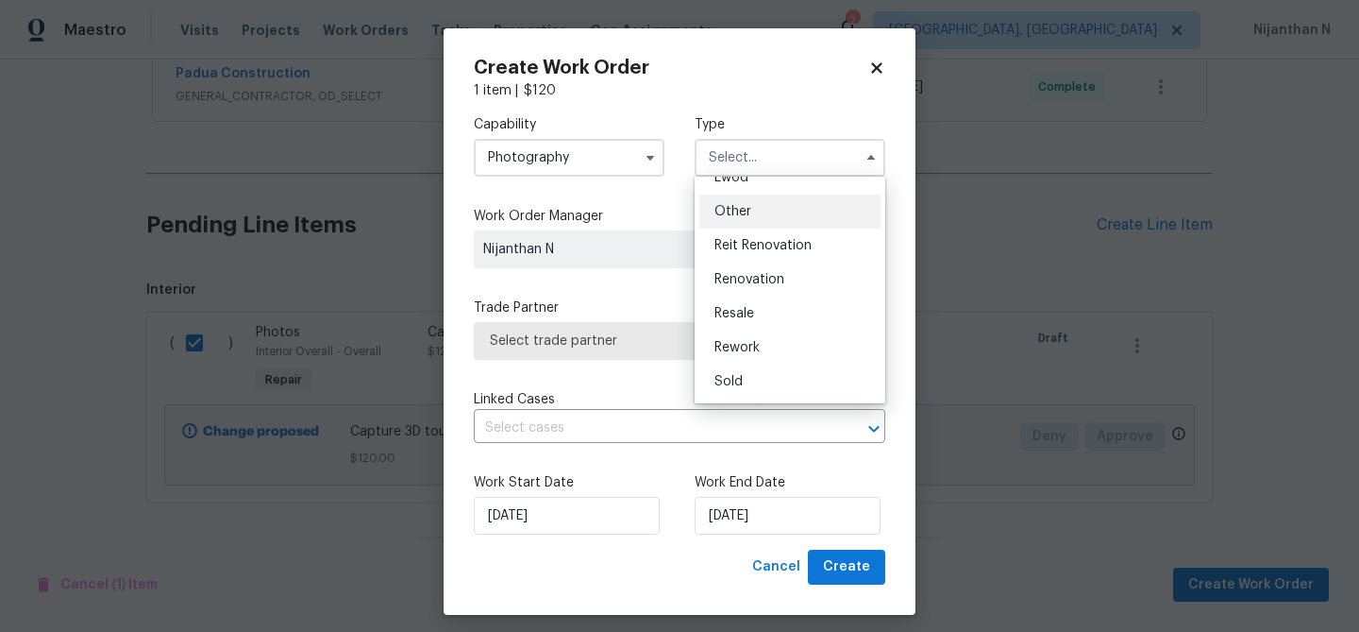
click at [743, 224] on div "Other" at bounding box center [790, 211] width 181 height 34
type input "Other"
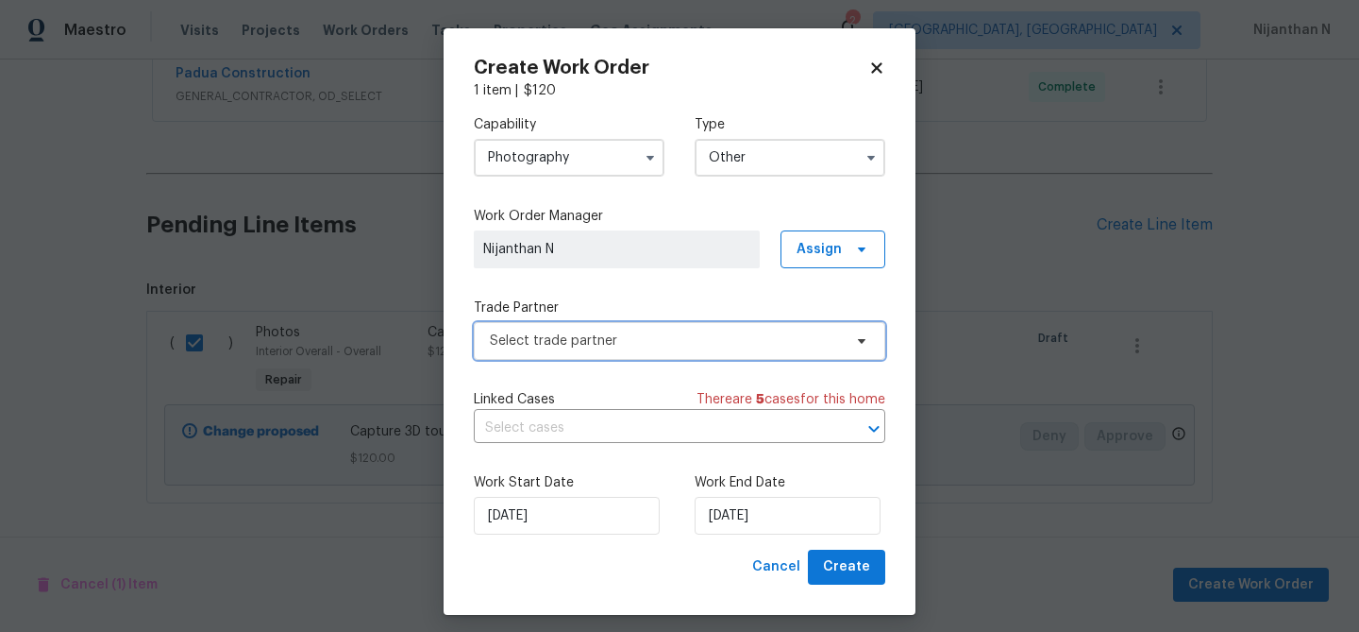
click at [649, 343] on span "Select trade partner" at bounding box center [666, 340] width 352 height 19
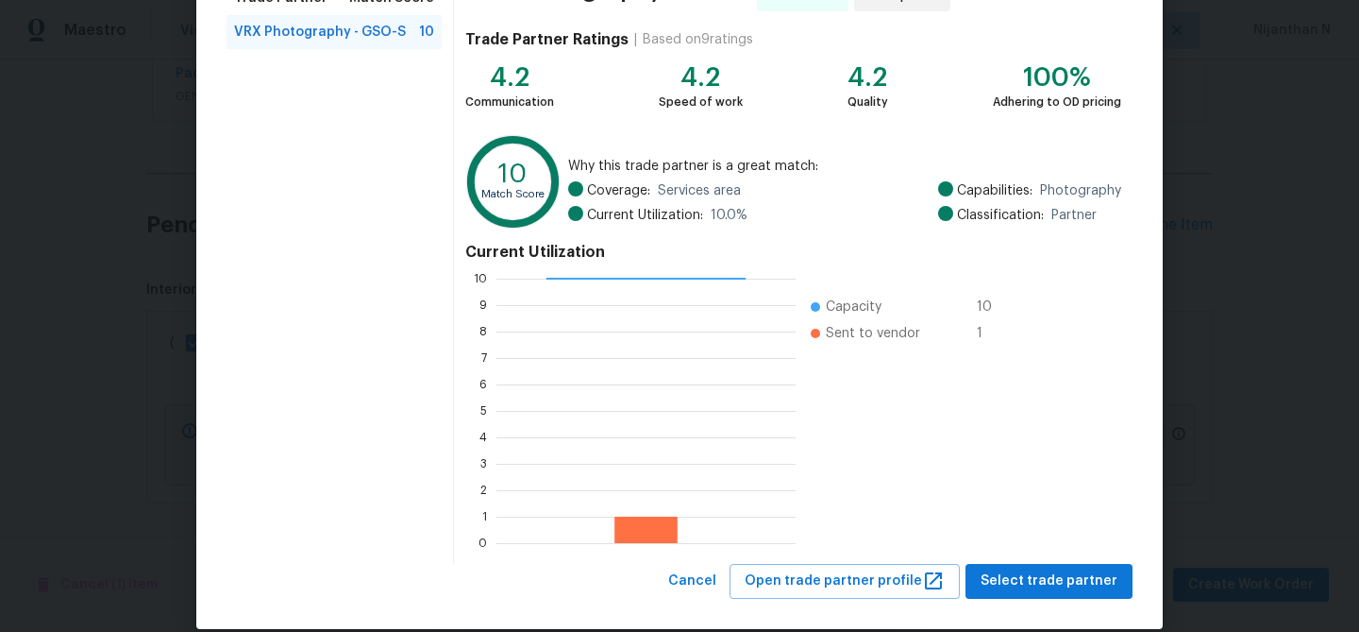
scroll to position [201, 0]
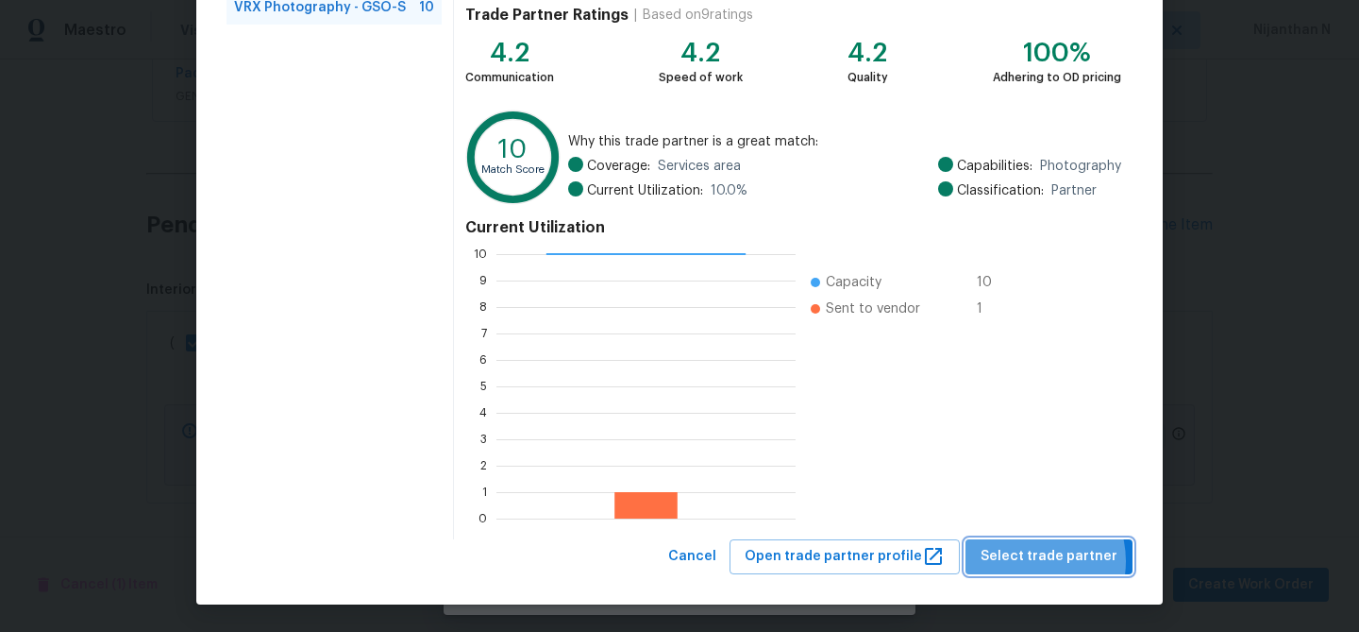
click at [1036, 561] on span "Select trade partner" at bounding box center [1049, 557] width 137 height 24
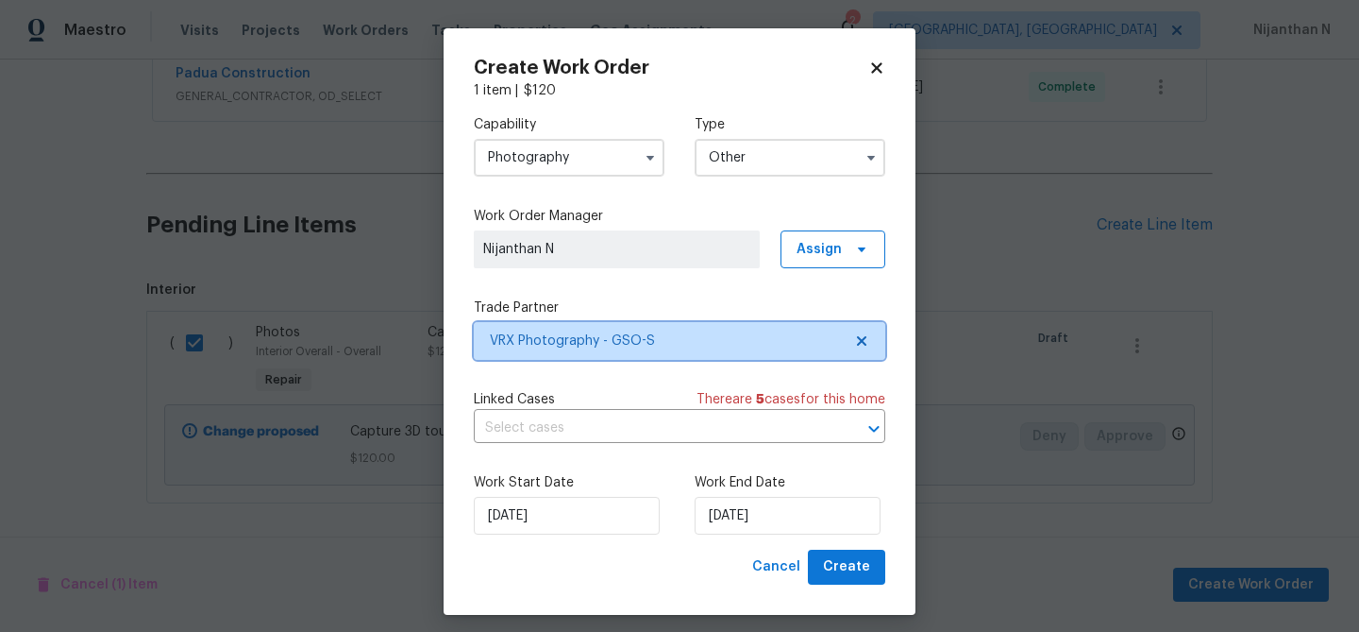
scroll to position [0, 0]
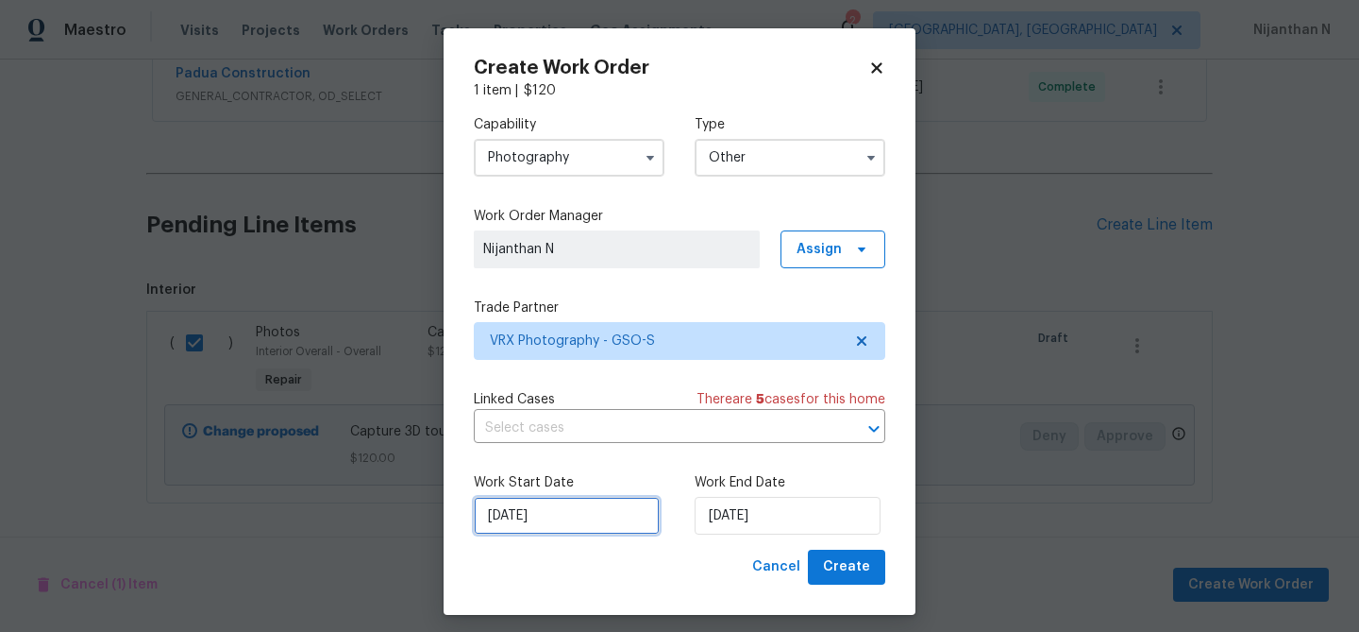
click at [538, 515] on input "[DATE]" at bounding box center [567, 516] width 186 height 38
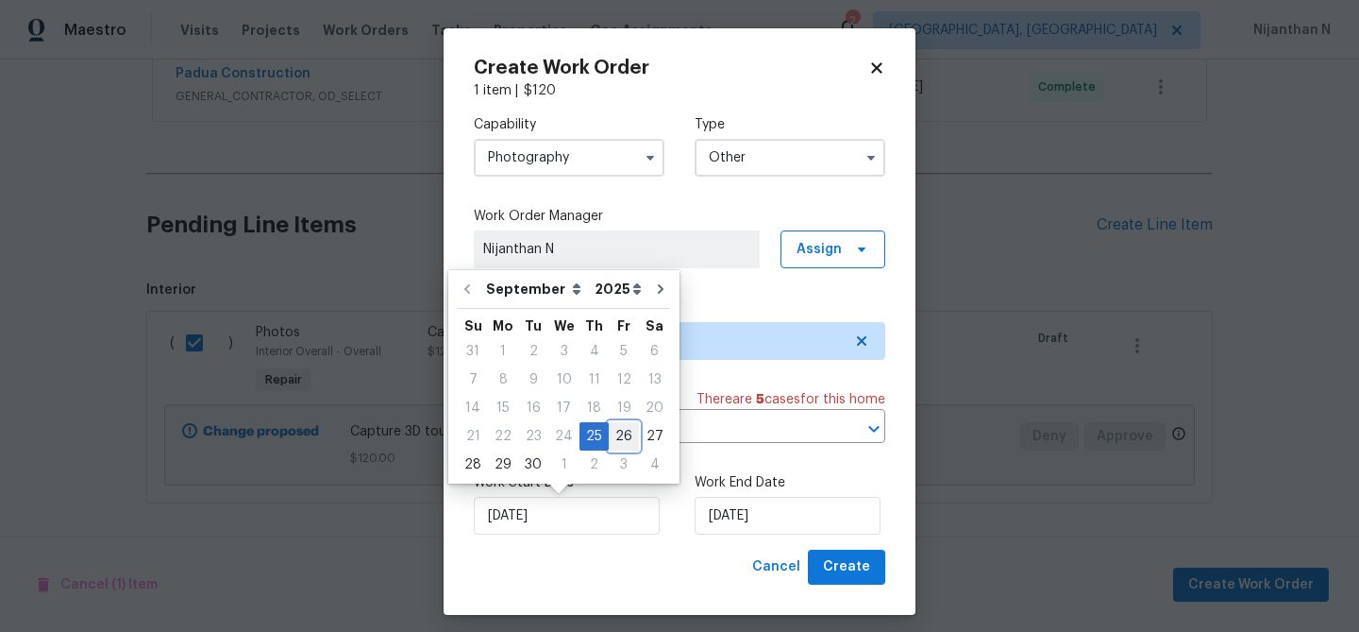
click at [616, 438] on div "26" at bounding box center [624, 436] width 30 height 26
type input "[DATE]"
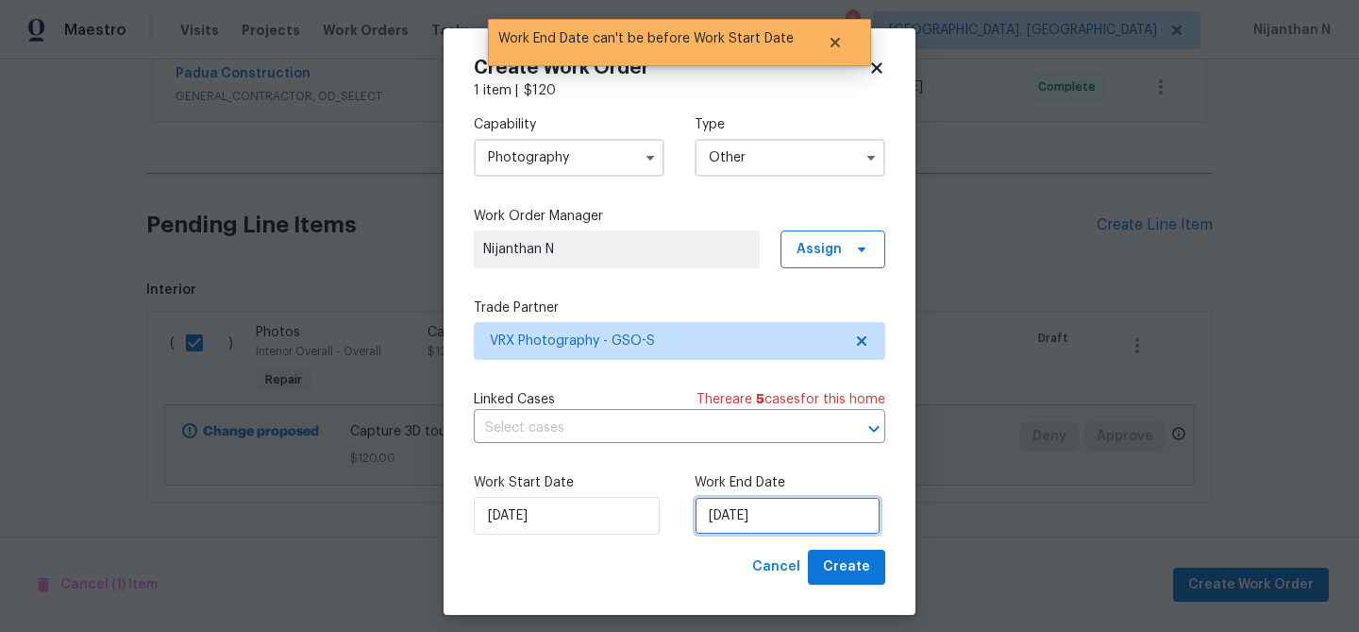
click at [789, 522] on input "[DATE]" at bounding box center [788, 516] width 186 height 38
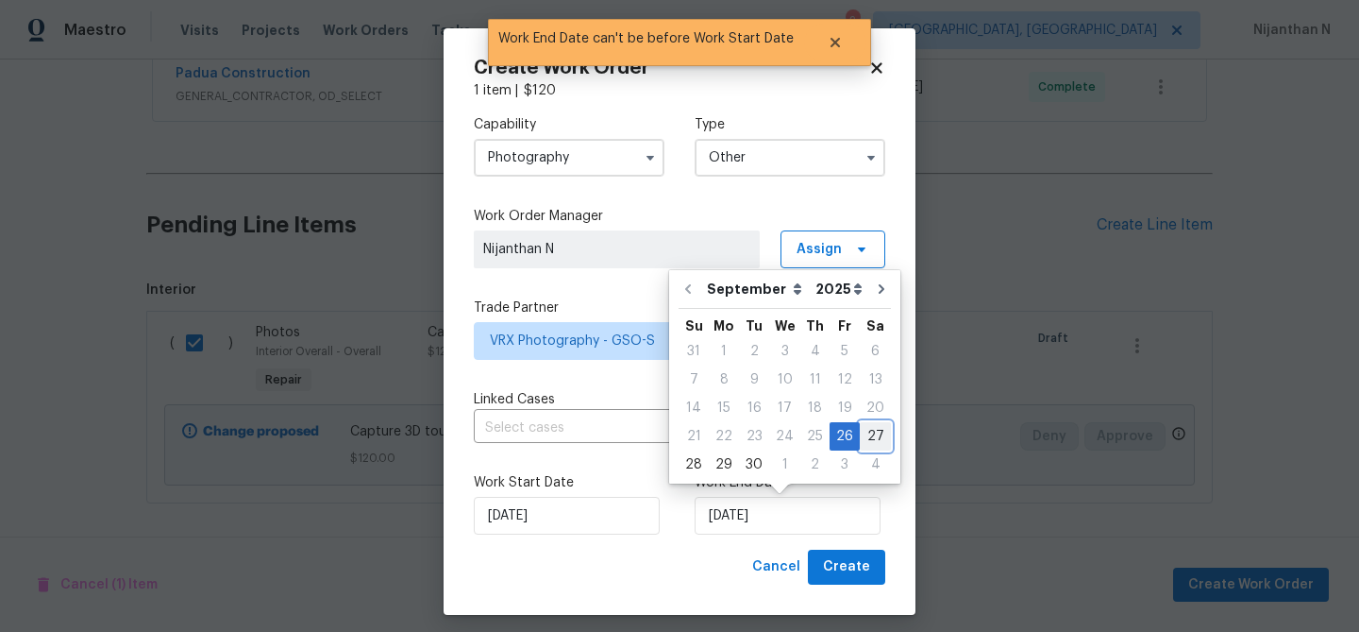
click at [872, 434] on div "27" at bounding box center [875, 436] width 31 height 26
type input "[DATE]"
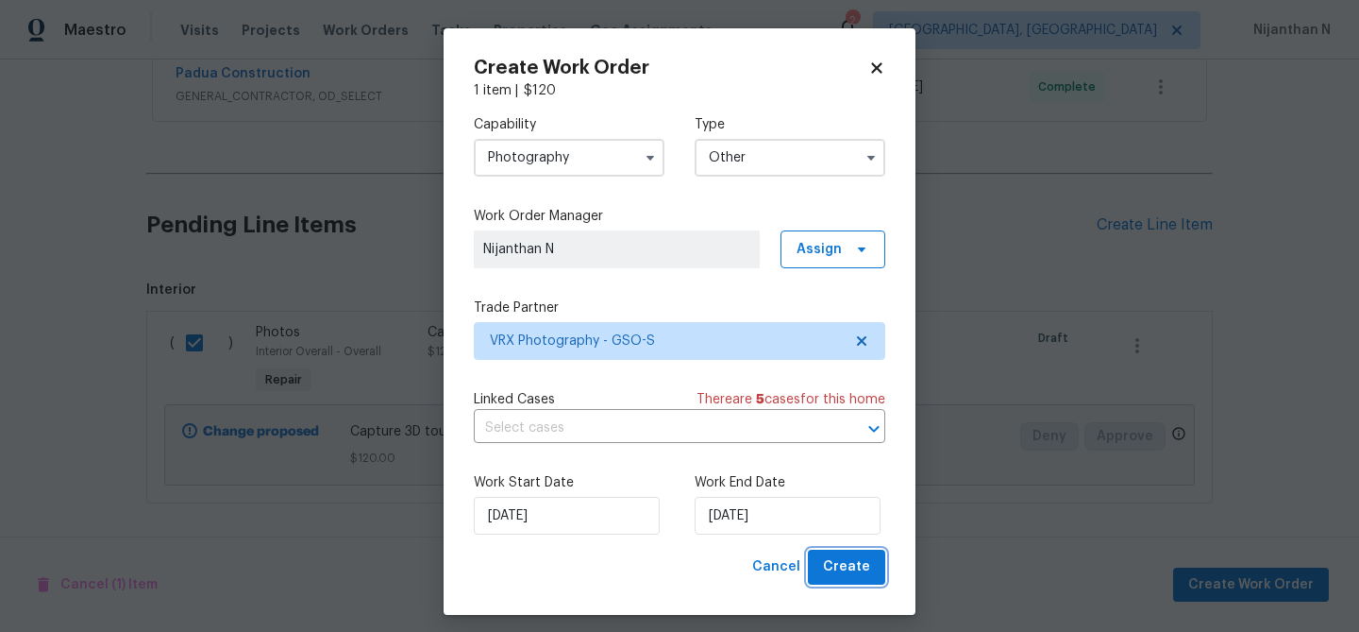
click at [867, 574] on span "Create" at bounding box center [846, 567] width 47 height 24
checkbox input "false"
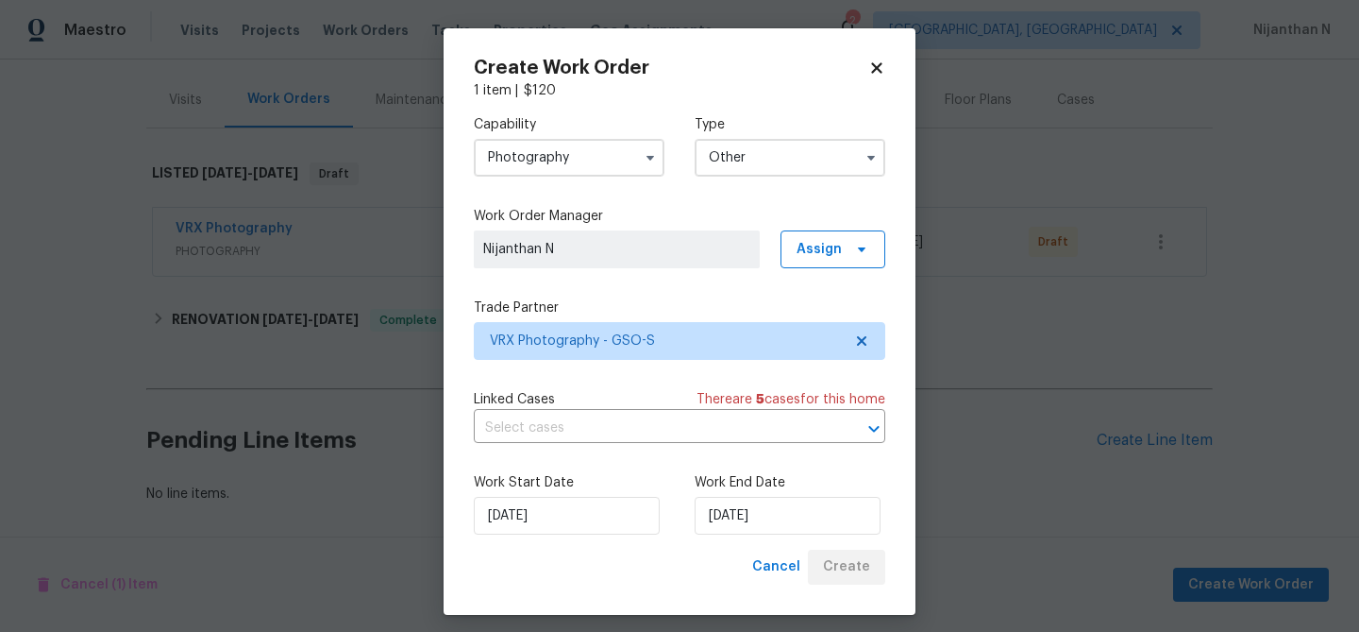
scroll to position [214, 0]
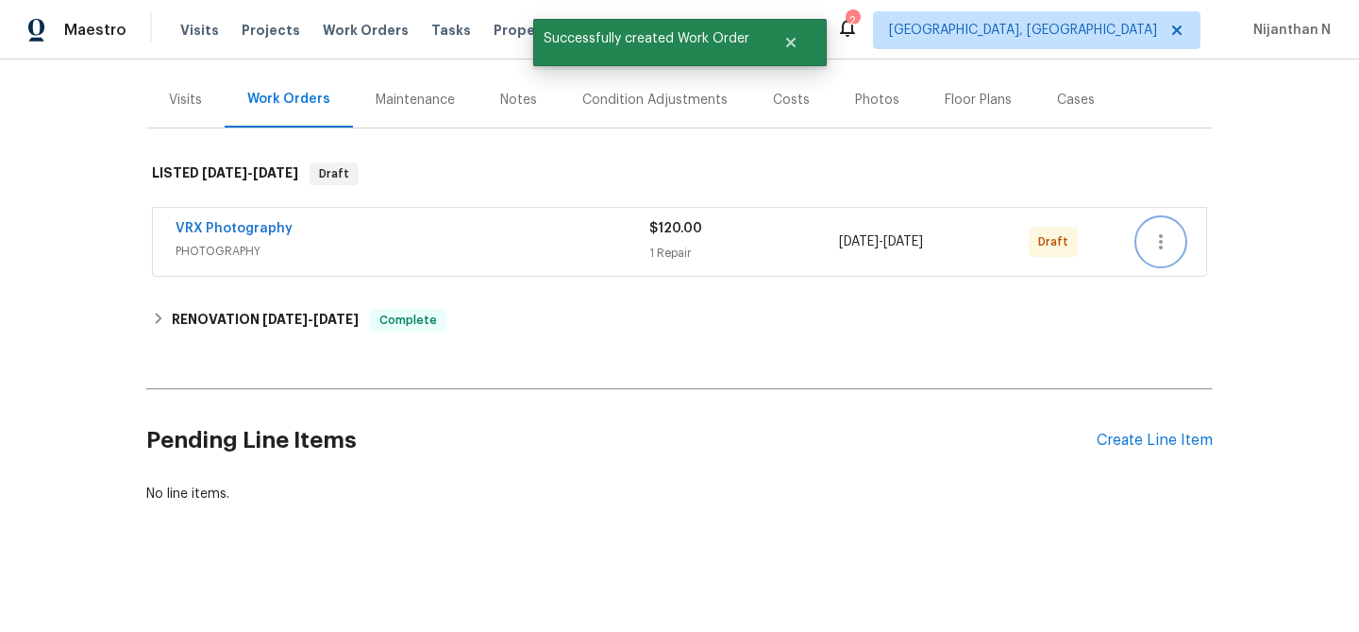
click at [1158, 228] on button "button" at bounding box center [1161, 241] width 45 height 45
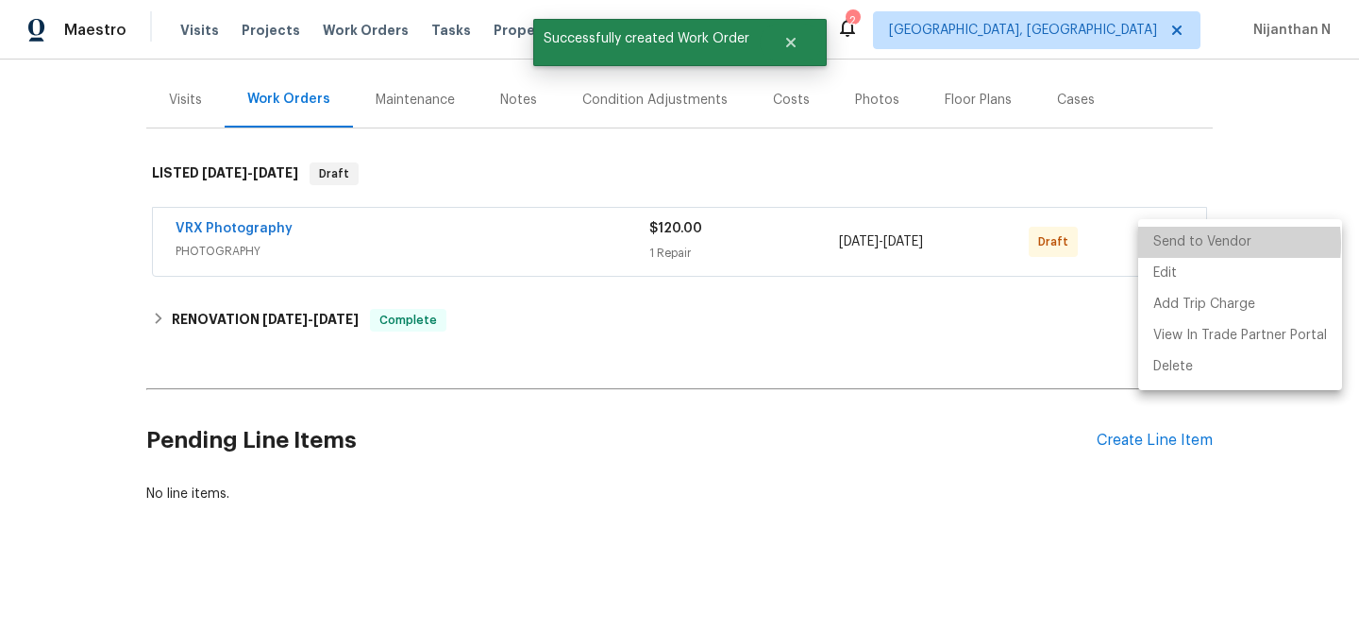
click at [1186, 244] on li "Send to Vendor" at bounding box center [1241, 242] width 204 height 31
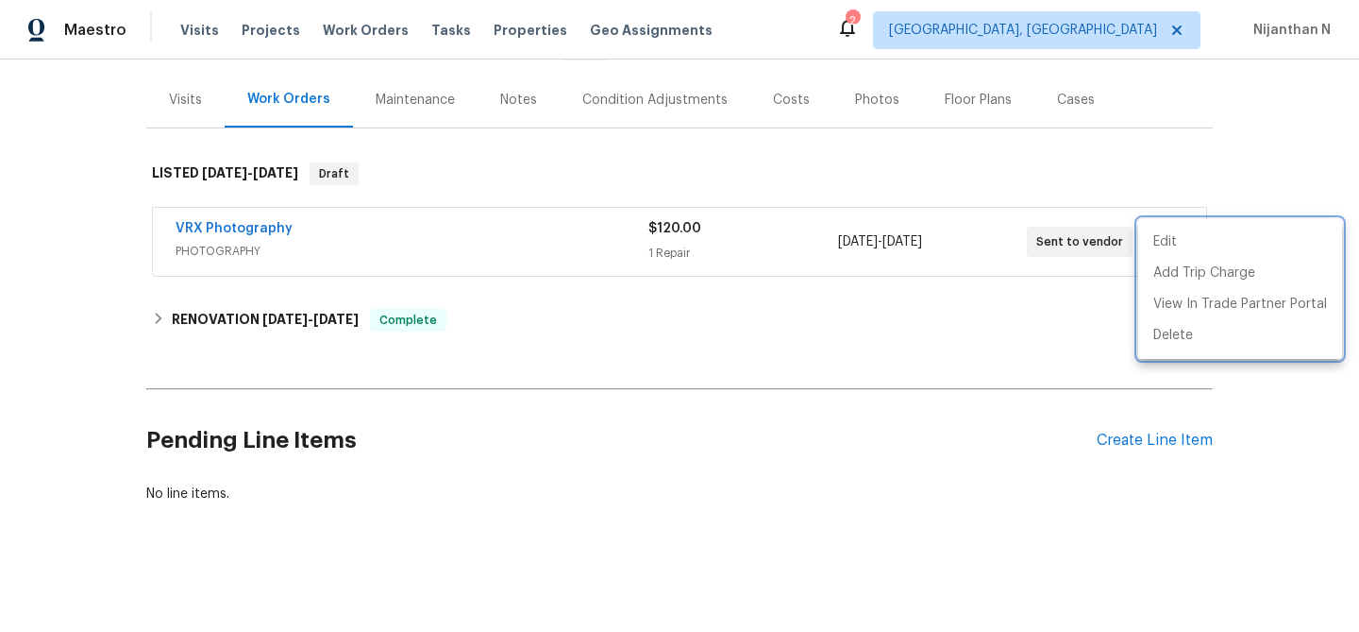
click at [801, 346] on div at bounding box center [679, 316] width 1359 height 632
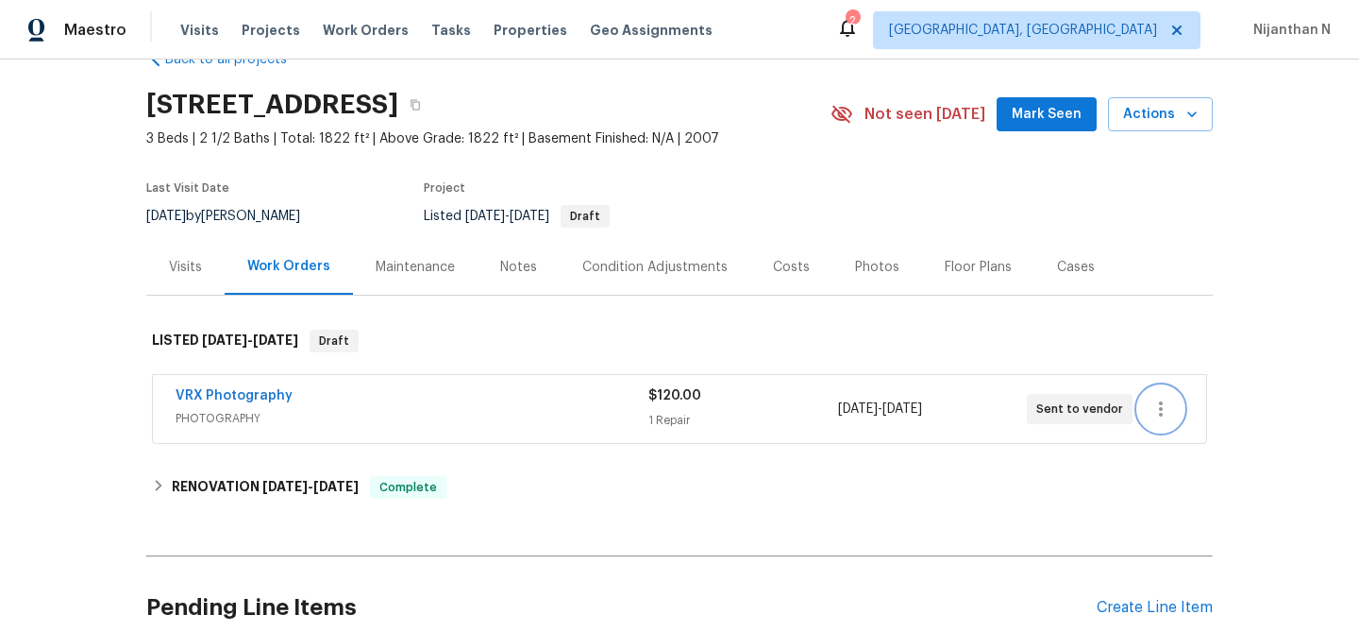
scroll to position [0, 0]
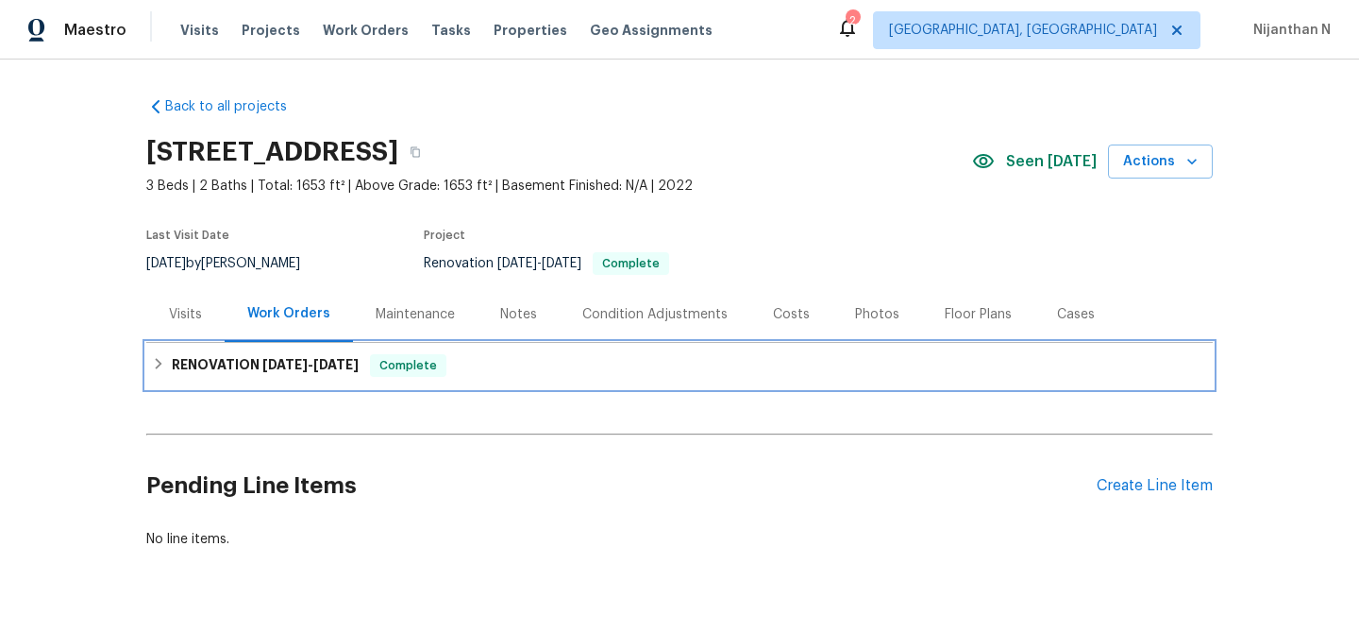
click at [324, 364] on span "[DATE]" at bounding box center [335, 364] width 45 height 13
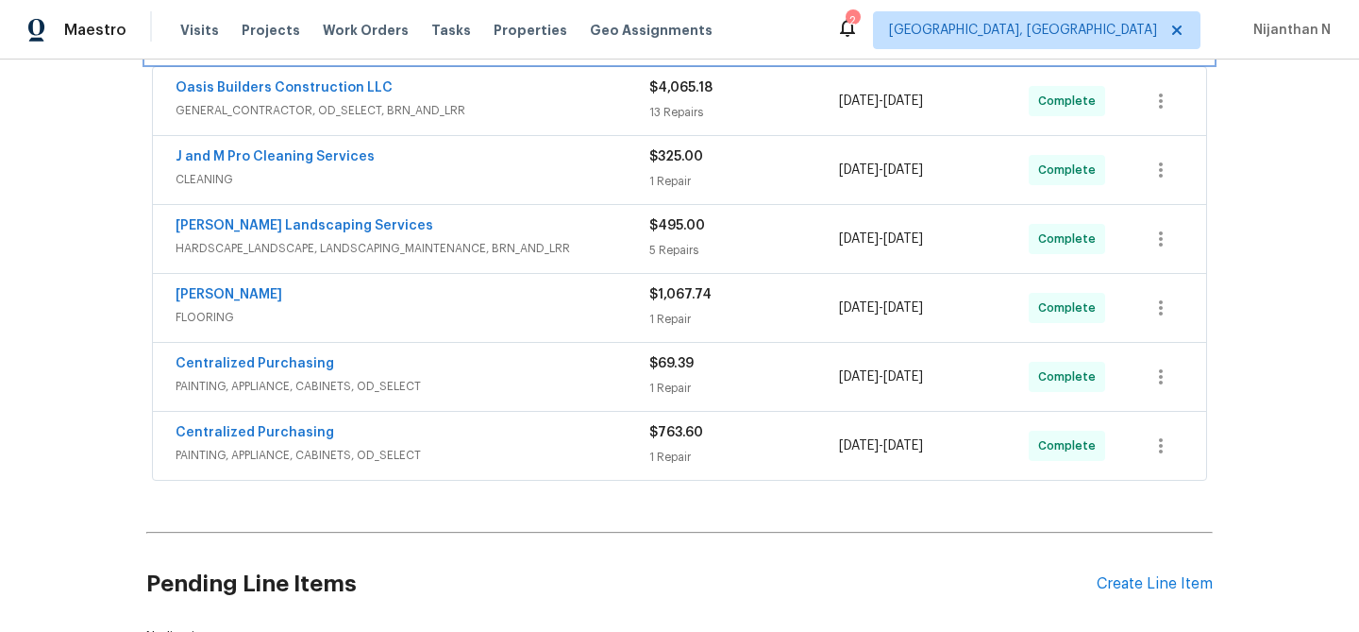
scroll to position [498, 0]
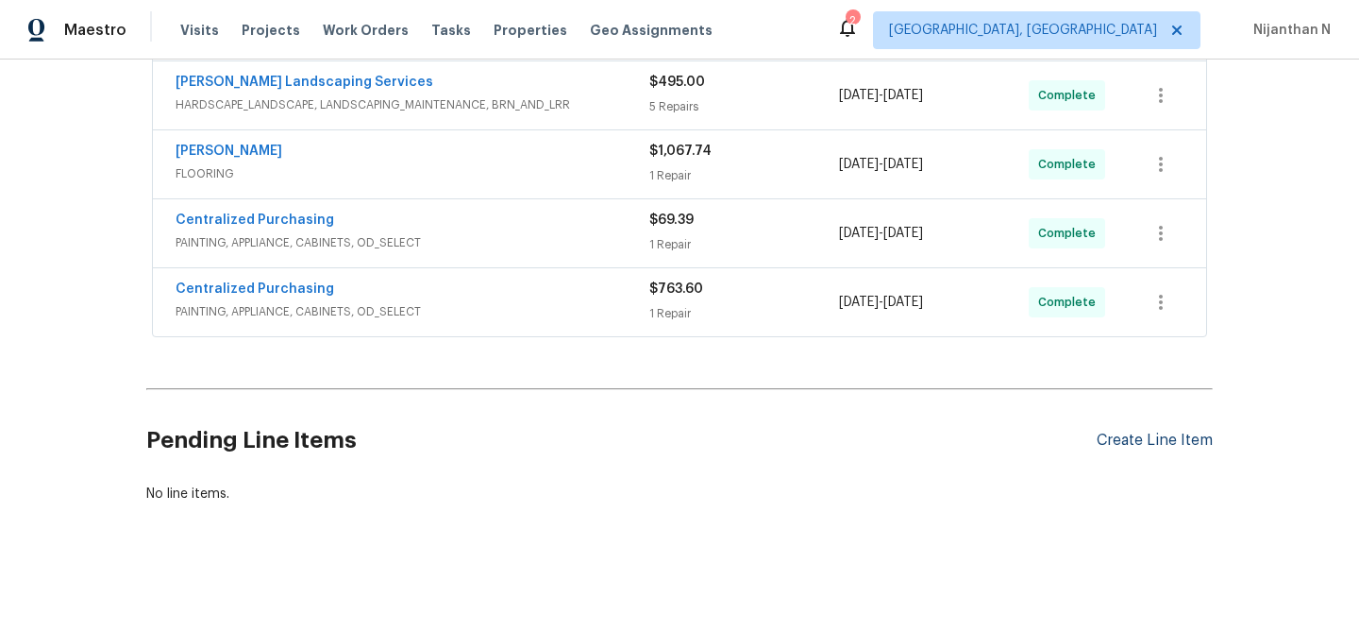
click at [1127, 442] on div "Create Line Item" at bounding box center [1155, 440] width 116 height 18
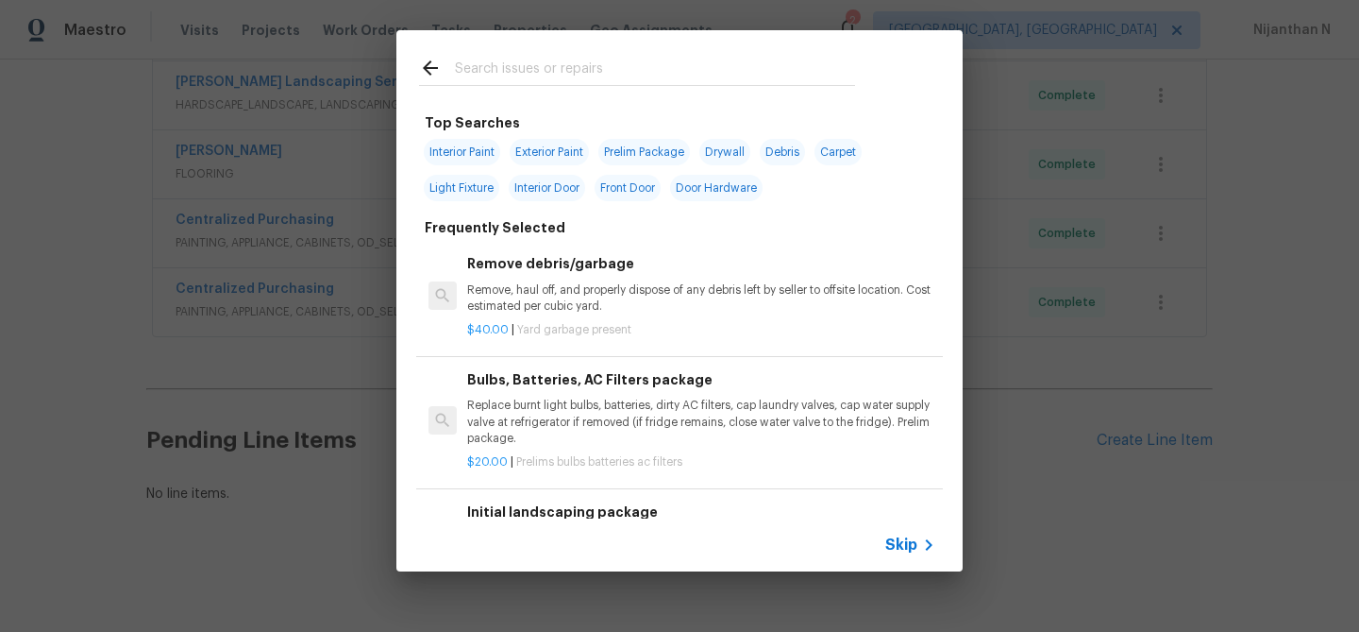
click at [903, 548] on span "Skip" at bounding box center [902, 544] width 32 height 19
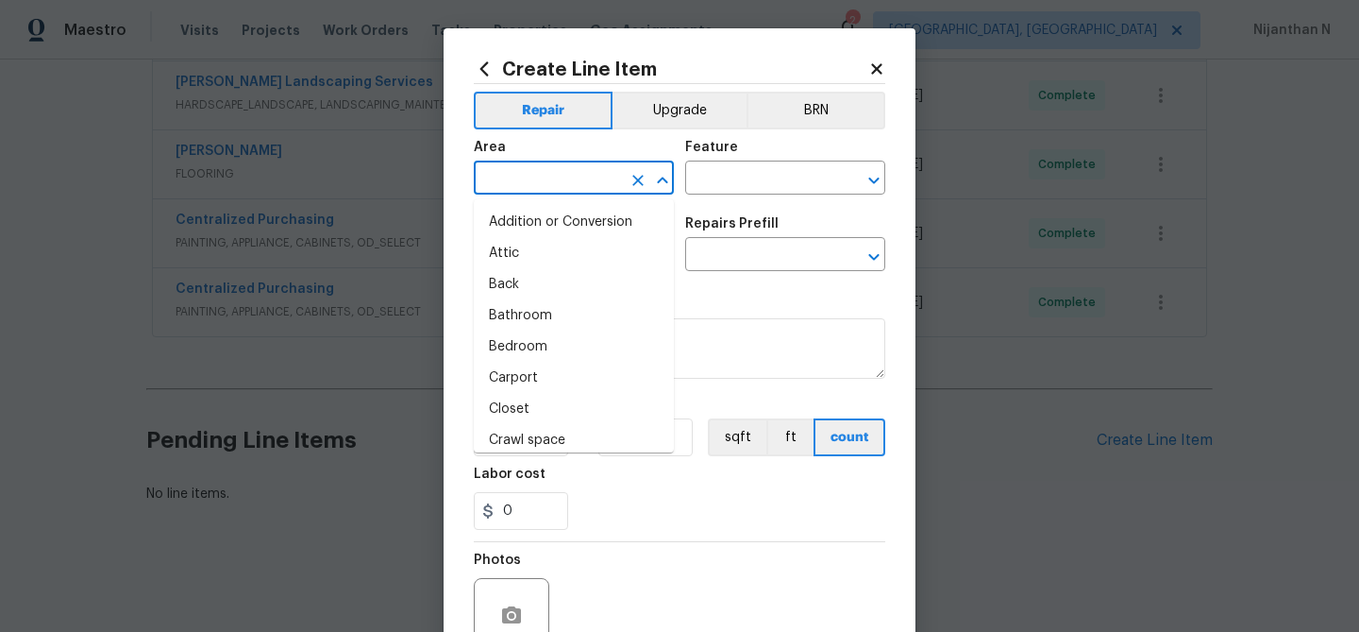
click at [576, 189] on input "text" at bounding box center [547, 179] width 147 height 29
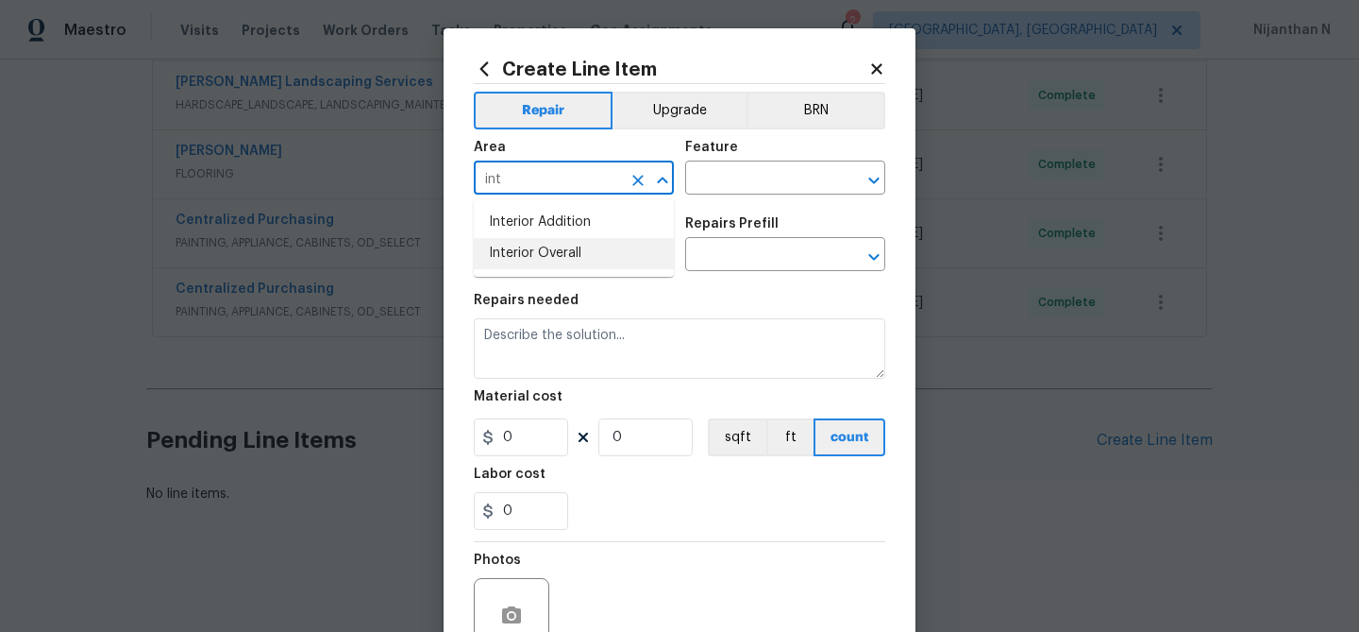
click at [583, 245] on li "Interior Overall" at bounding box center [574, 253] width 200 height 31
type input "Interior Overall"
click at [770, 168] on input "text" at bounding box center [758, 179] width 147 height 29
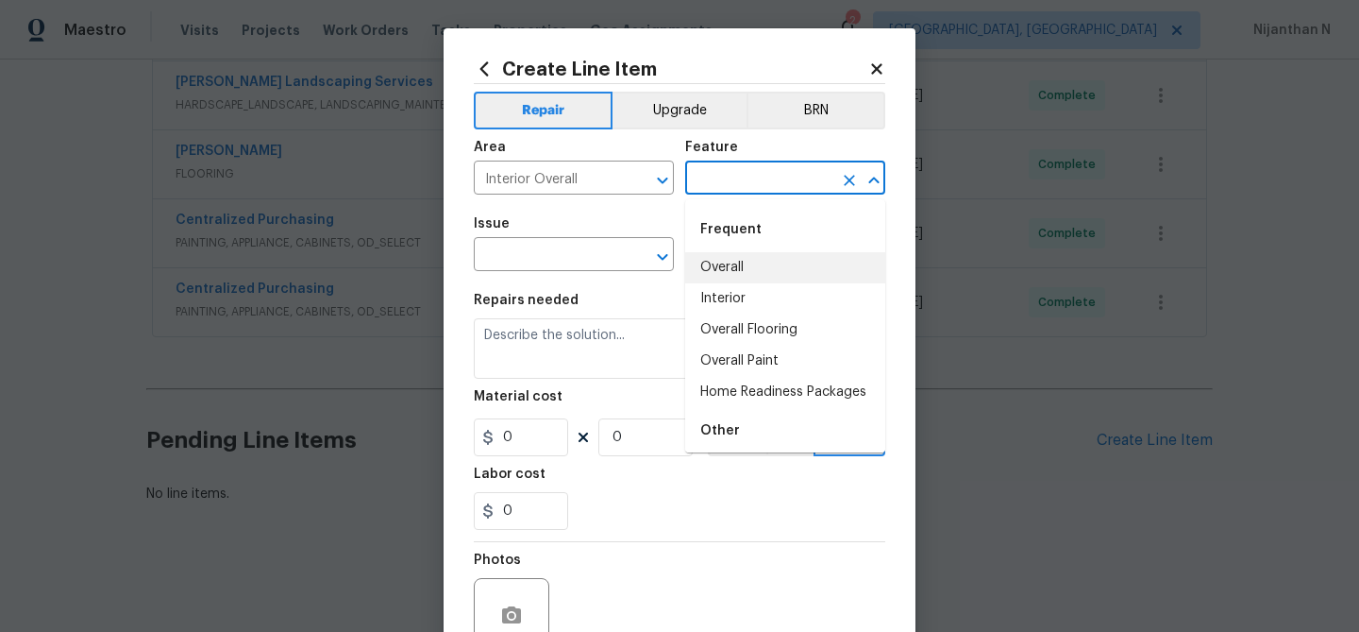
click at [751, 271] on li "Overall" at bounding box center [785, 267] width 200 height 31
type input "Overall"
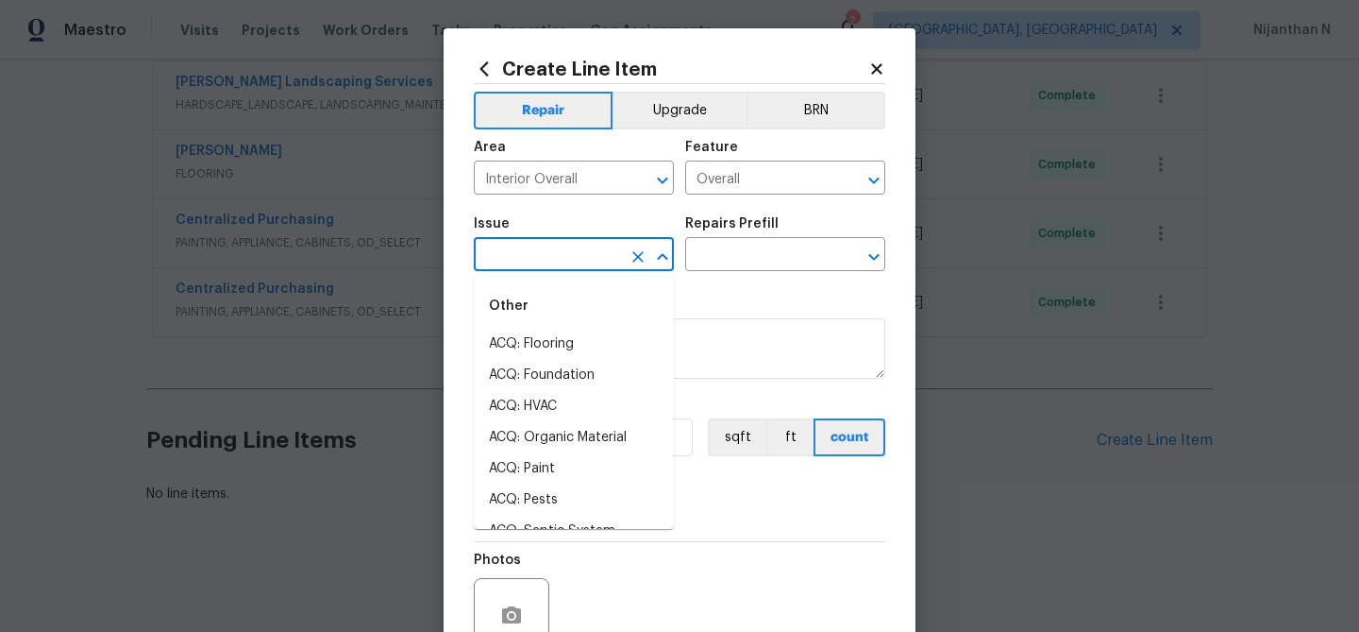
click at [541, 245] on input "text" at bounding box center [547, 256] width 147 height 29
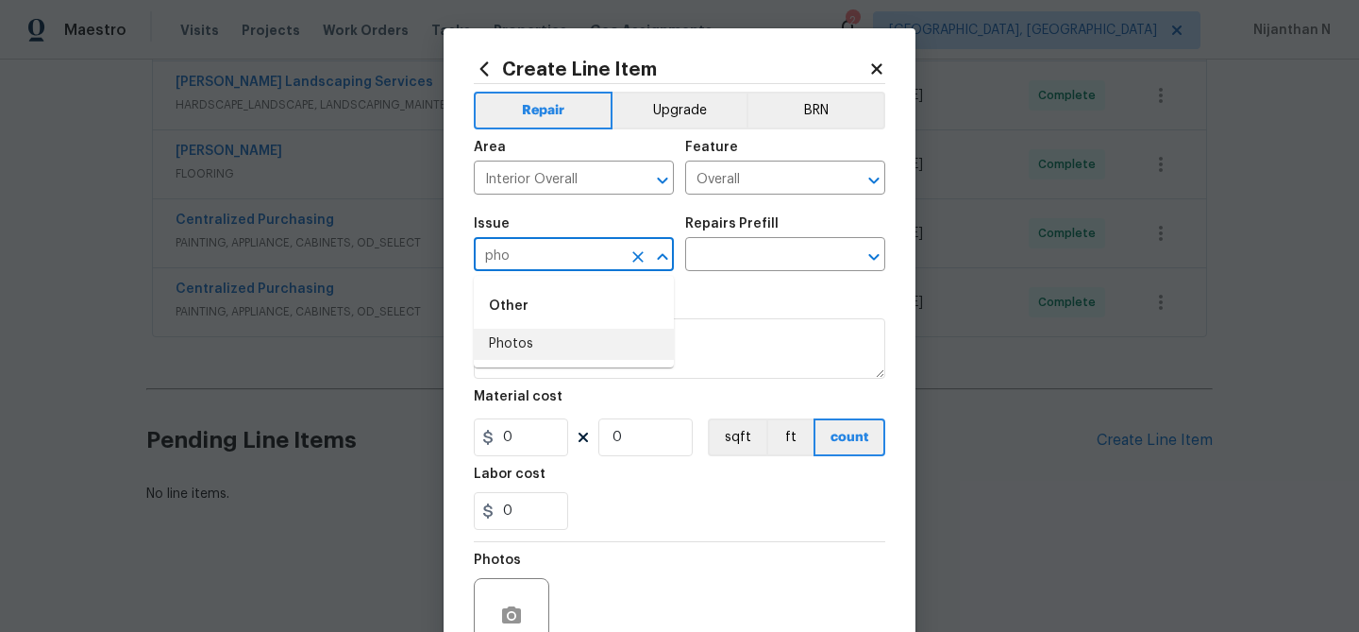
click at [573, 339] on li "Photos" at bounding box center [574, 344] width 200 height 31
type input "Photos"
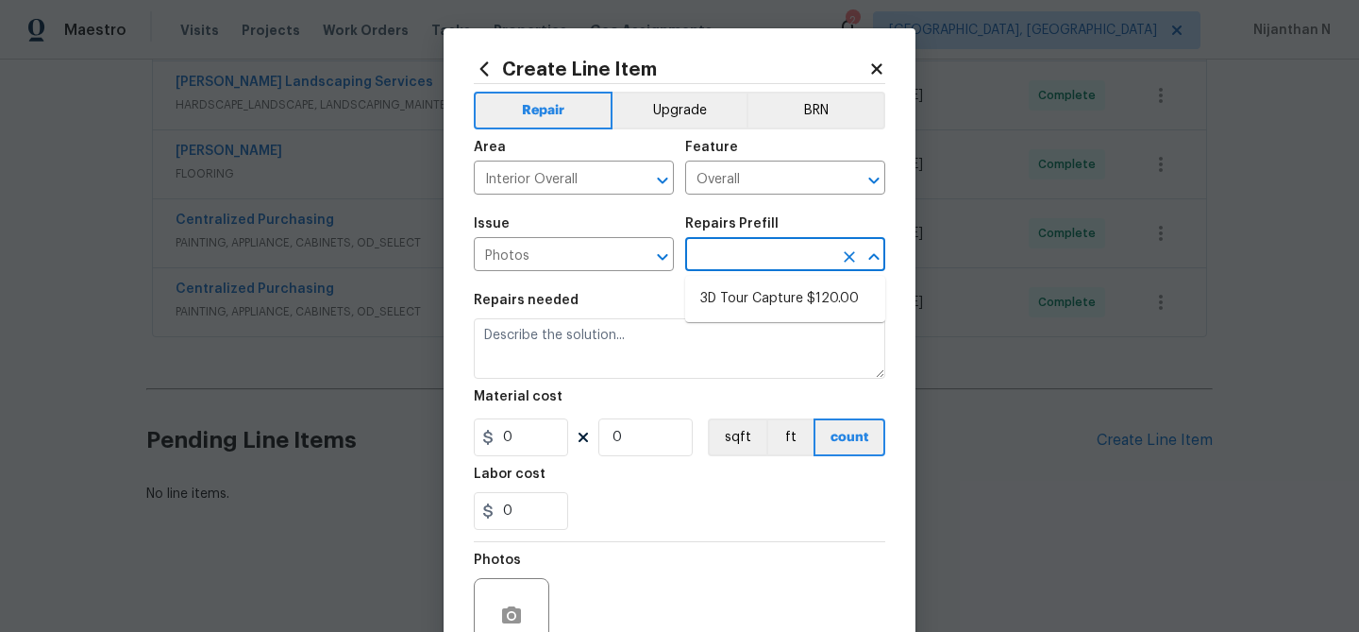
click at [734, 255] on input "text" at bounding box center [758, 256] width 147 height 29
click at [732, 304] on li "3D Tour Capture $120.00" at bounding box center [785, 298] width 200 height 31
type input "3D Tour Capture $120.00"
type textarea "Capture 3D tour of home"
type input "1"
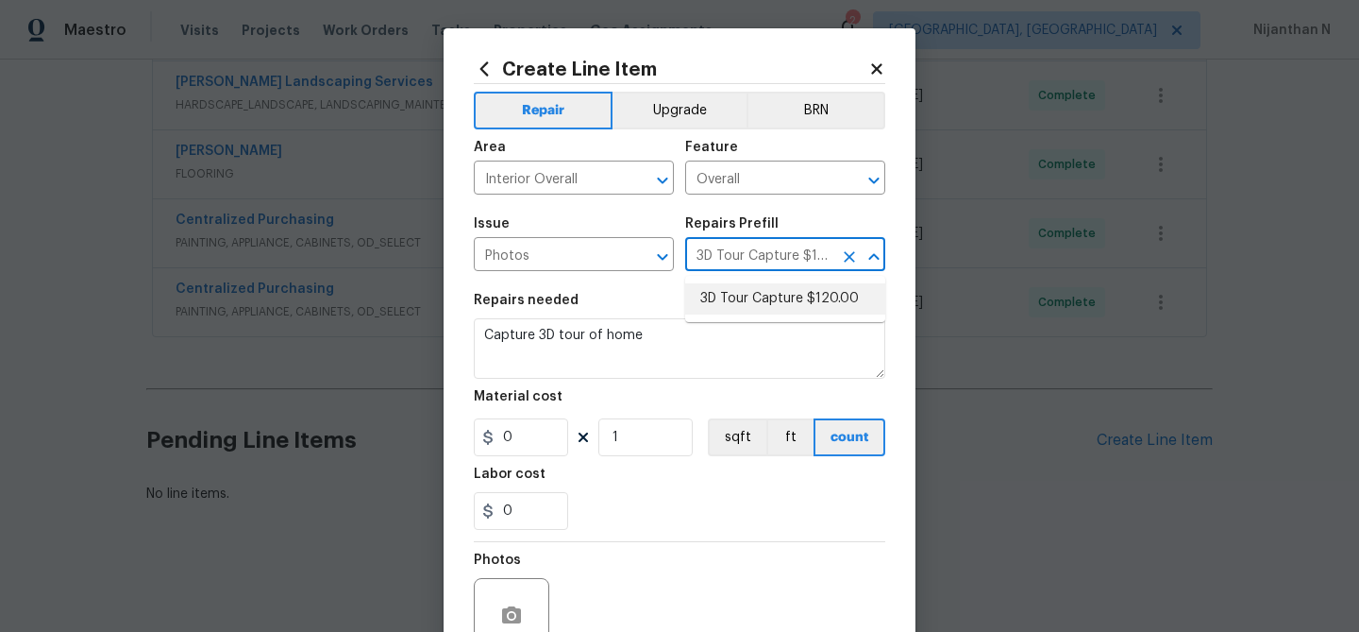
type input "120"
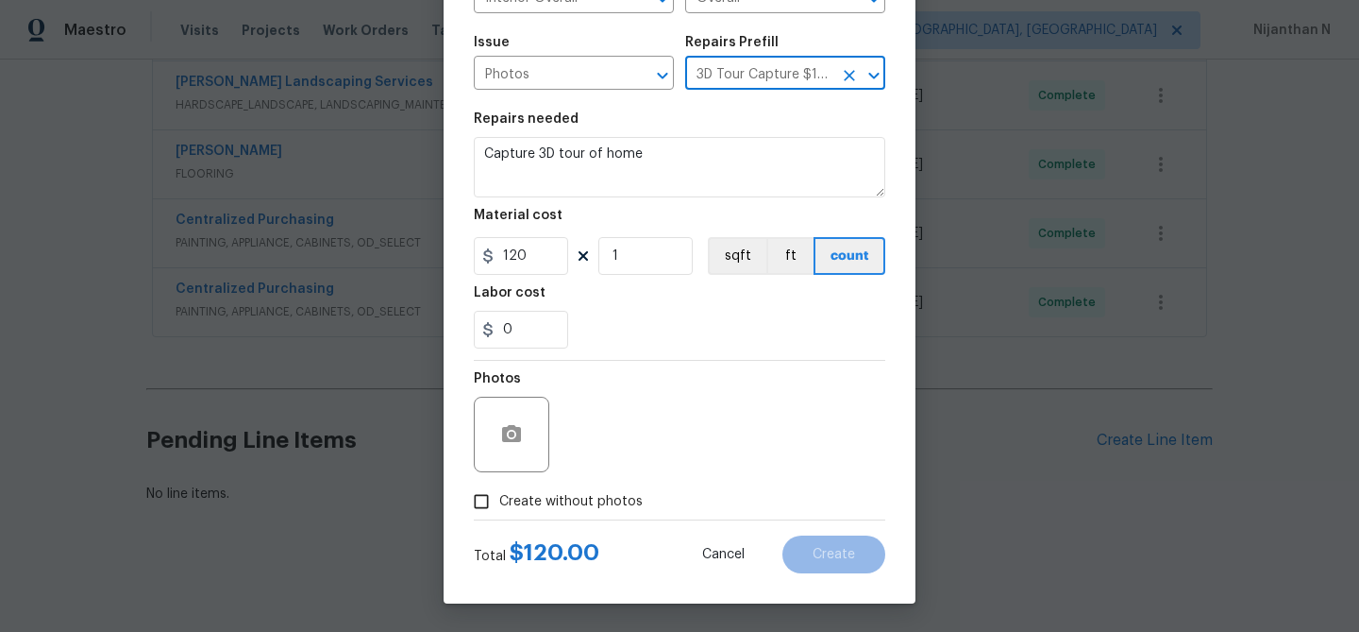
click at [488, 503] on input "Create without photos" at bounding box center [482, 501] width 36 height 36
checkbox input "true"
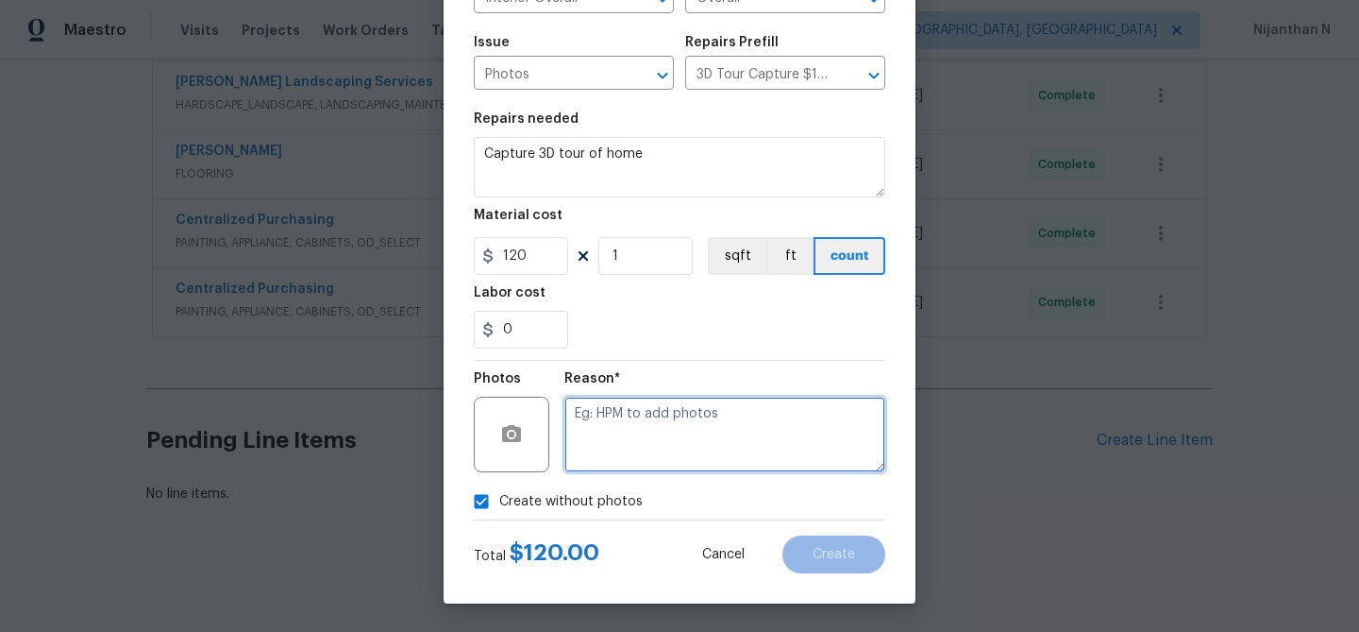
click at [682, 424] on textarea at bounding box center [725, 435] width 321 height 76
type textarea "."
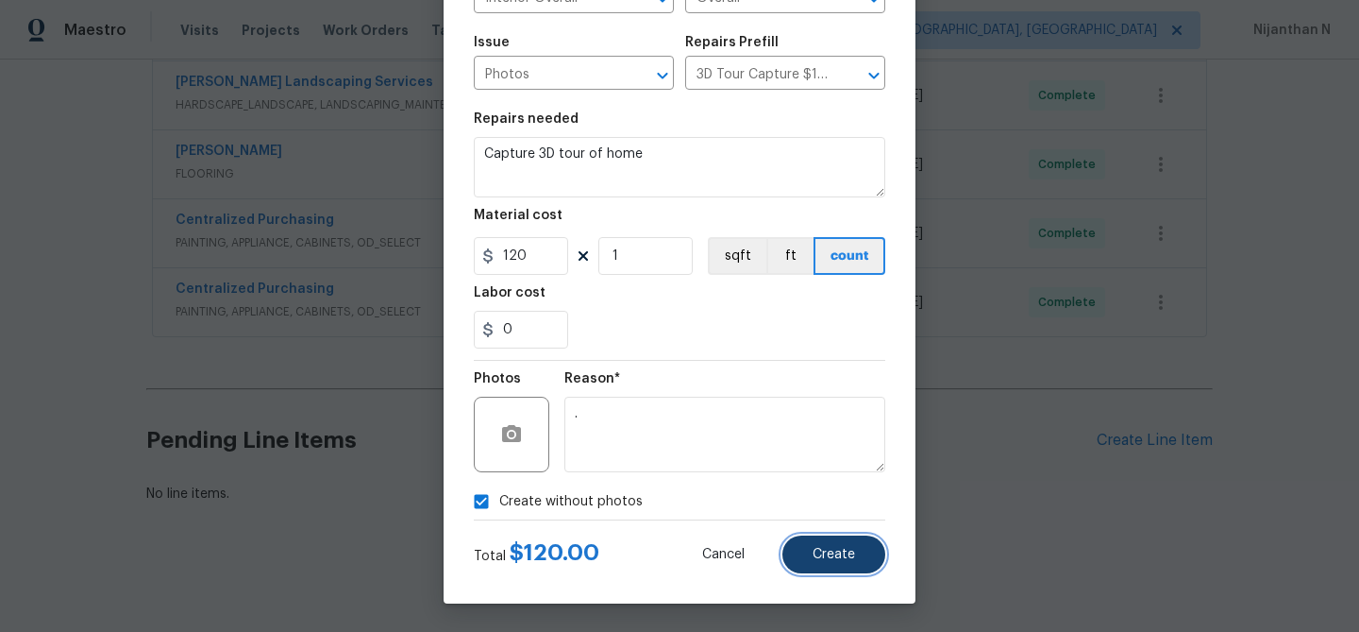
click at [843, 544] on button "Create" at bounding box center [834, 554] width 103 height 38
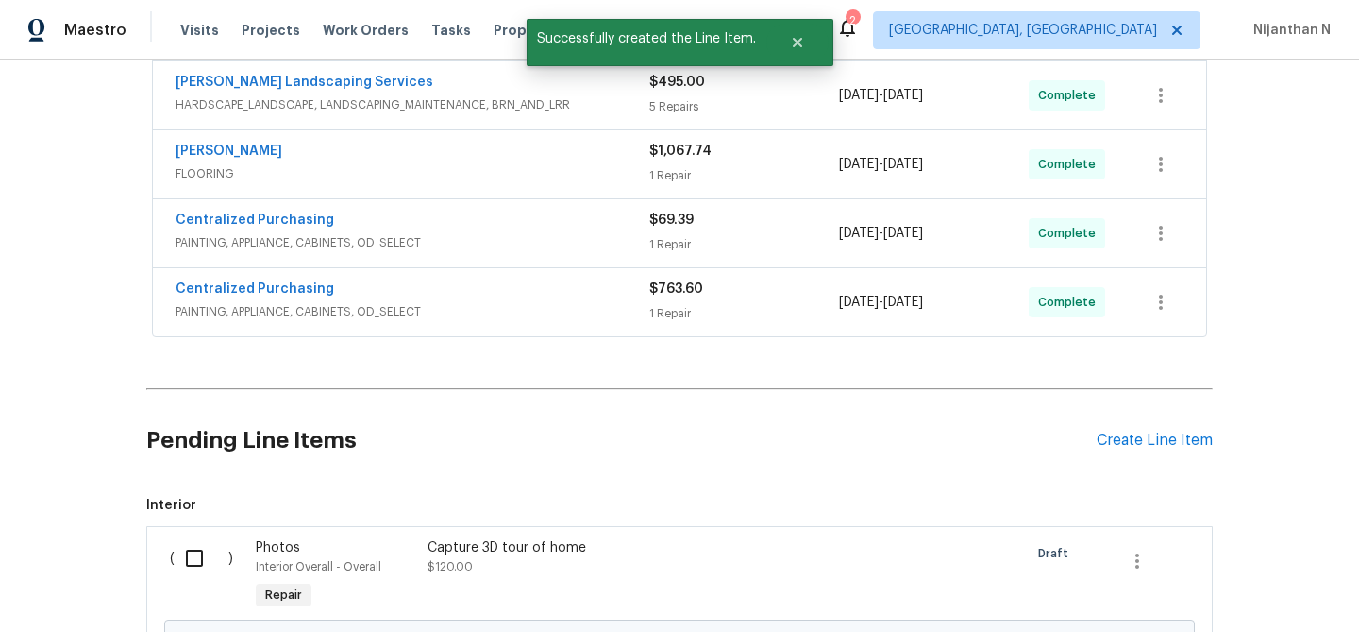
scroll to position [714, 0]
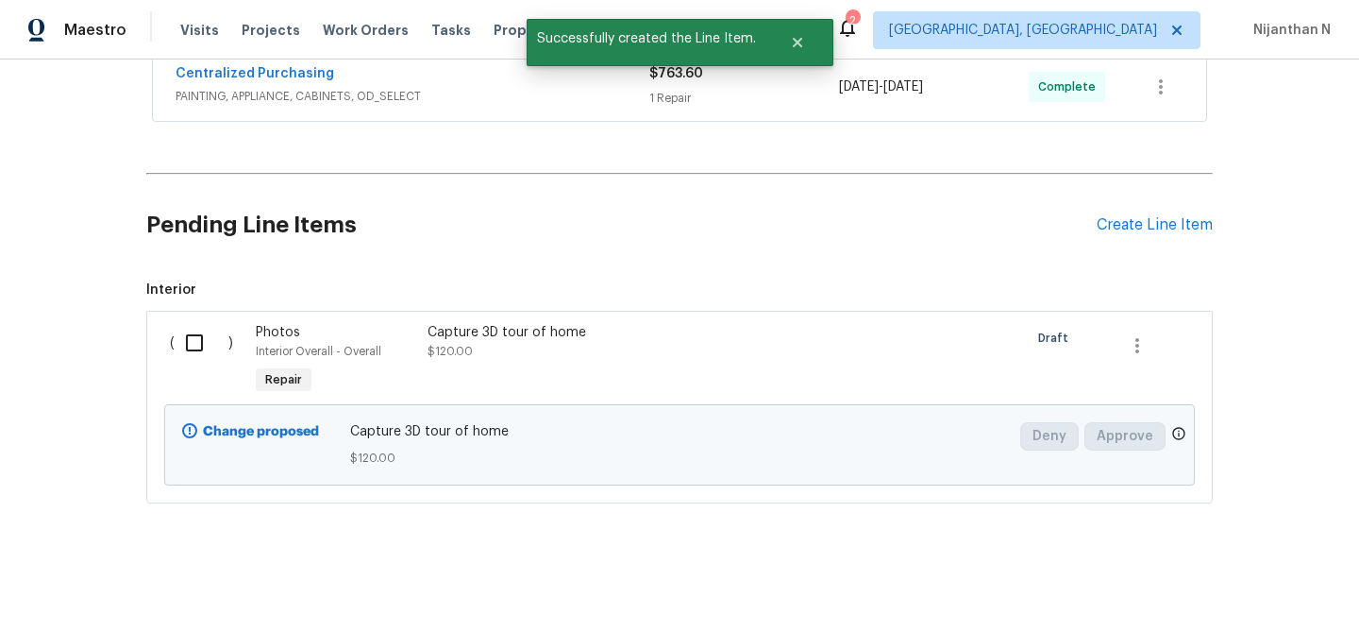
click at [198, 342] on input "checkbox" at bounding box center [202, 343] width 54 height 40
checkbox input "true"
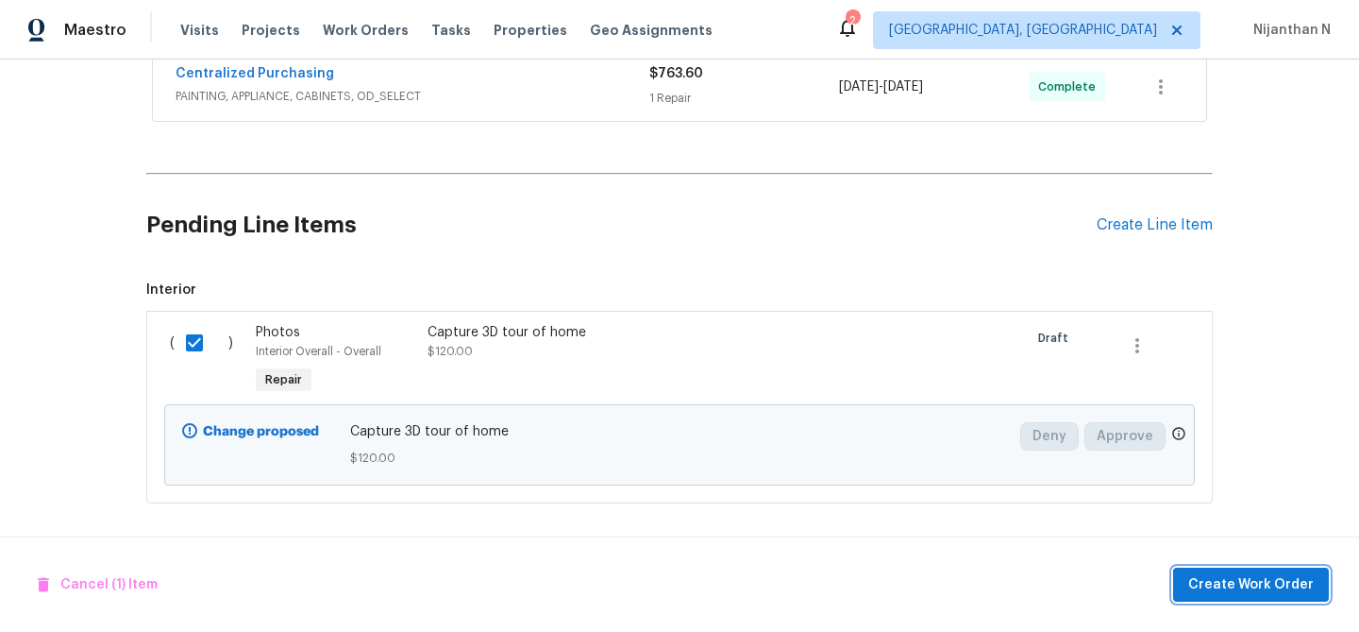
click at [1260, 585] on span "Create Work Order" at bounding box center [1252, 585] width 126 height 24
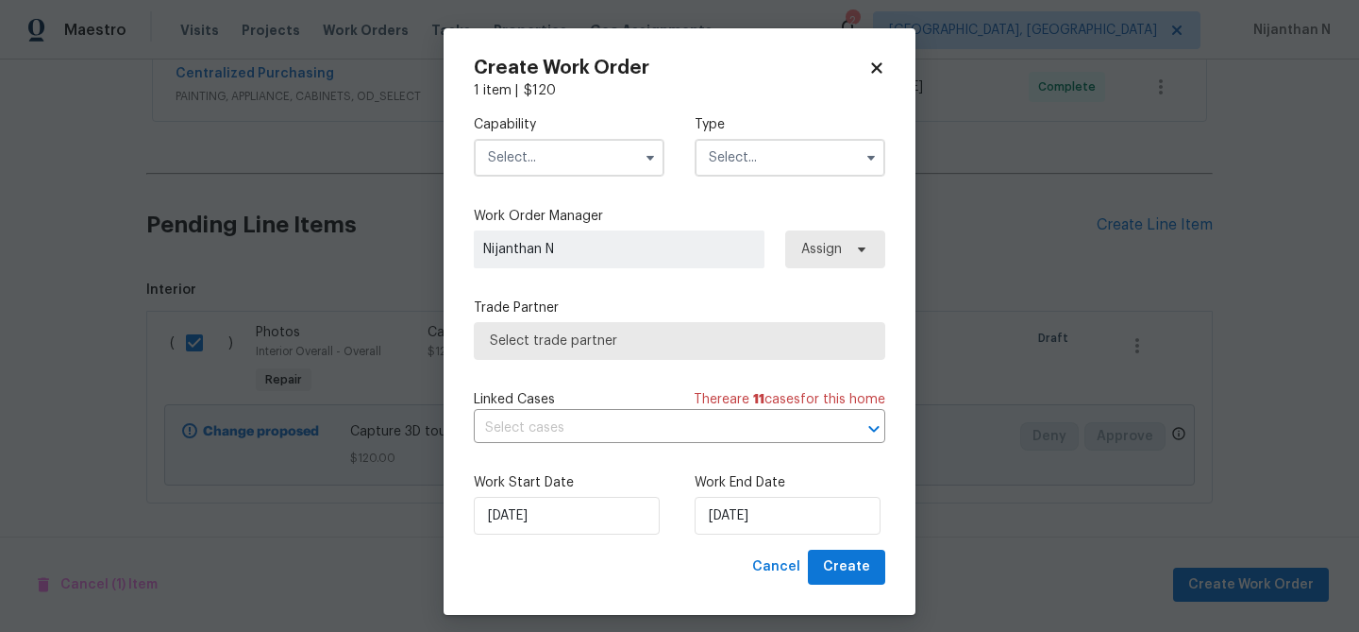
click at [556, 156] on input "text" at bounding box center [569, 158] width 191 height 38
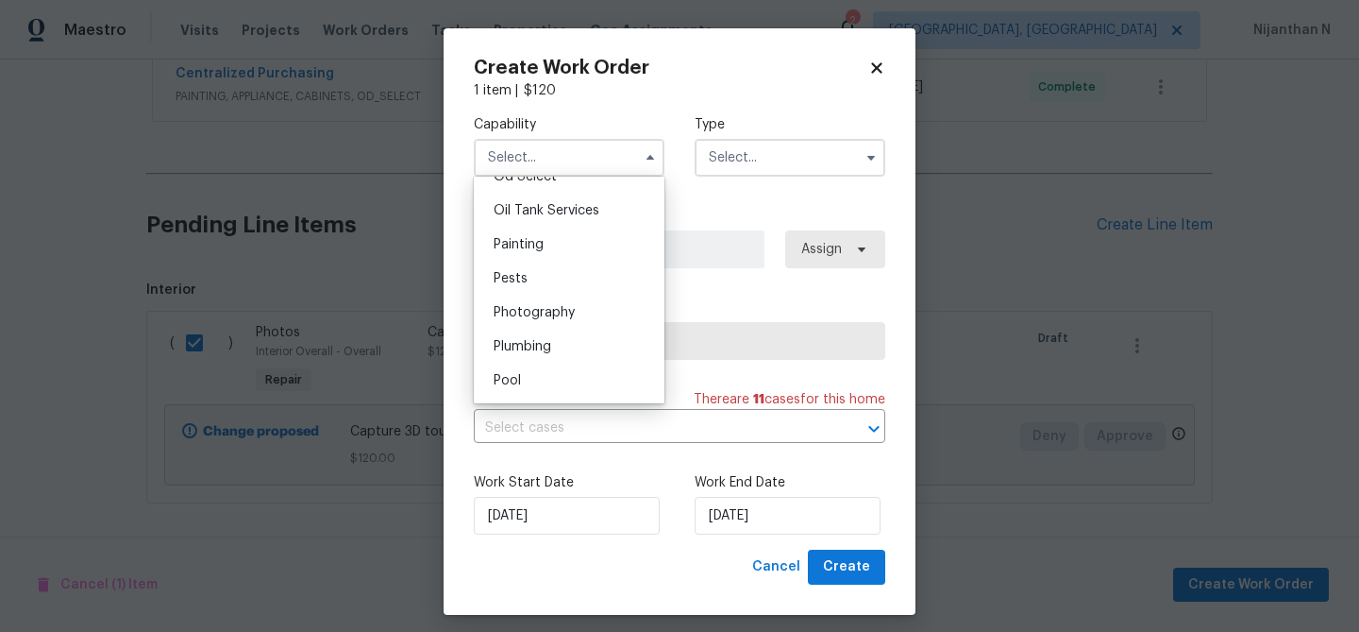
scroll to position [1544, 0]
click at [515, 302] on span "Photography" at bounding box center [534, 308] width 81 height 13
type input "Photography"
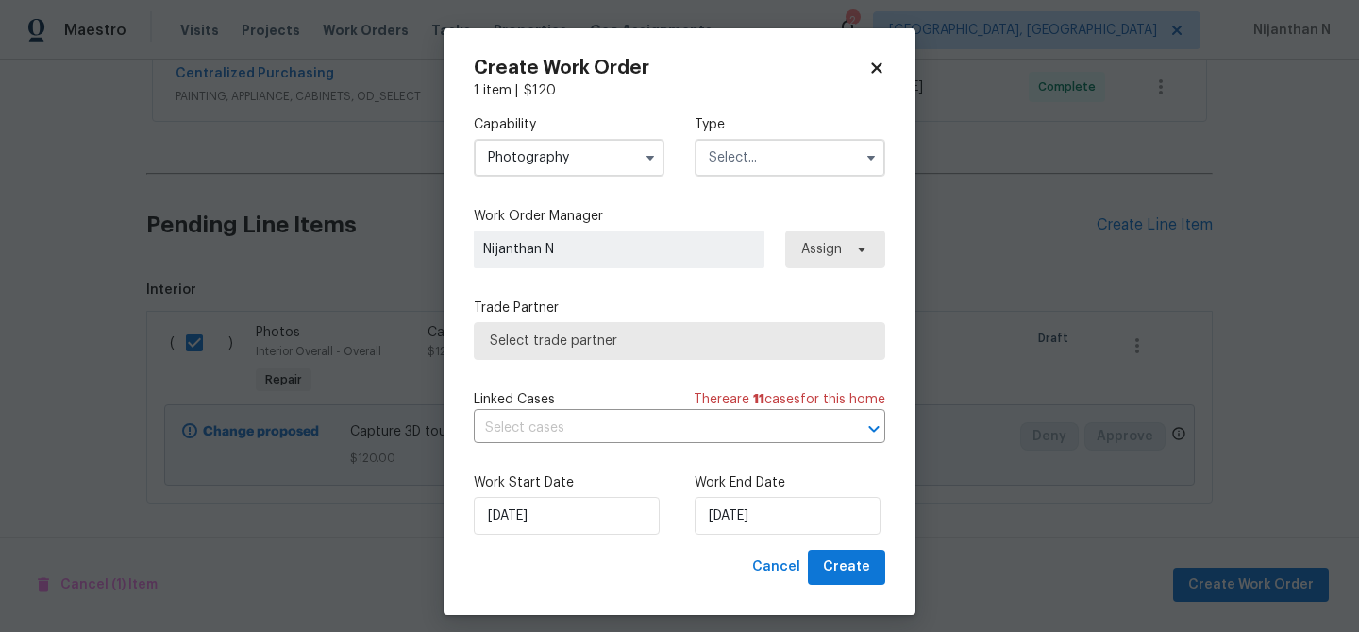
click at [759, 162] on input "text" at bounding box center [790, 158] width 191 height 38
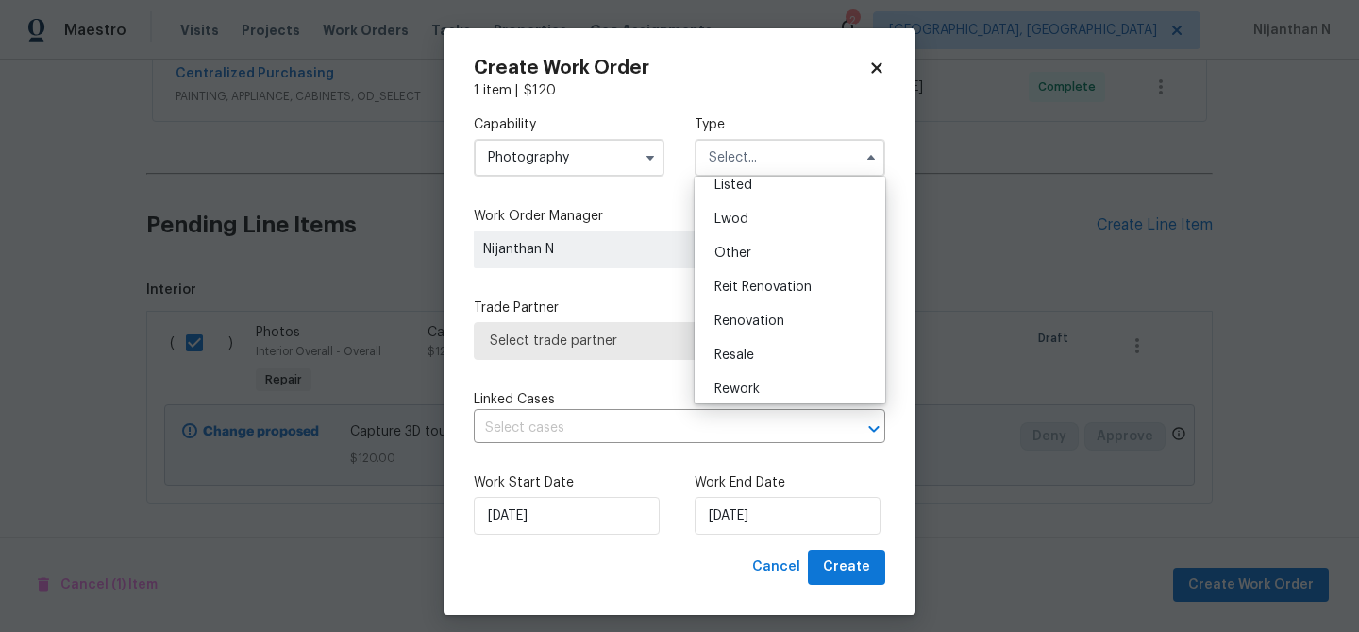
scroll to position [225, 0]
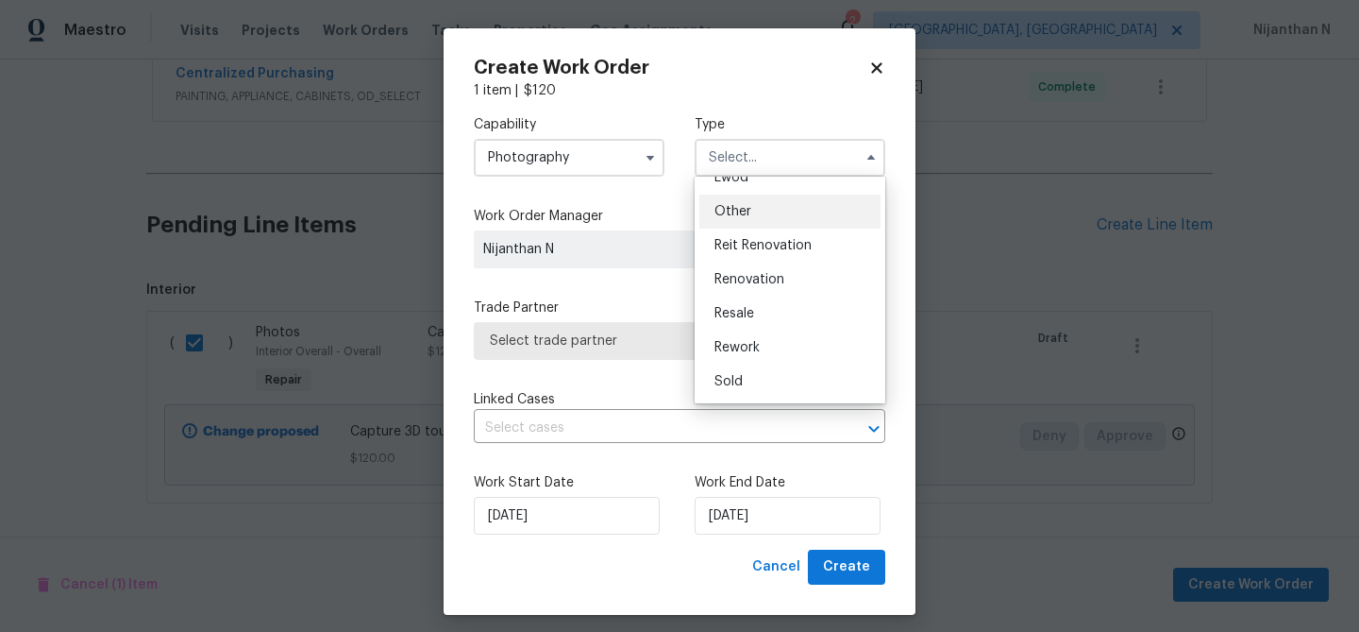
click at [751, 212] on div "Other" at bounding box center [790, 211] width 181 height 34
type input "Other"
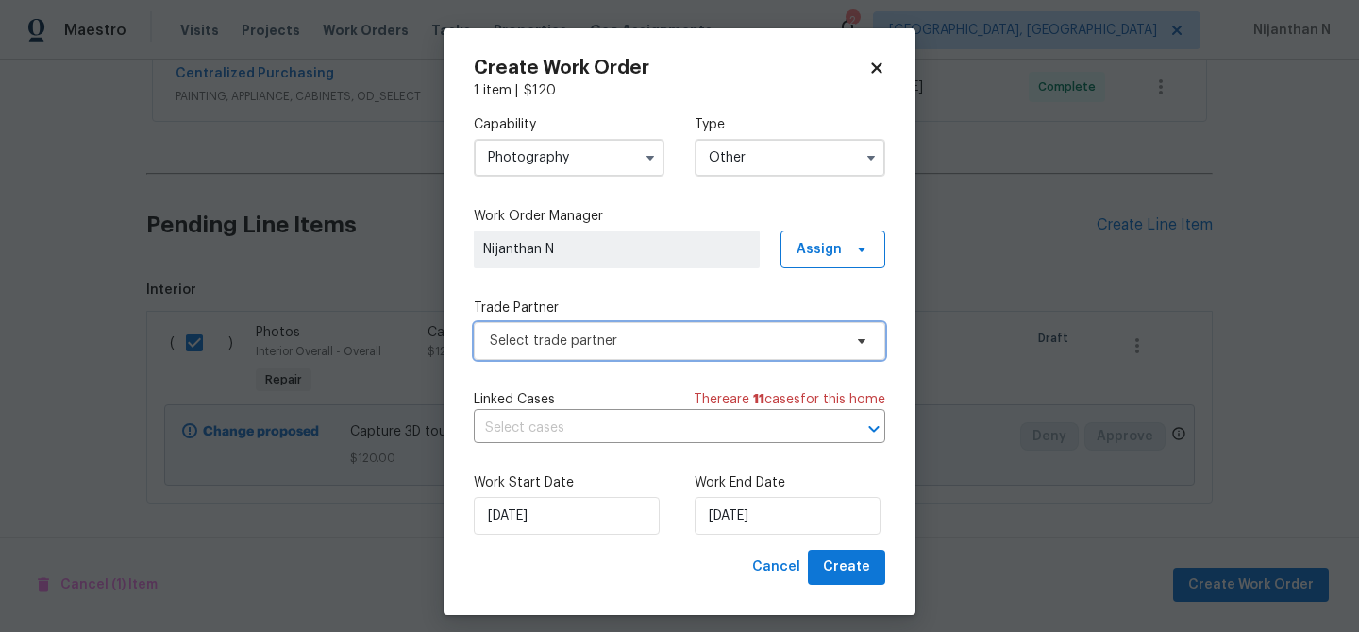
click at [607, 345] on span "Select trade partner" at bounding box center [666, 340] width 352 height 19
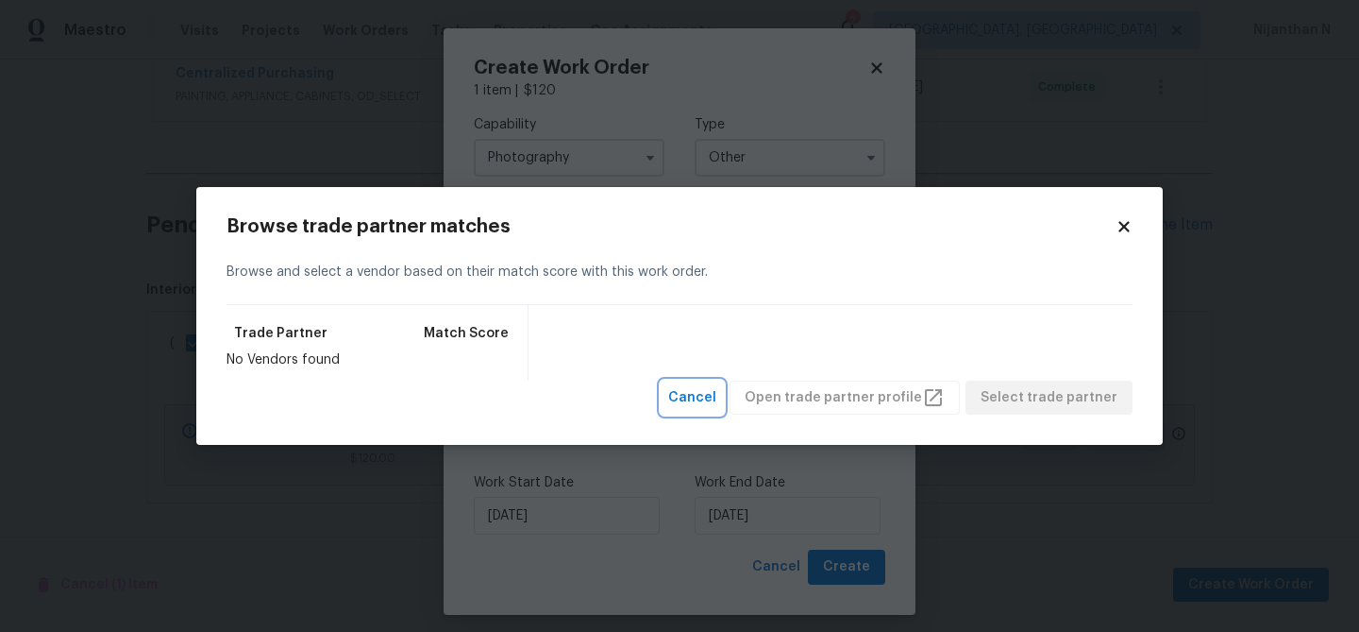
click at [717, 394] on span "Cancel" at bounding box center [692, 398] width 48 height 24
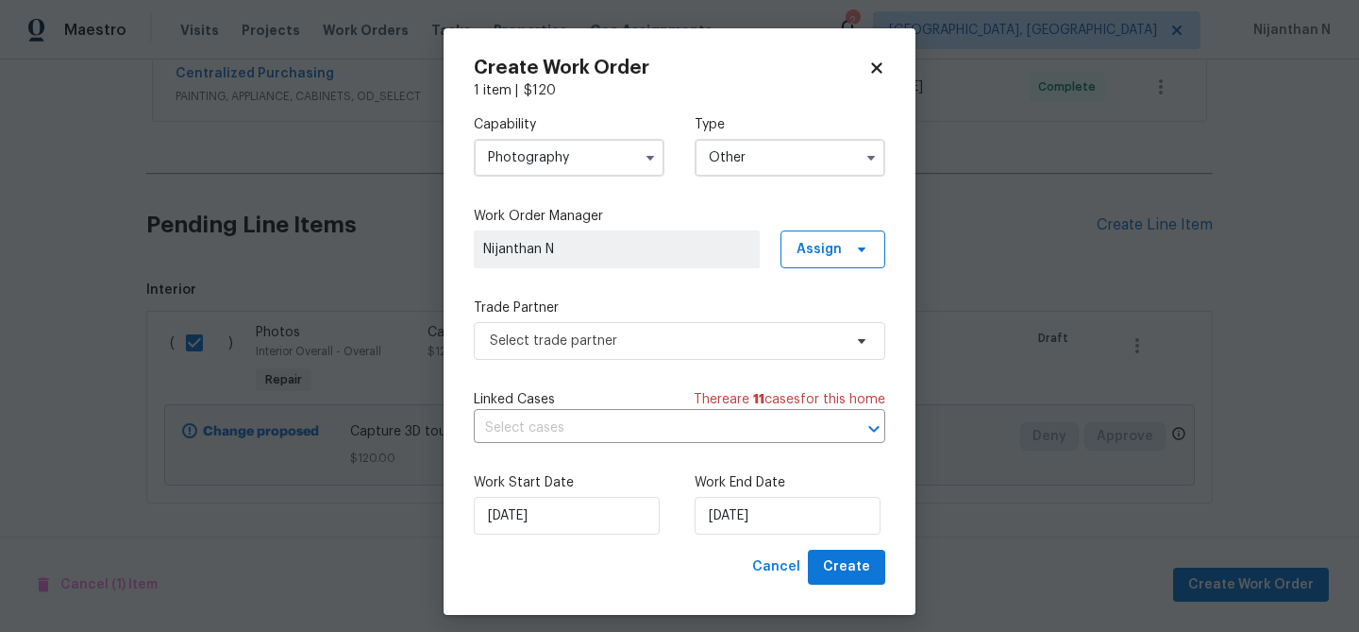
click at [627, 262] on span "Nijanthan N" at bounding box center [617, 249] width 286 height 38
click at [628, 342] on span "Select trade partner" at bounding box center [666, 340] width 352 height 19
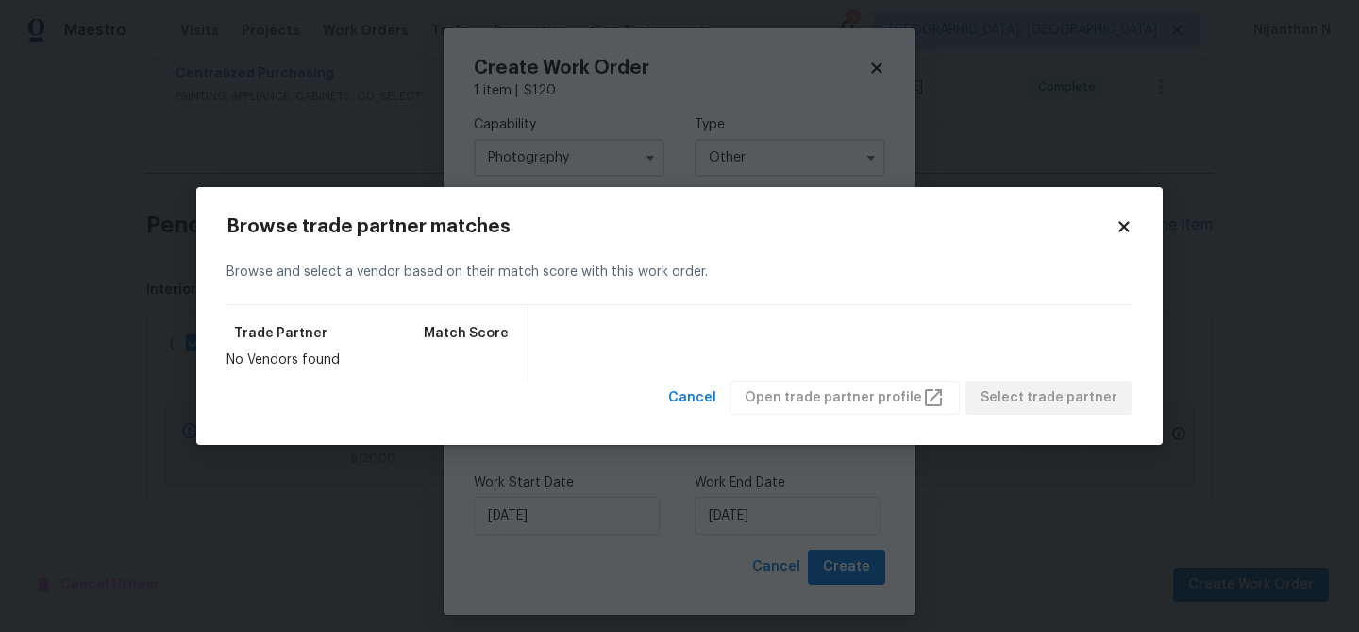
click at [1121, 232] on icon at bounding box center [1124, 226] width 17 height 17
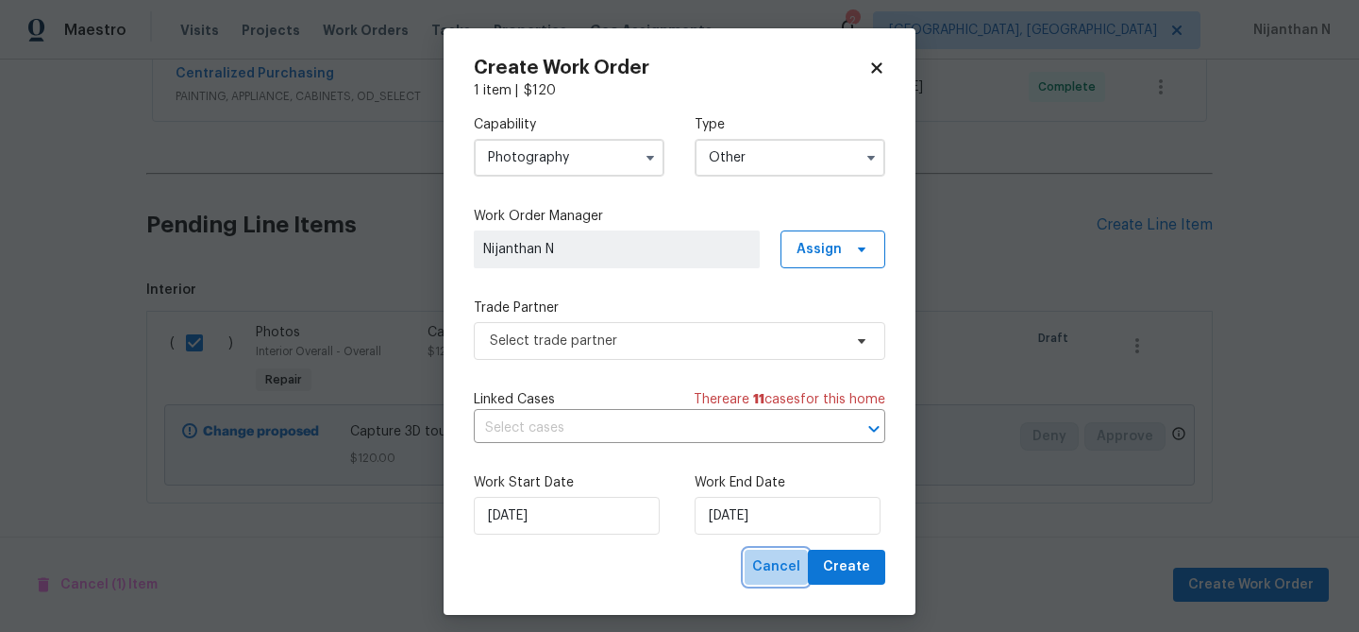
click at [778, 571] on span "Cancel" at bounding box center [776, 567] width 48 height 24
checkbox input "false"
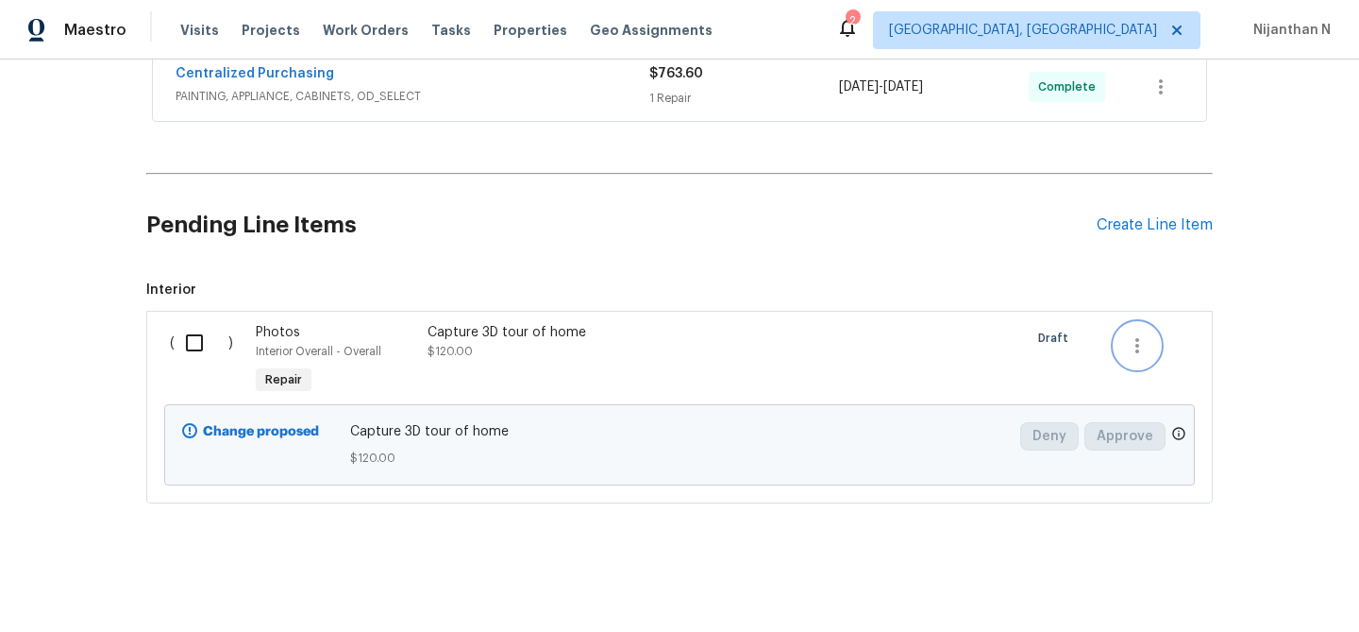
click at [1139, 352] on icon "button" at bounding box center [1137, 345] width 23 height 23
click at [1139, 352] on li "Cancel" at bounding box center [1151, 344] width 73 height 31
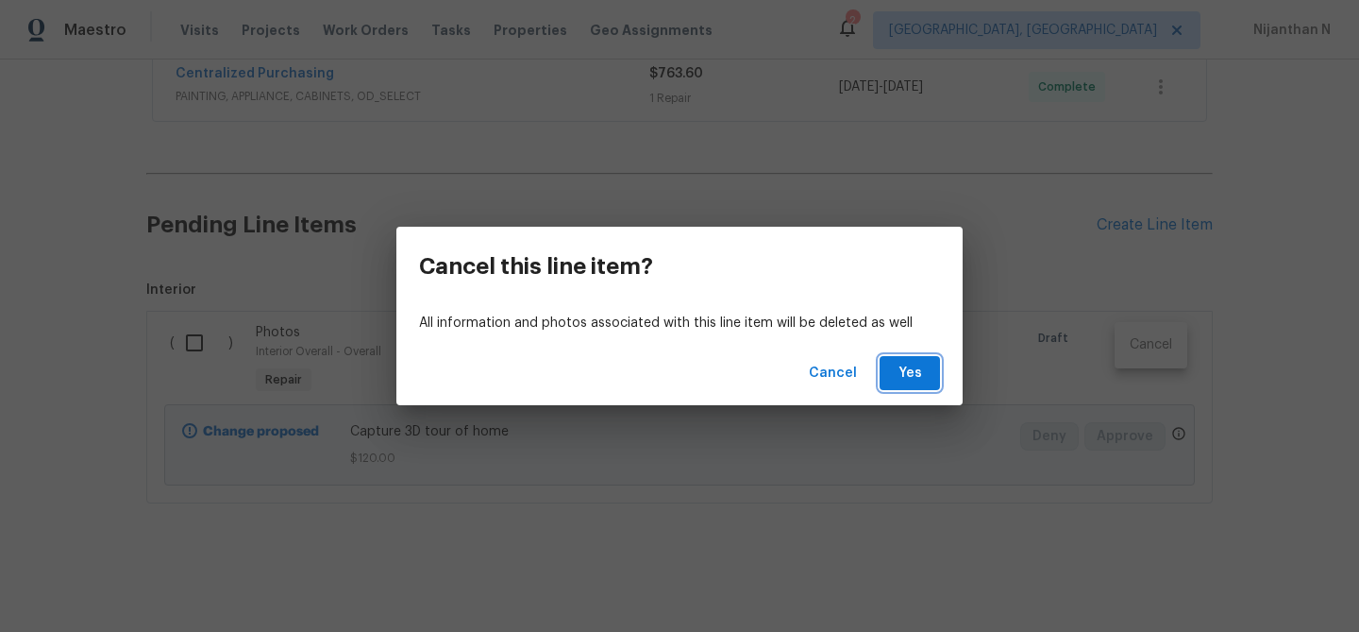
click at [895, 378] on span "Yes" at bounding box center [910, 374] width 30 height 24
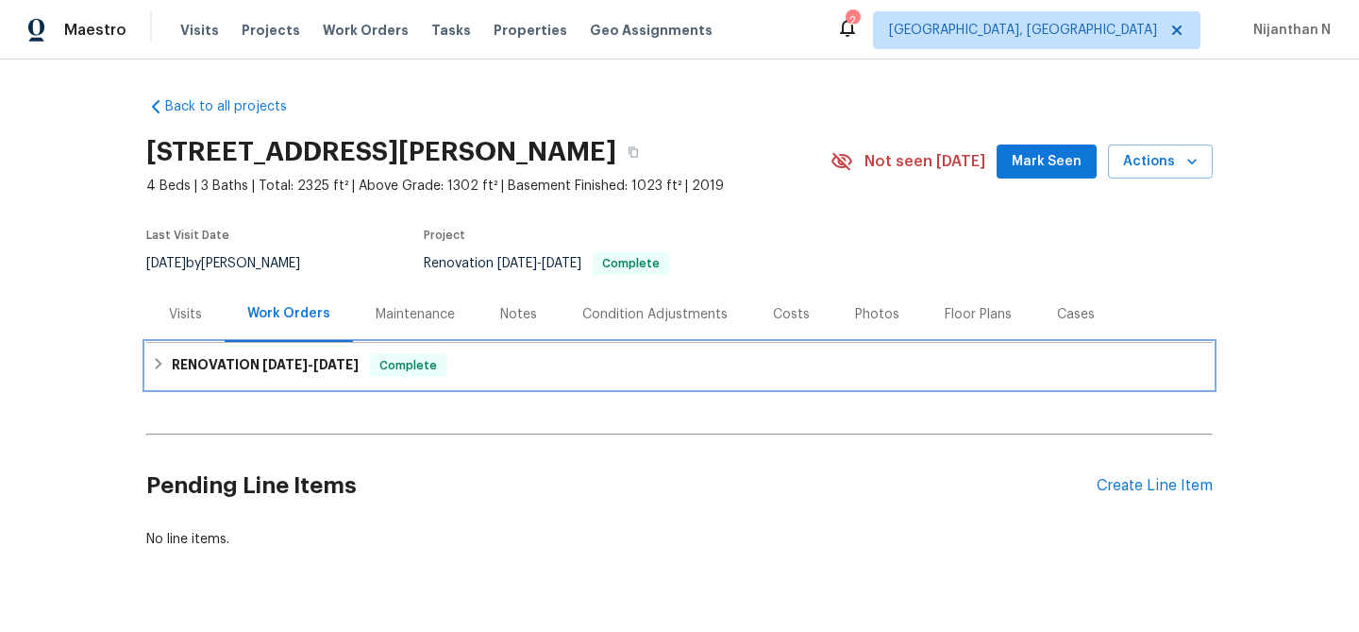
click at [329, 374] on h6 "RENOVATION [DATE] - [DATE]" at bounding box center [265, 365] width 187 height 23
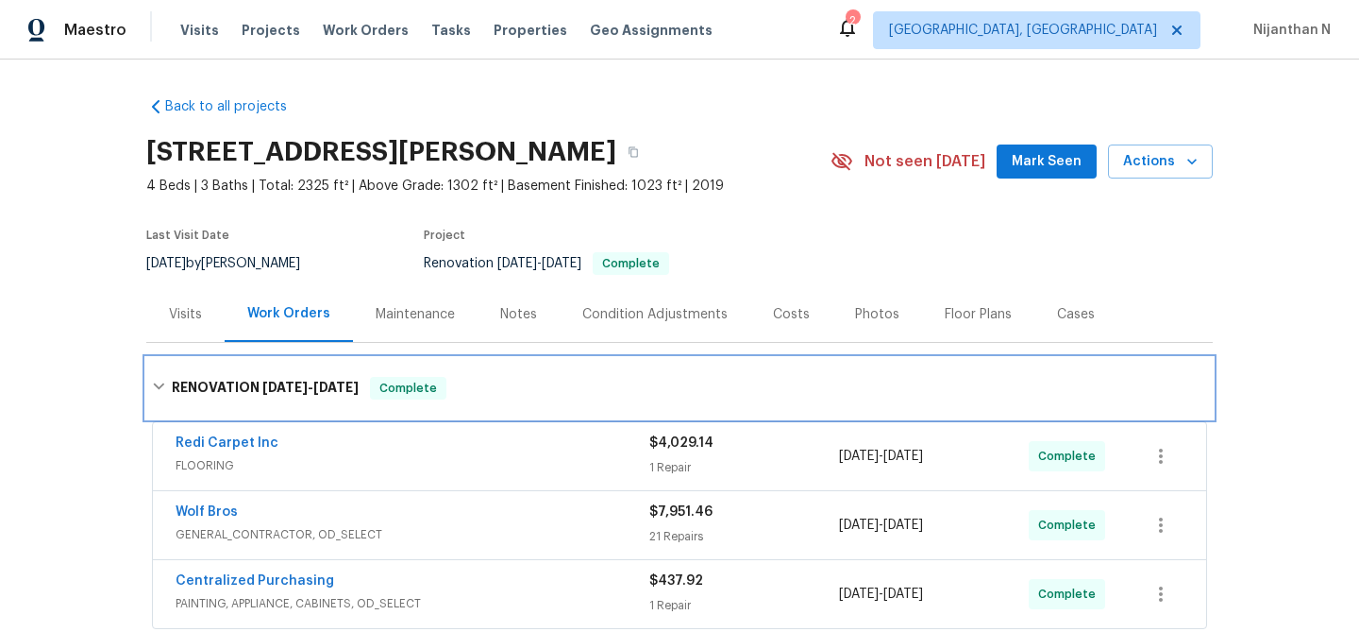
scroll to position [292, 0]
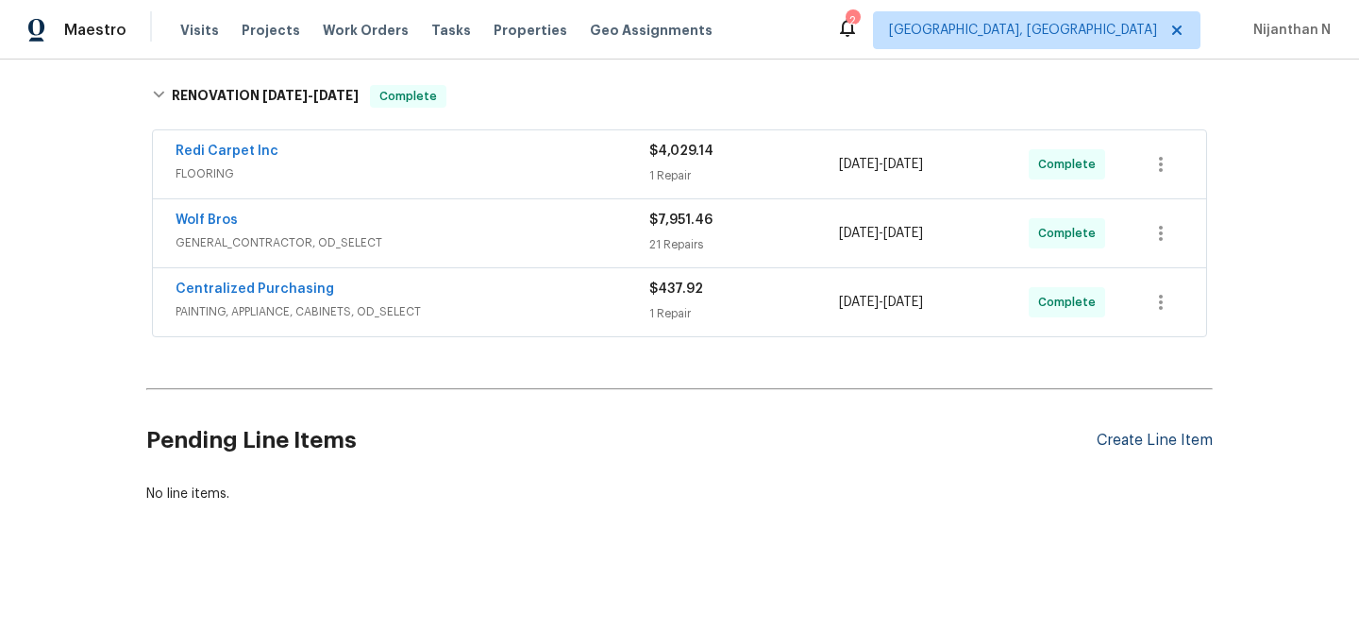
click at [1124, 439] on div "Create Line Item" at bounding box center [1155, 440] width 116 height 18
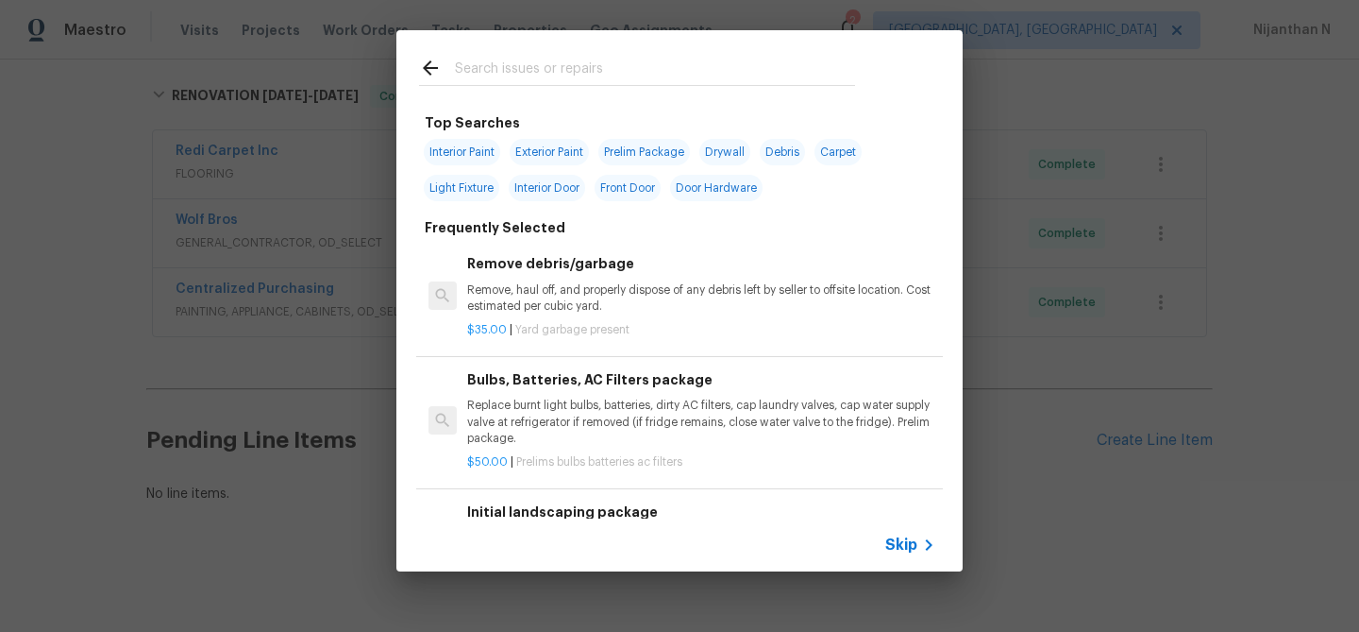
click at [919, 548] on icon at bounding box center [929, 544] width 23 height 23
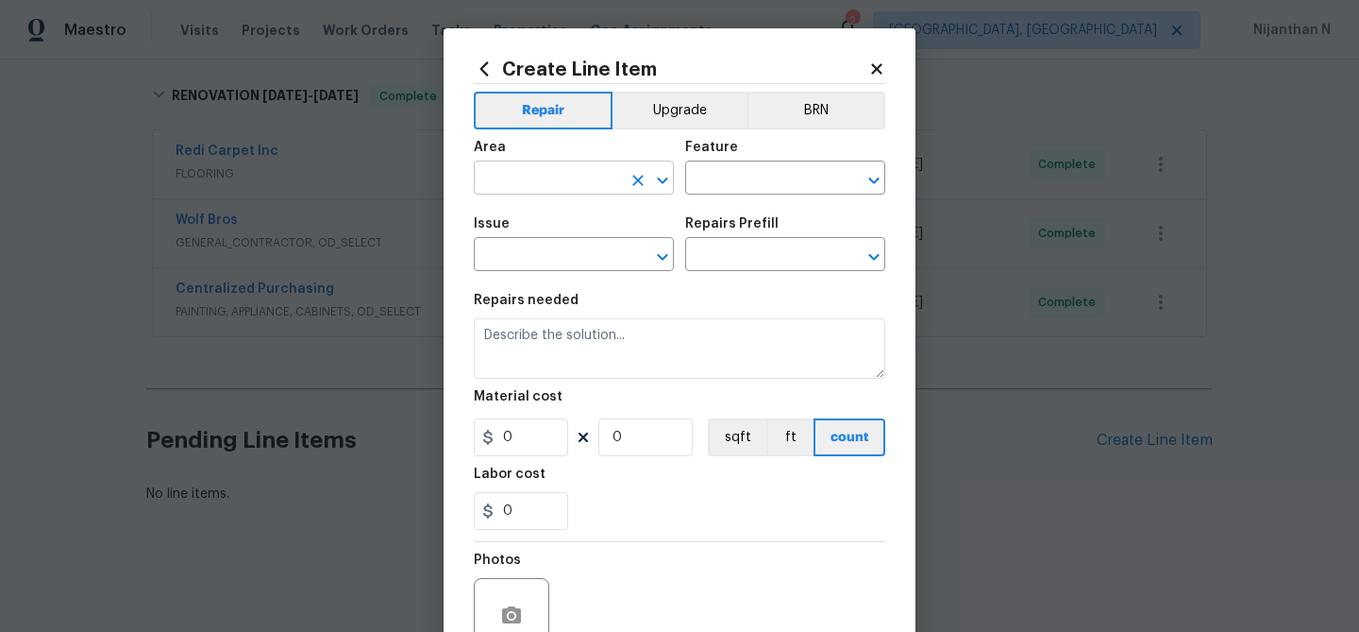
click at [552, 171] on input "text" at bounding box center [547, 179] width 147 height 29
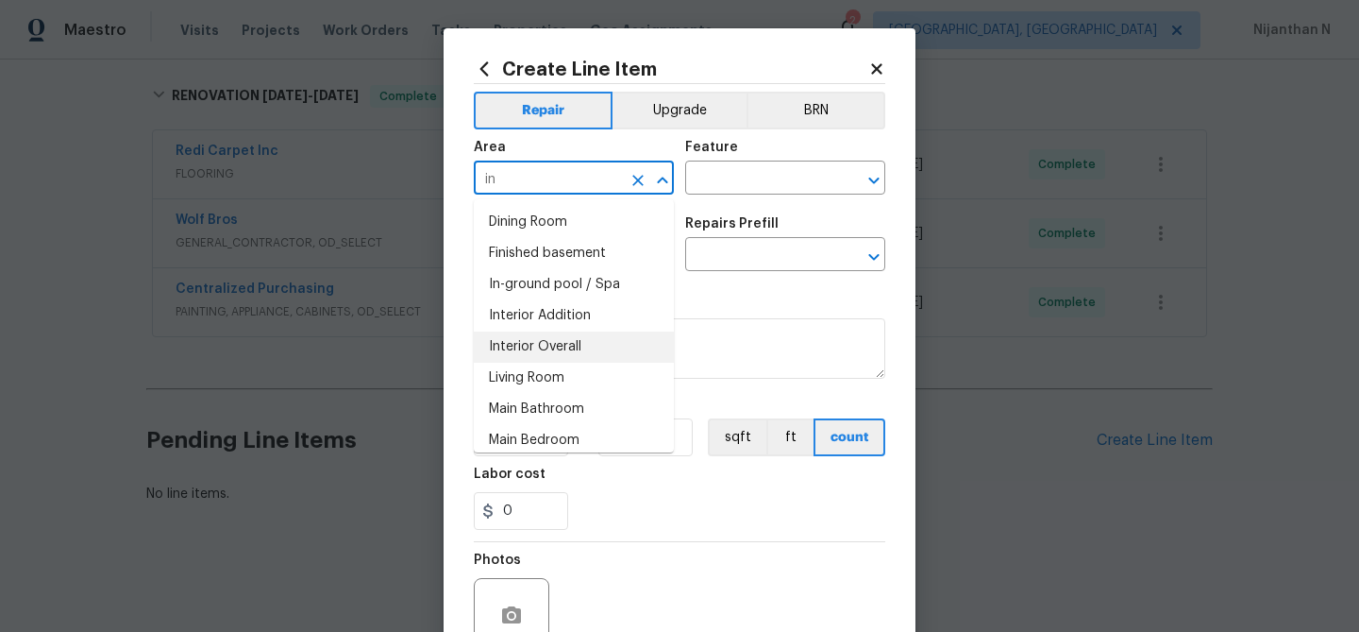
click at [537, 337] on li "Interior Overall" at bounding box center [574, 346] width 200 height 31
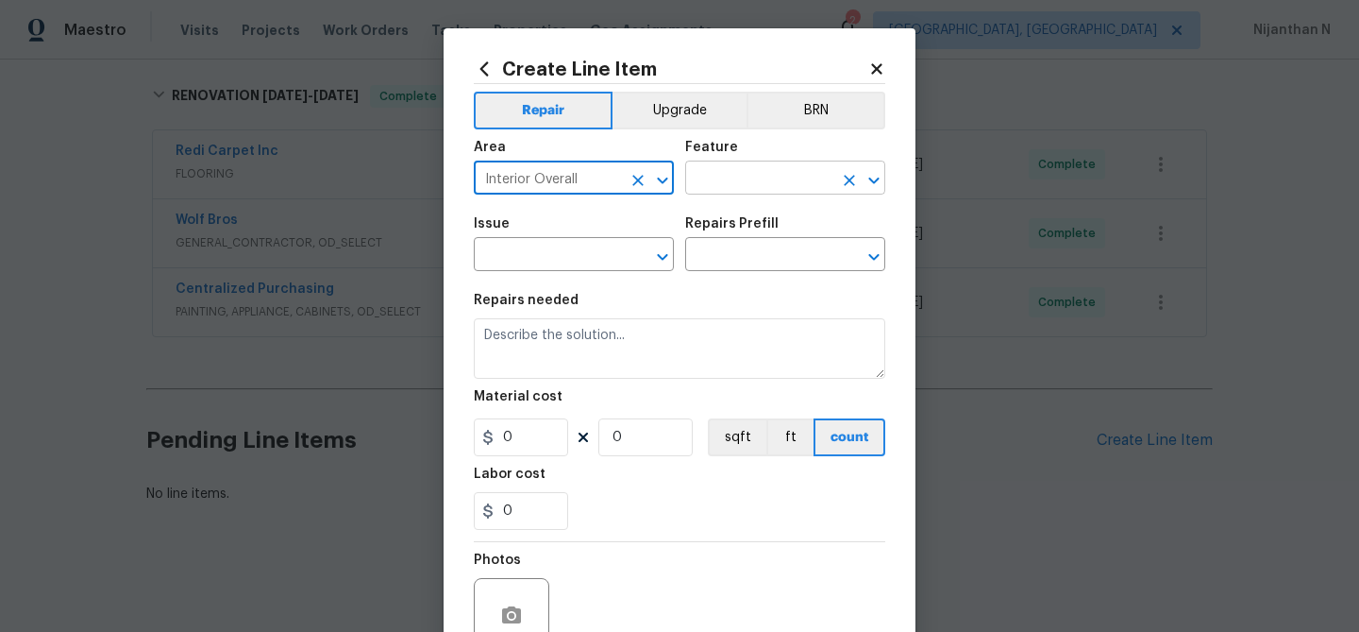
type input "Interior Overall"
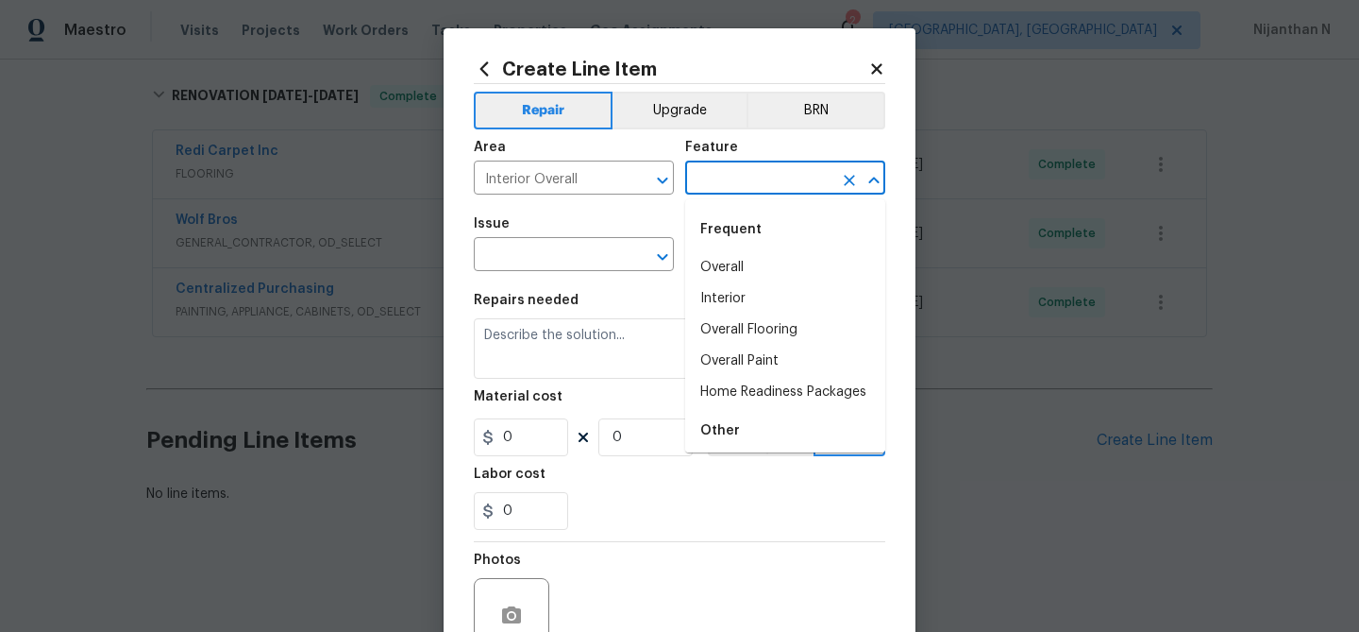
click at [717, 175] on input "text" at bounding box center [758, 179] width 147 height 29
click at [728, 264] on li "Overall" at bounding box center [785, 267] width 200 height 31
type input "Overall"
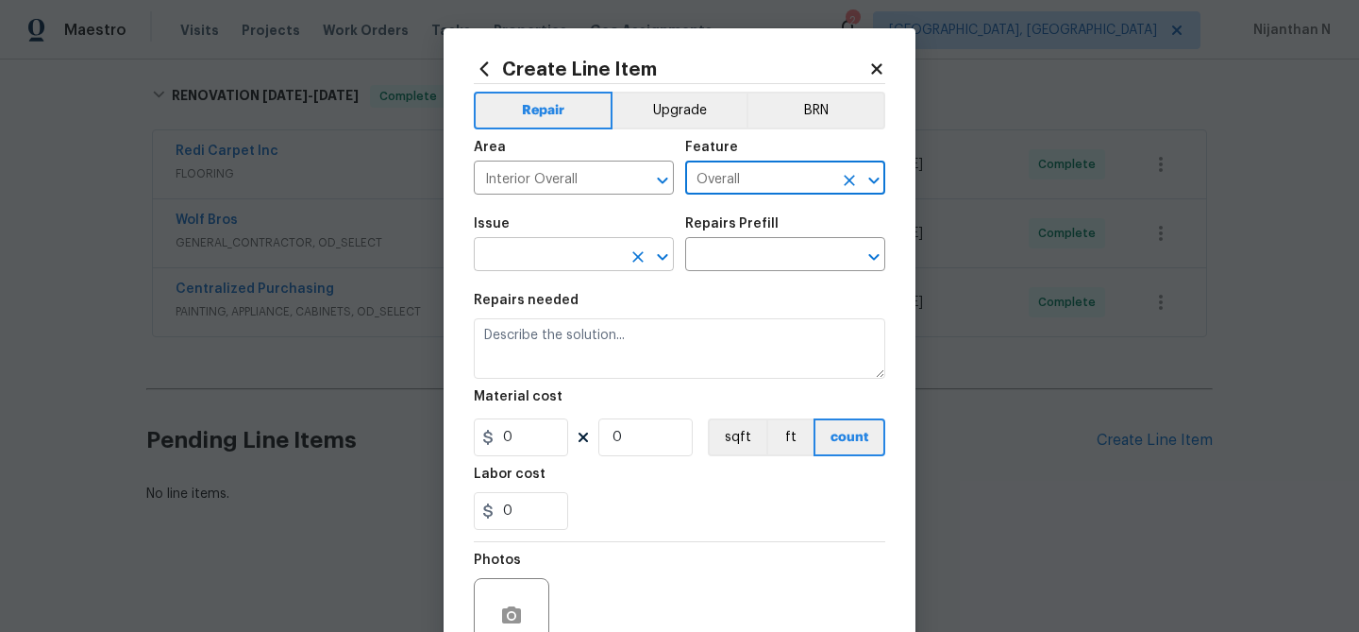
click at [561, 250] on input "text" at bounding box center [547, 256] width 147 height 29
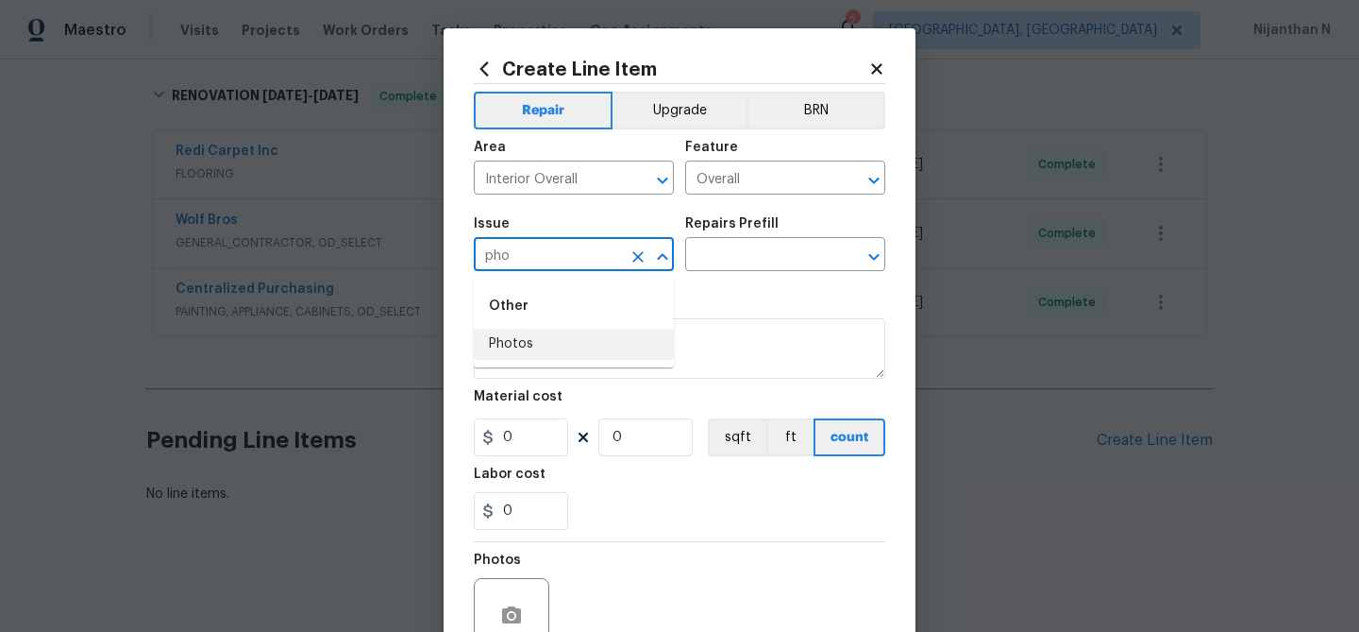
click at [532, 351] on li "Photos" at bounding box center [574, 344] width 200 height 31
type input "Photos"
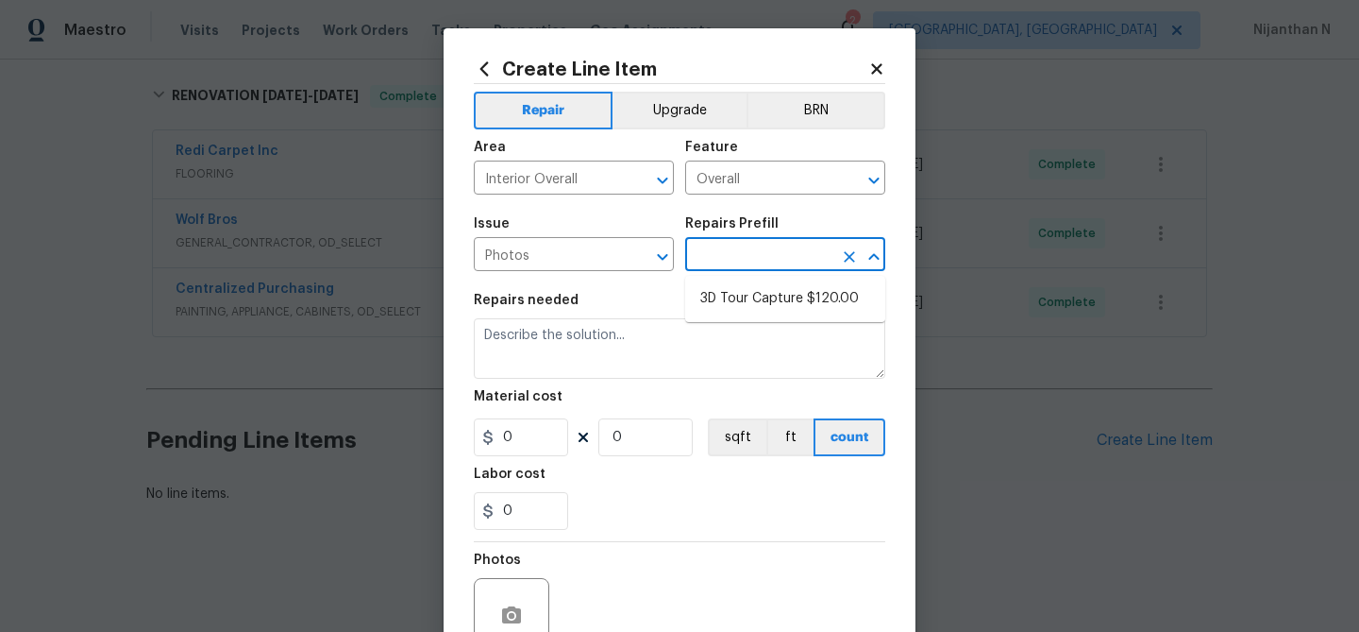
click at [771, 246] on input "text" at bounding box center [758, 256] width 147 height 29
click at [747, 287] on li "3D Tour Capture $120.00" at bounding box center [785, 298] width 200 height 31
type input "3D Tour Capture $120.00"
type textarea "Capture 3D tour of home"
type input "1"
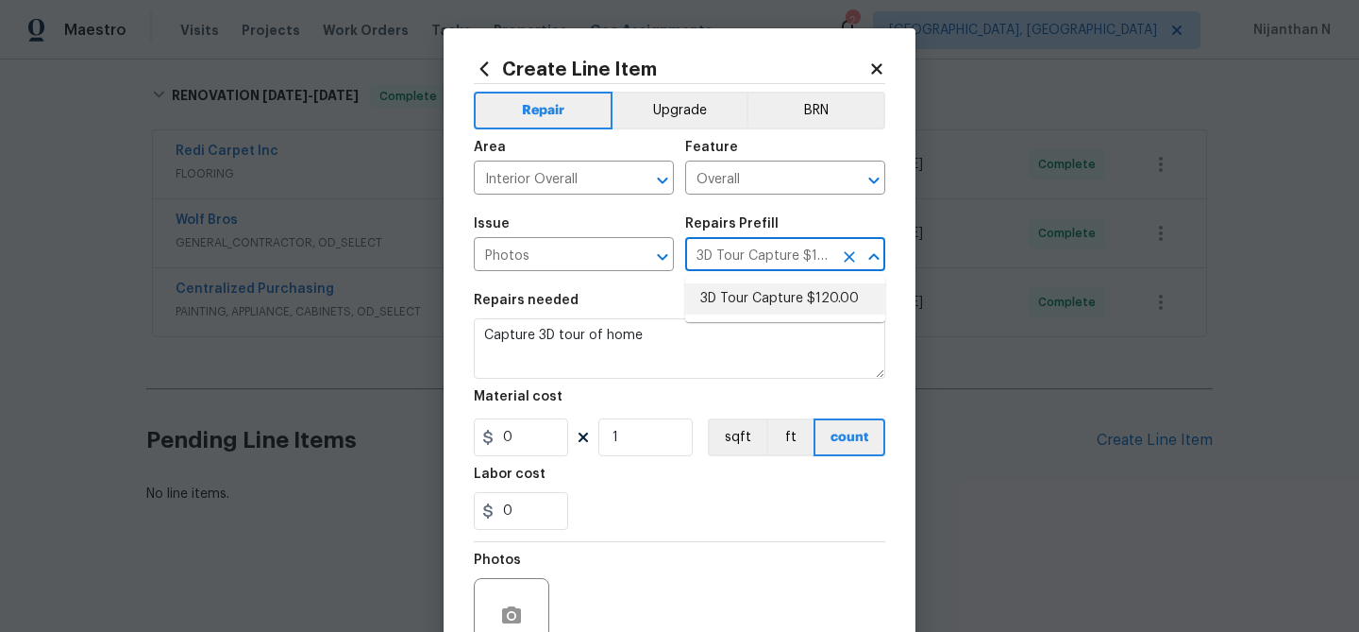
type input "120"
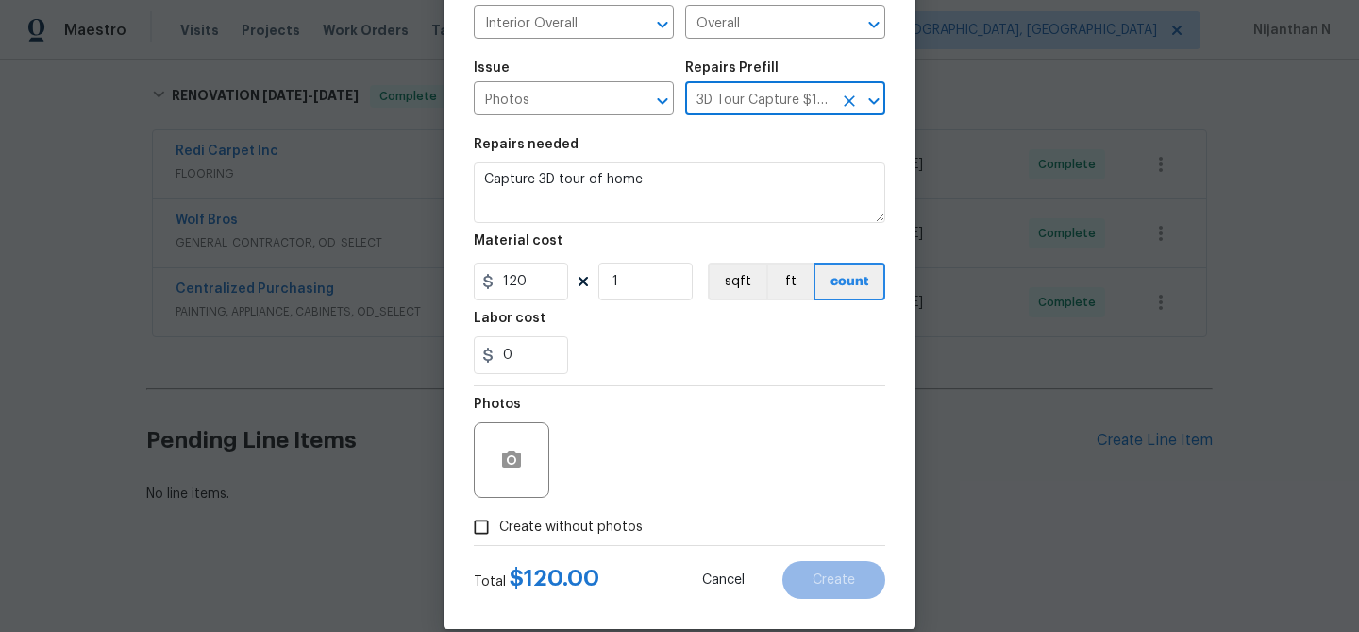
scroll to position [182, 0]
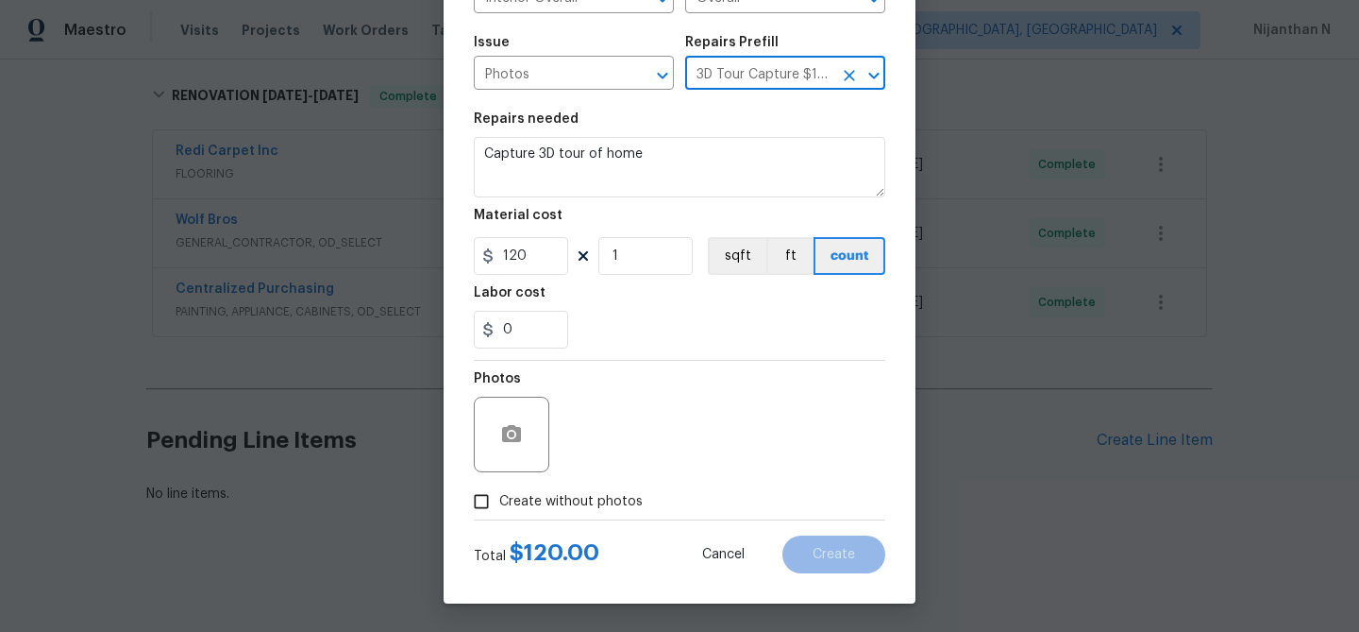
click at [489, 506] on input "Create without photos" at bounding box center [482, 501] width 36 height 36
checkbox input "true"
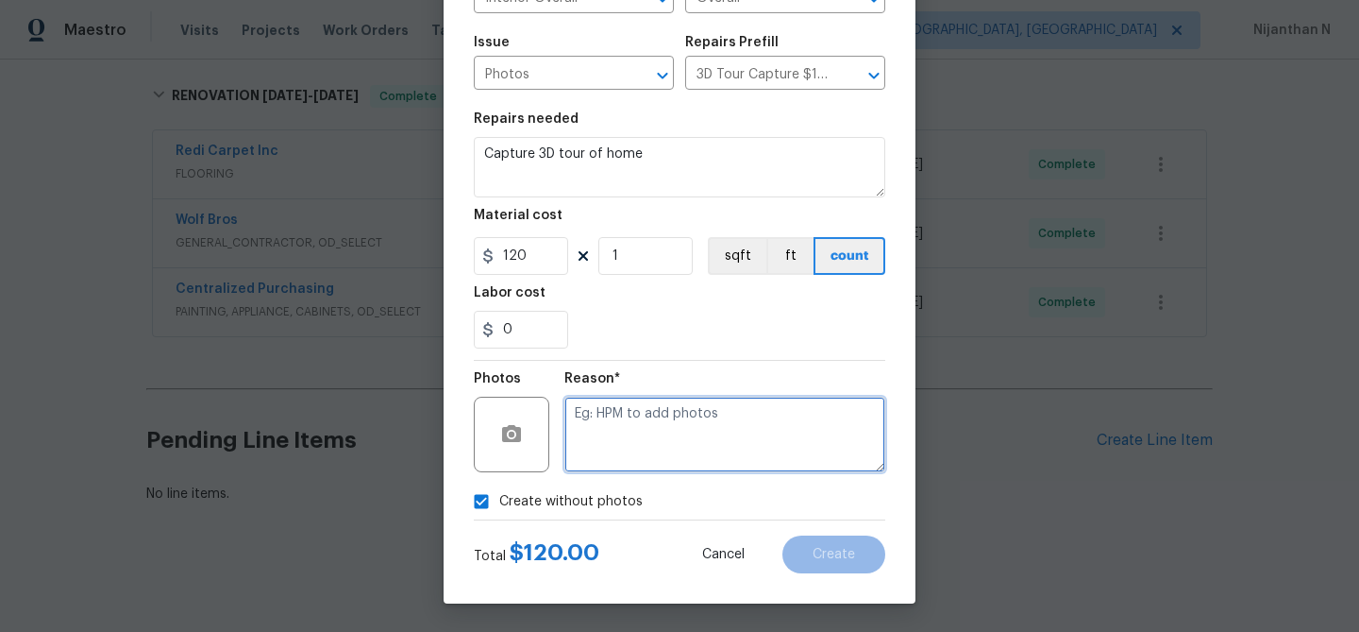
click at [658, 441] on textarea at bounding box center [725, 435] width 321 height 76
type textarea "."
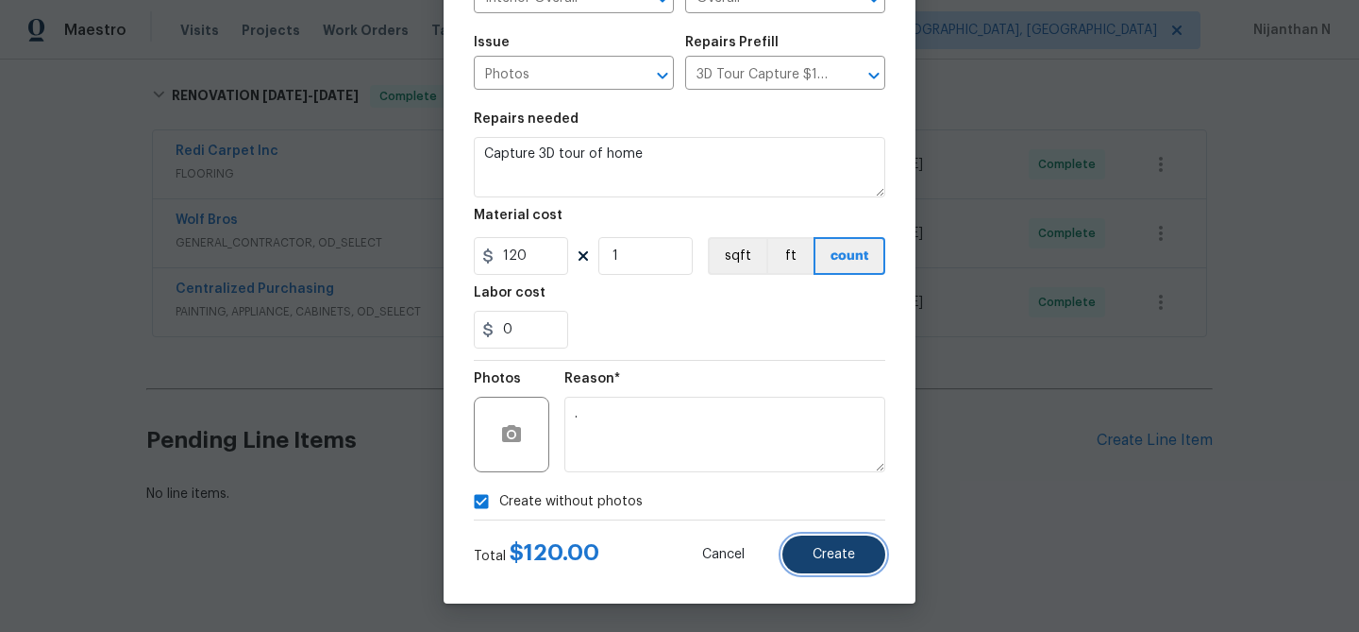
click at [841, 546] on button "Create" at bounding box center [834, 554] width 103 height 38
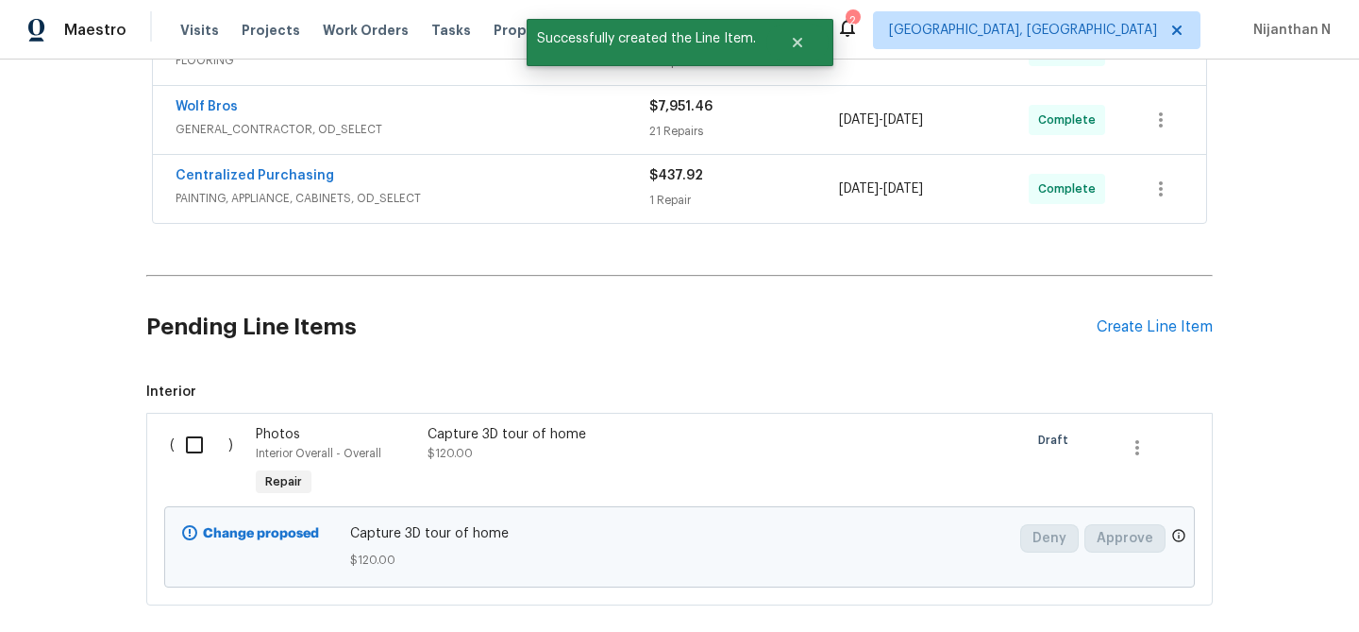
scroll to position [507, 0]
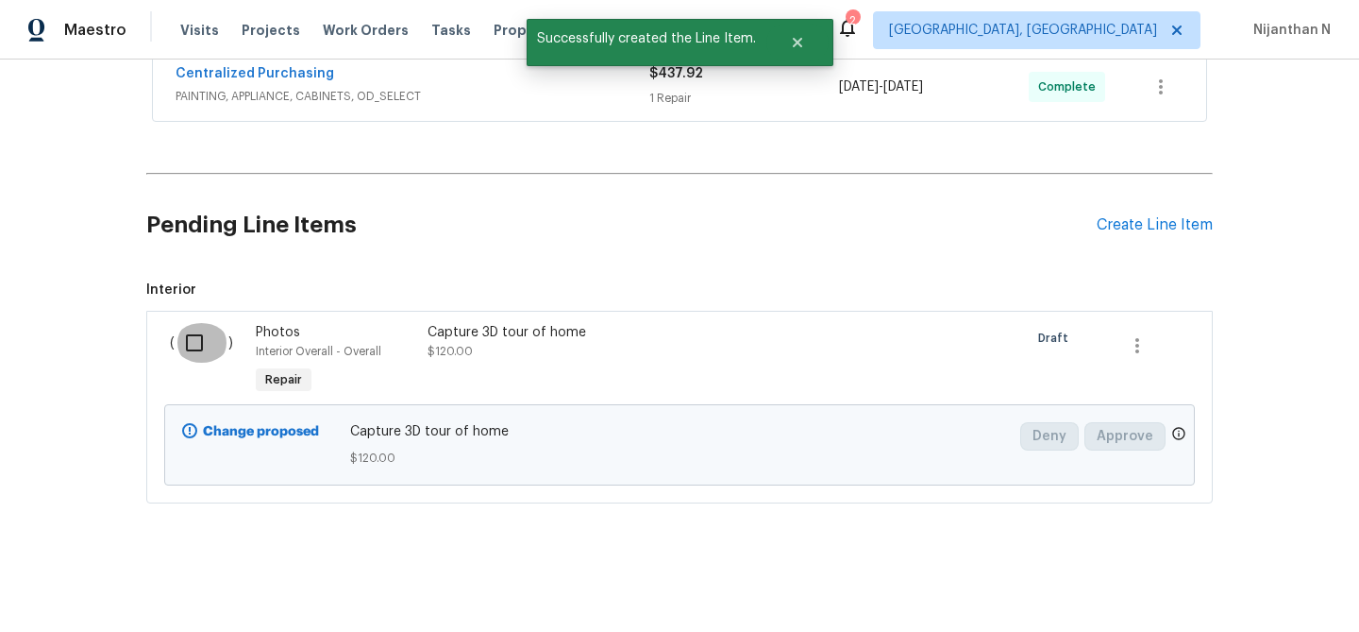
click at [181, 330] on input "checkbox" at bounding box center [202, 343] width 54 height 40
checkbox input "true"
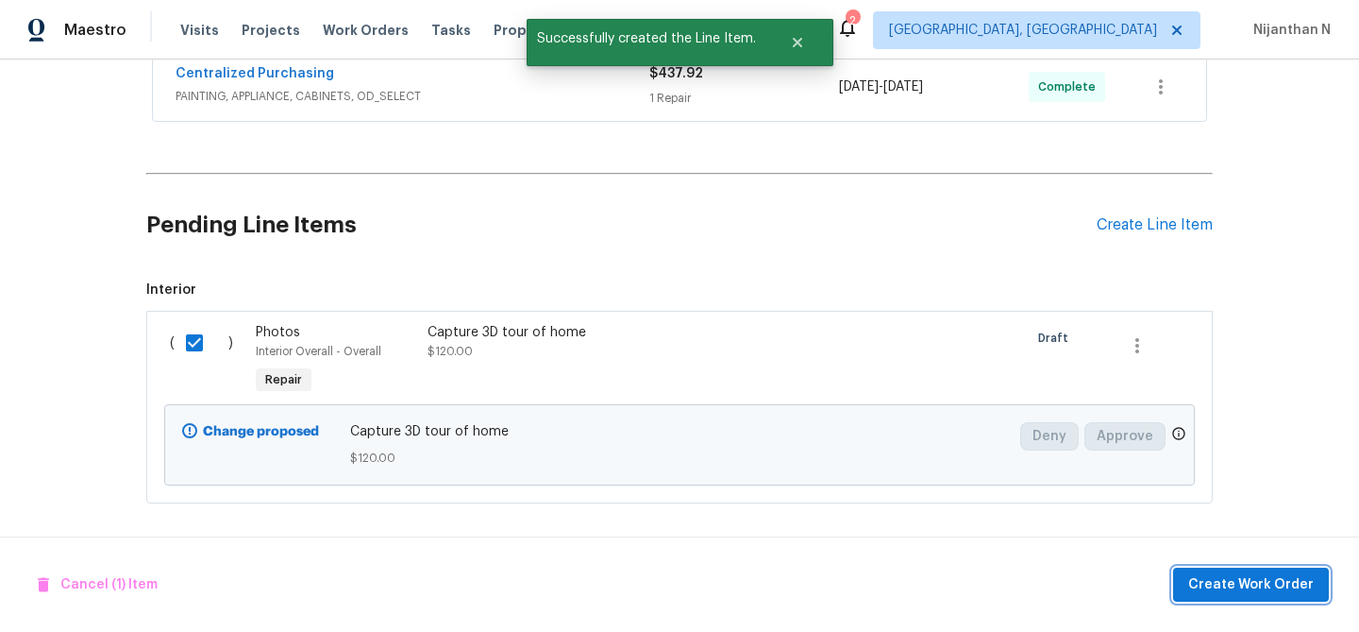
click at [1221, 585] on span "Create Work Order" at bounding box center [1252, 585] width 126 height 24
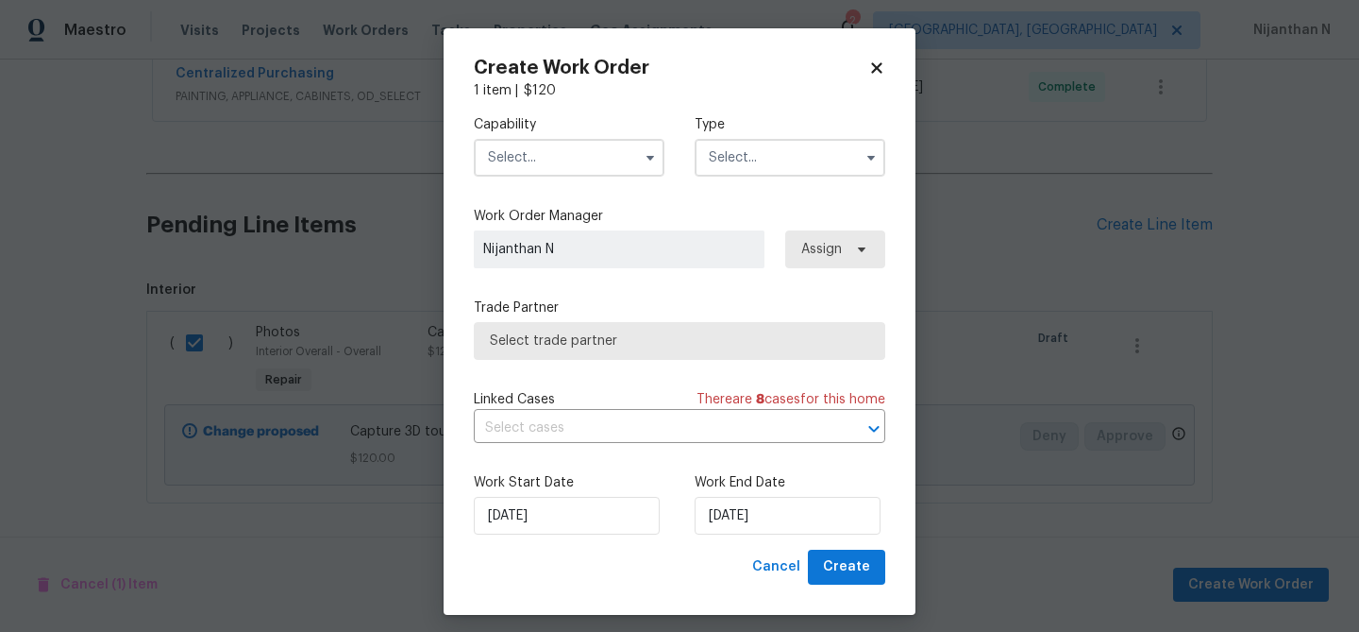
click at [596, 164] on input "text" at bounding box center [569, 158] width 191 height 38
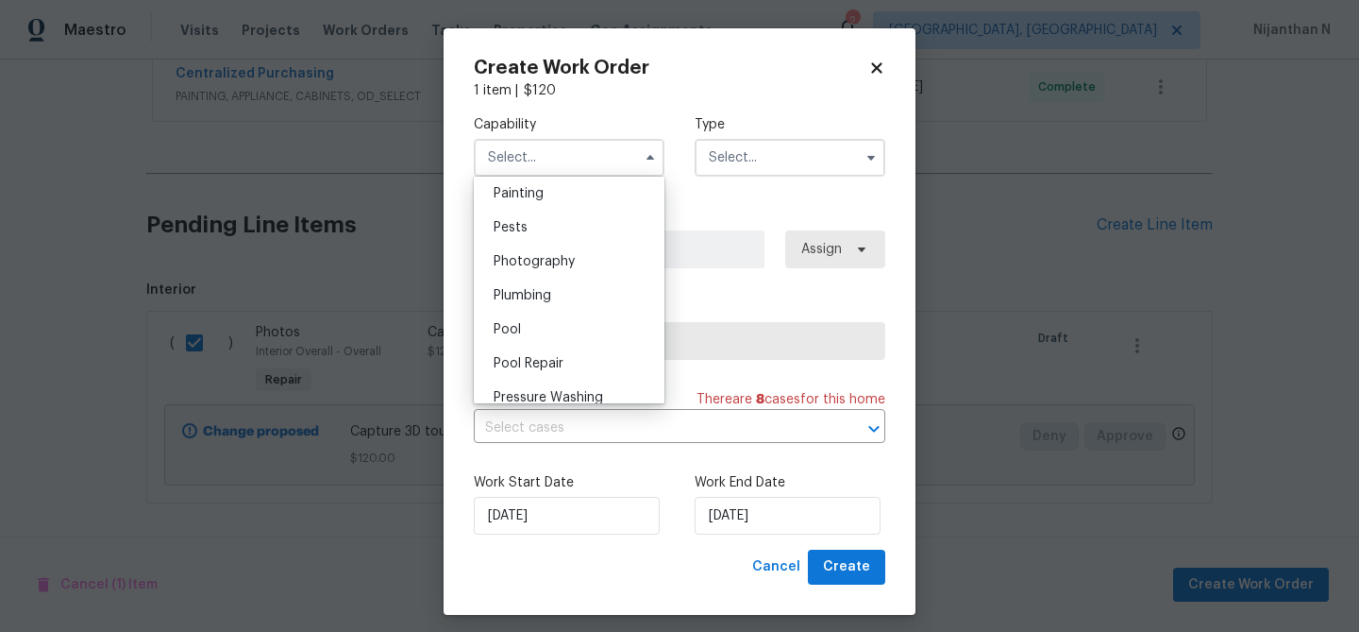
scroll to position [1601, 0]
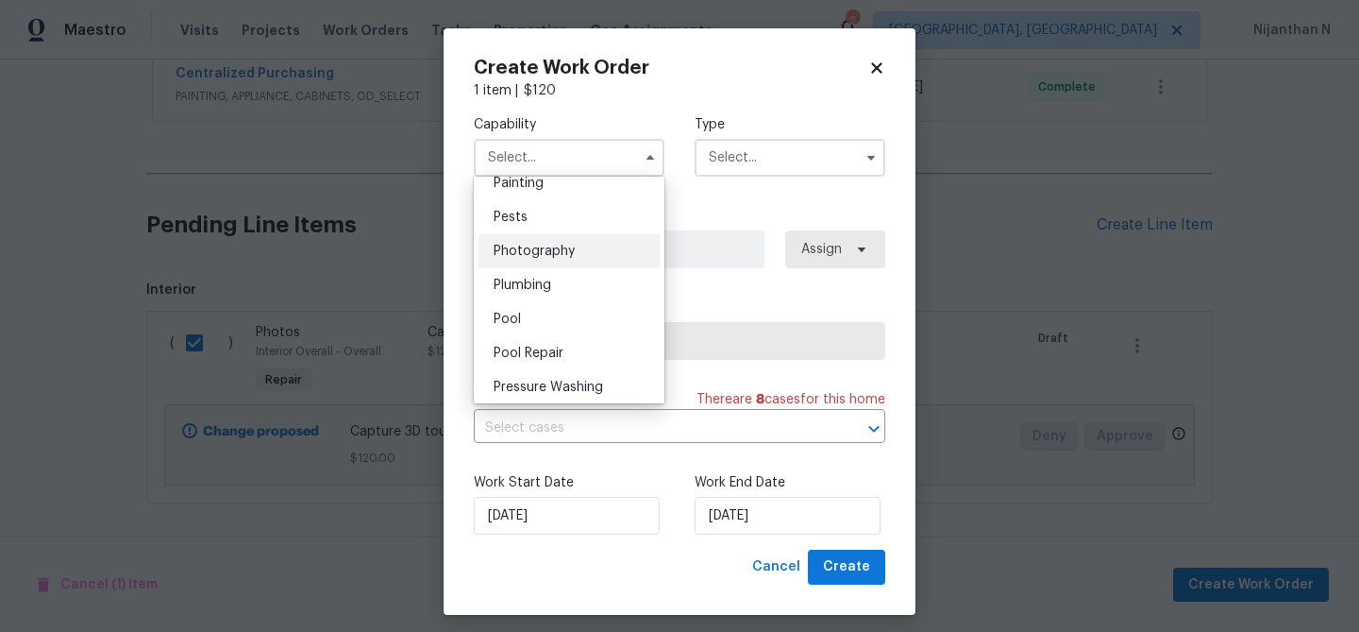
click at [569, 261] on div "Photography" at bounding box center [569, 251] width 181 height 34
type input "Photography"
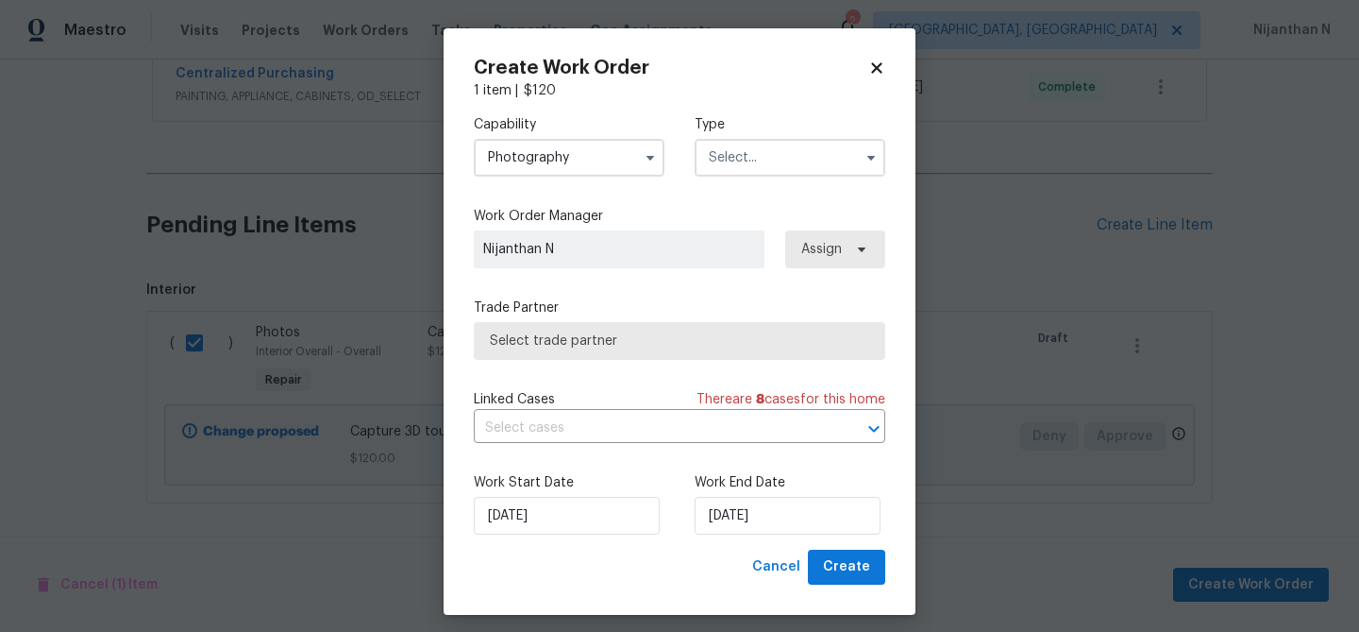
click at [722, 160] on input "text" at bounding box center [790, 158] width 191 height 38
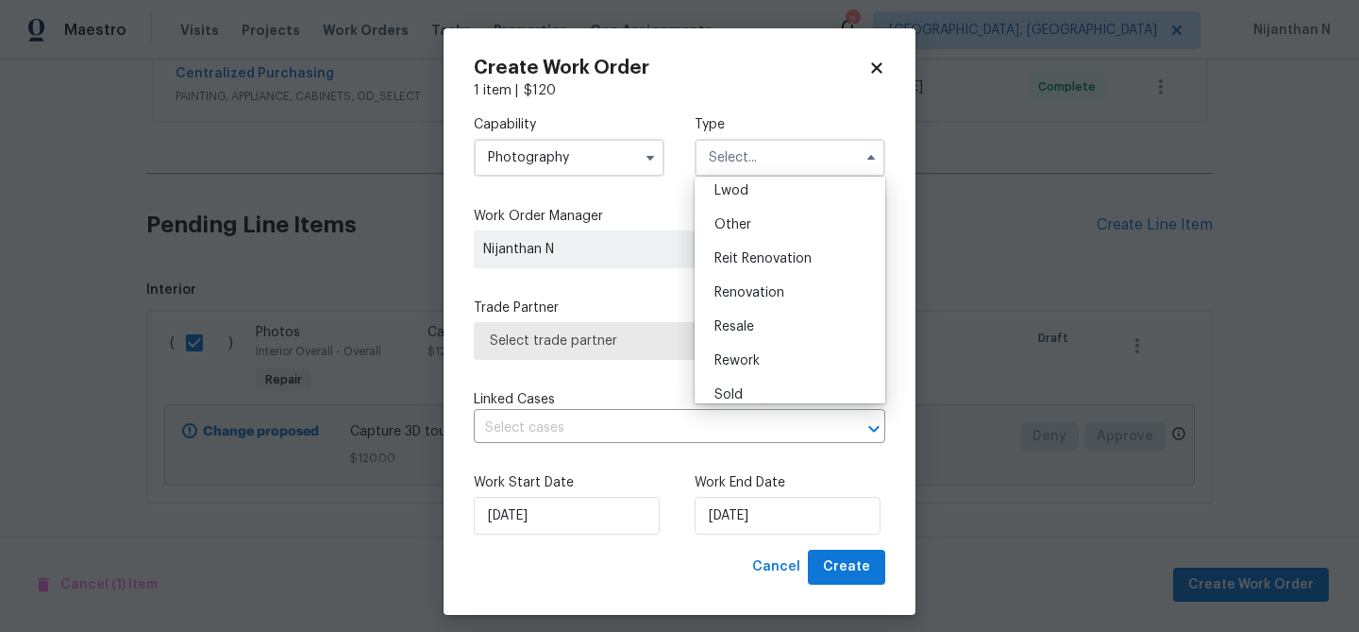
scroll to position [220, 0]
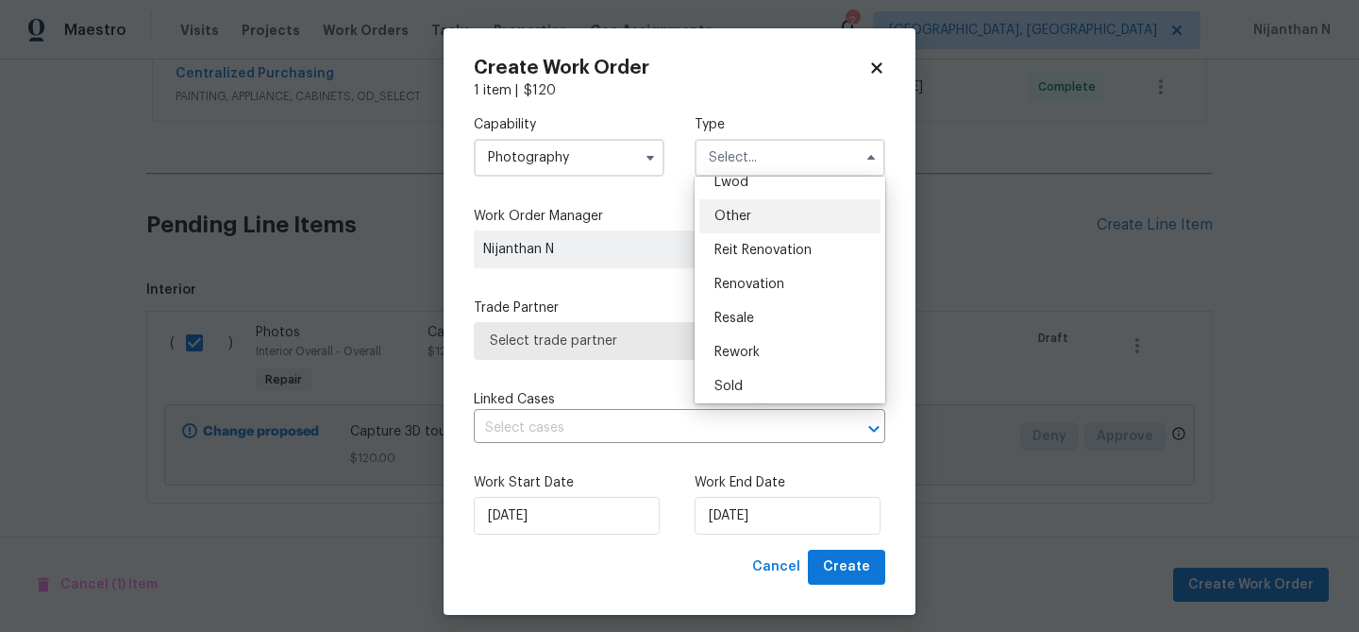
click at [737, 228] on div "Other" at bounding box center [790, 216] width 181 height 34
type input "Other"
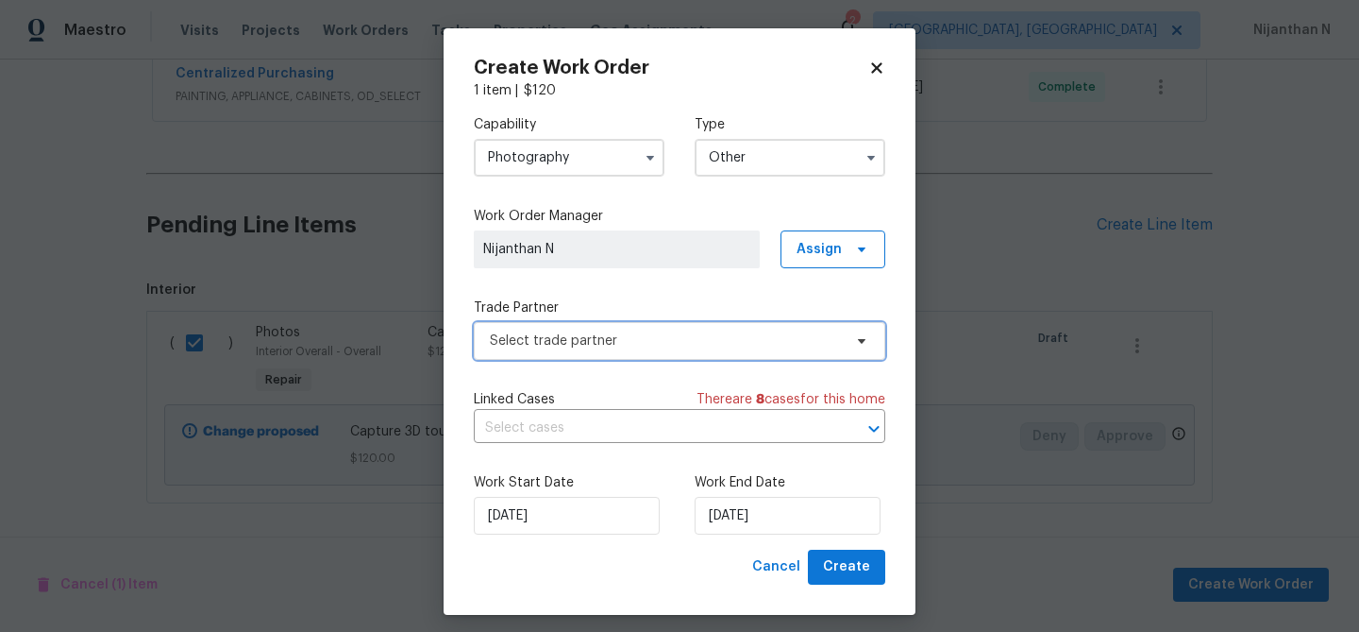
click at [627, 335] on span "Select trade partner" at bounding box center [666, 340] width 352 height 19
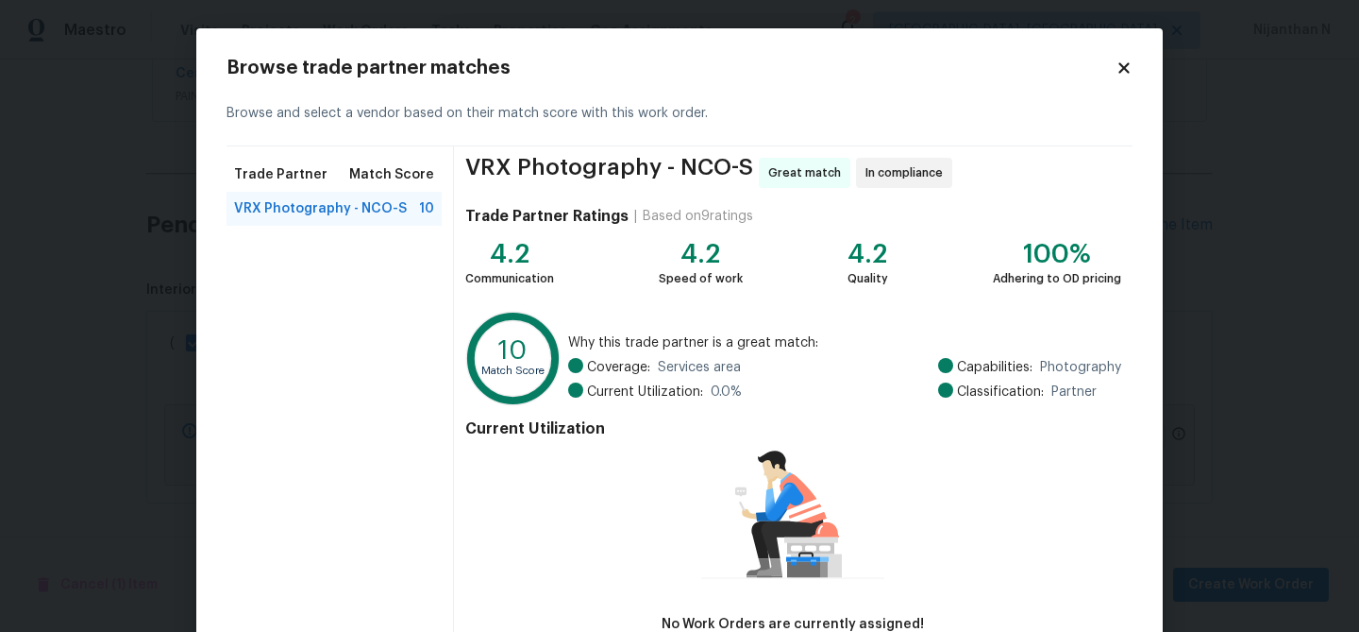
scroll to position [124, 0]
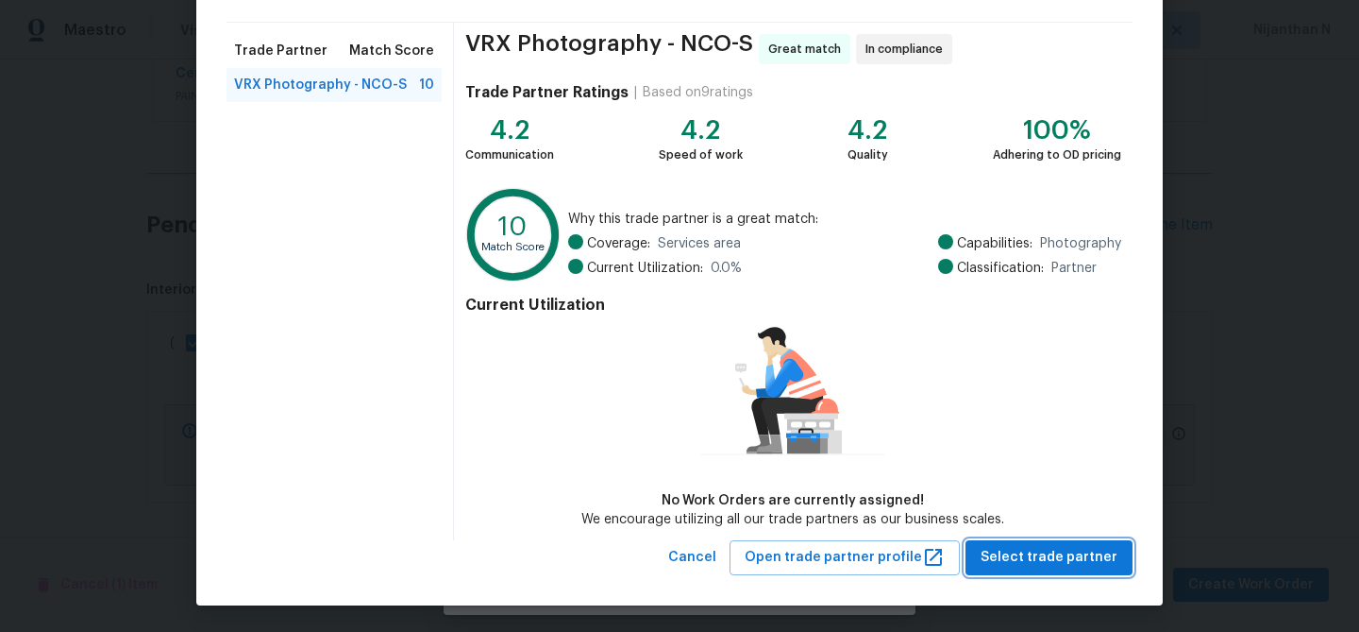
click at [1077, 558] on span "Select trade partner" at bounding box center [1049, 558] width 137 height 24
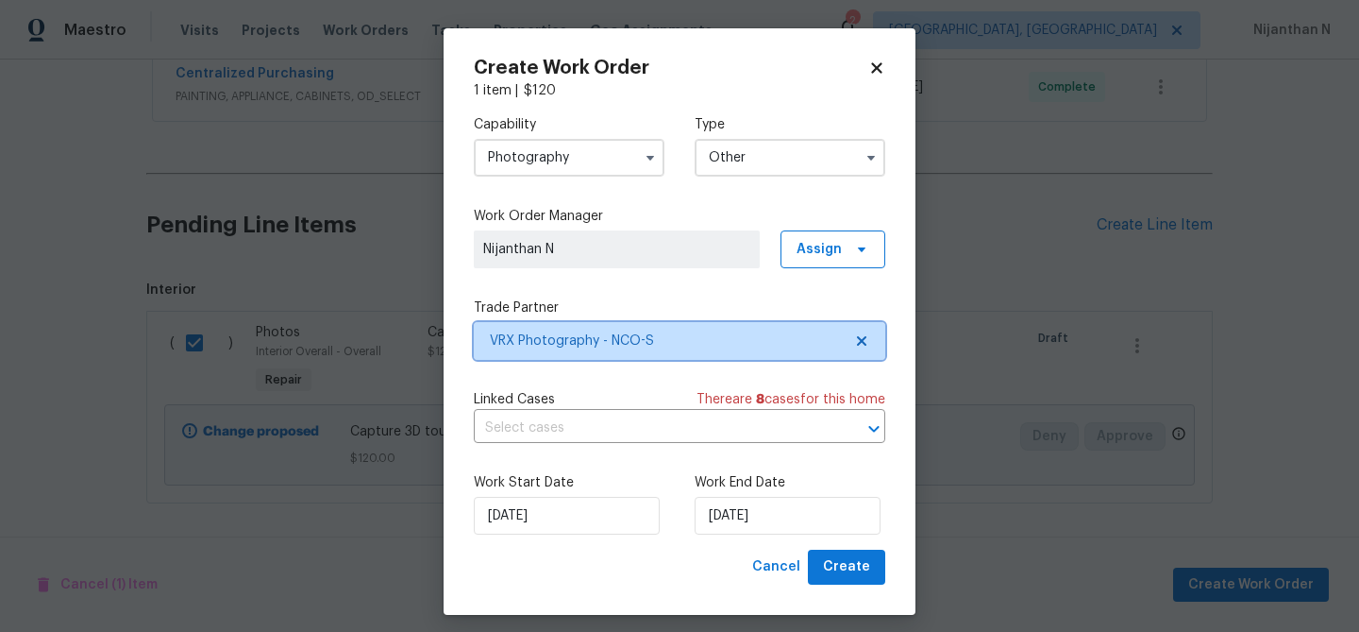
scroll to position [0, 0]
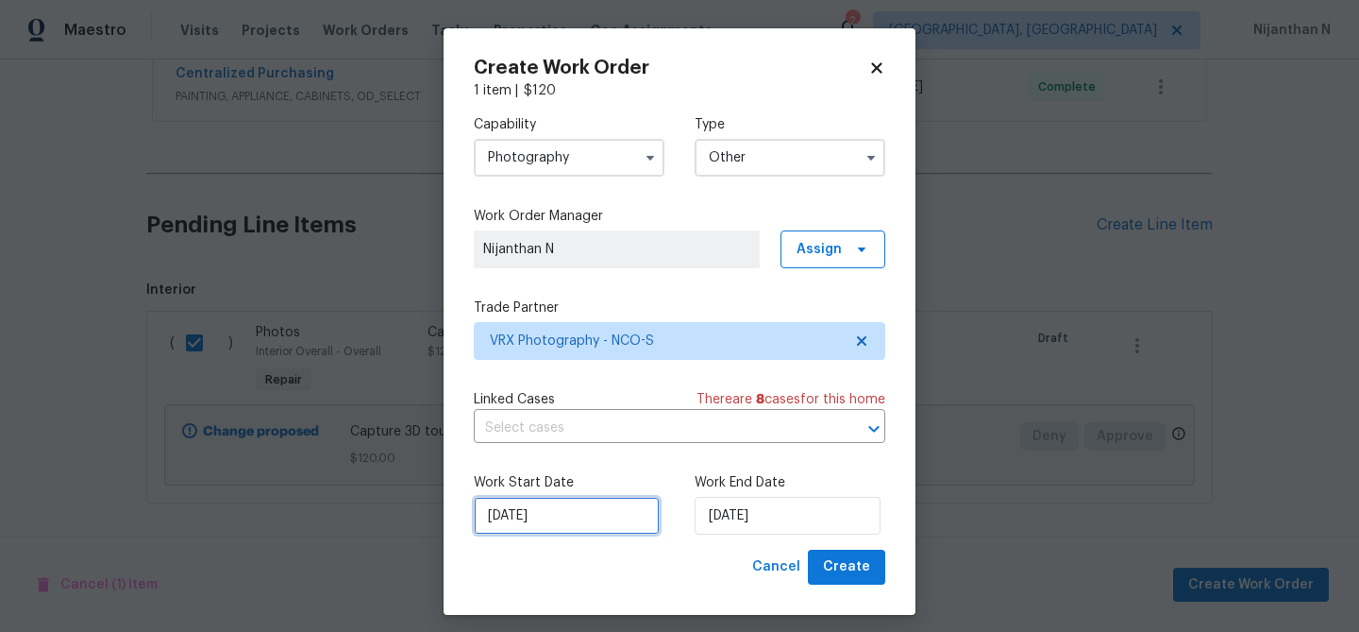
click at [608, 518] on input "25/09/2025" at bounding box center [567, 516] width 186 height 38
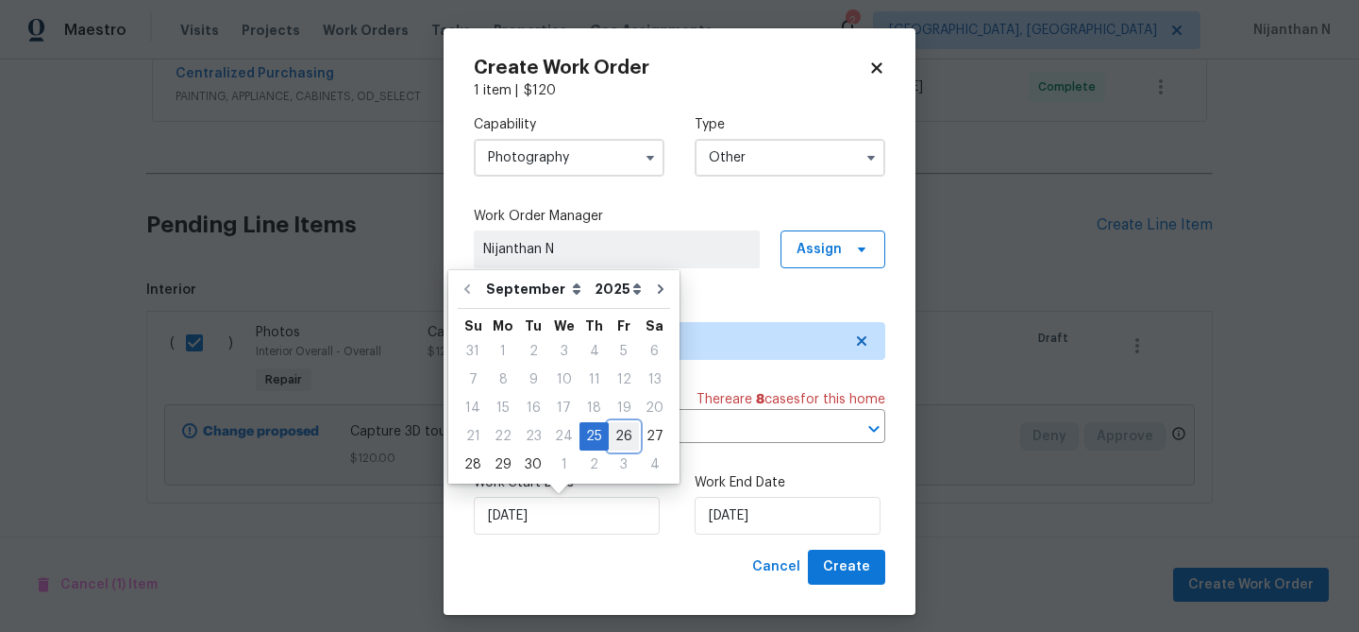
click at [617, 435] on div "26" at bounding box center [624, 436] width 30 height 26
type input "26/09/2025"
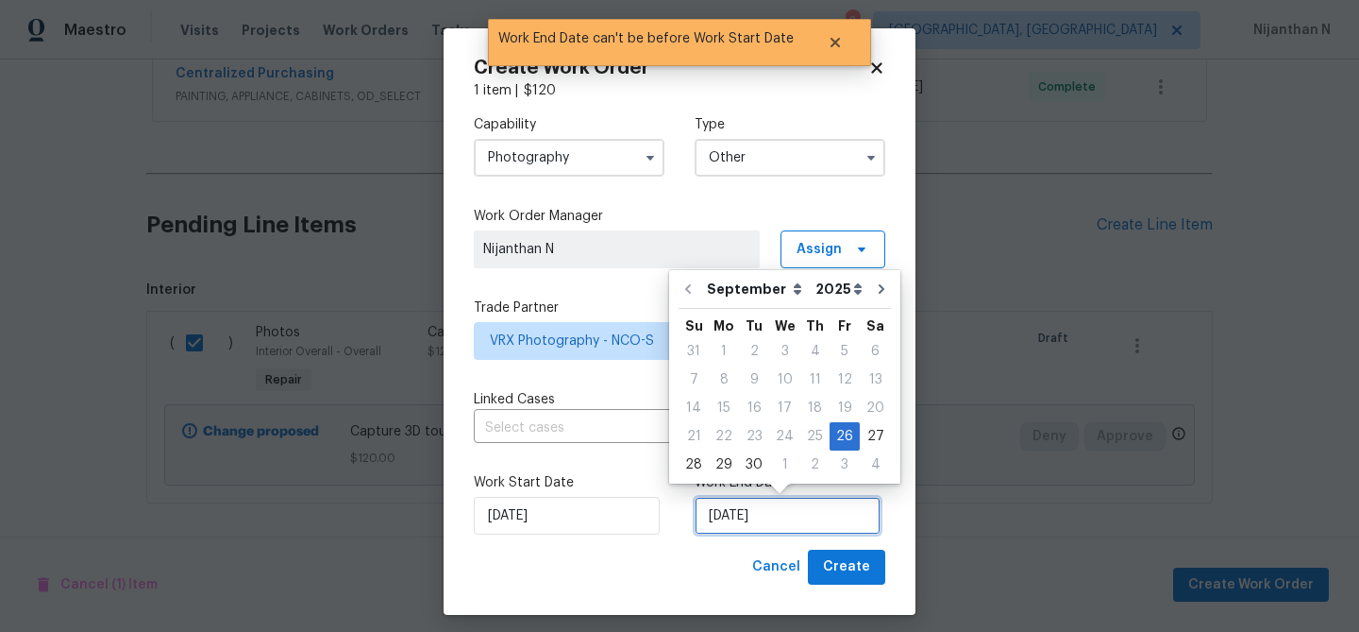
click at [773, 522] on input "26/09/2025" at bounding box center [788, 516] width 186 height 38
click at [869, 438] on div "27" at bounding box center [875, 436] width 31 height 26
type input "27/09/2025"
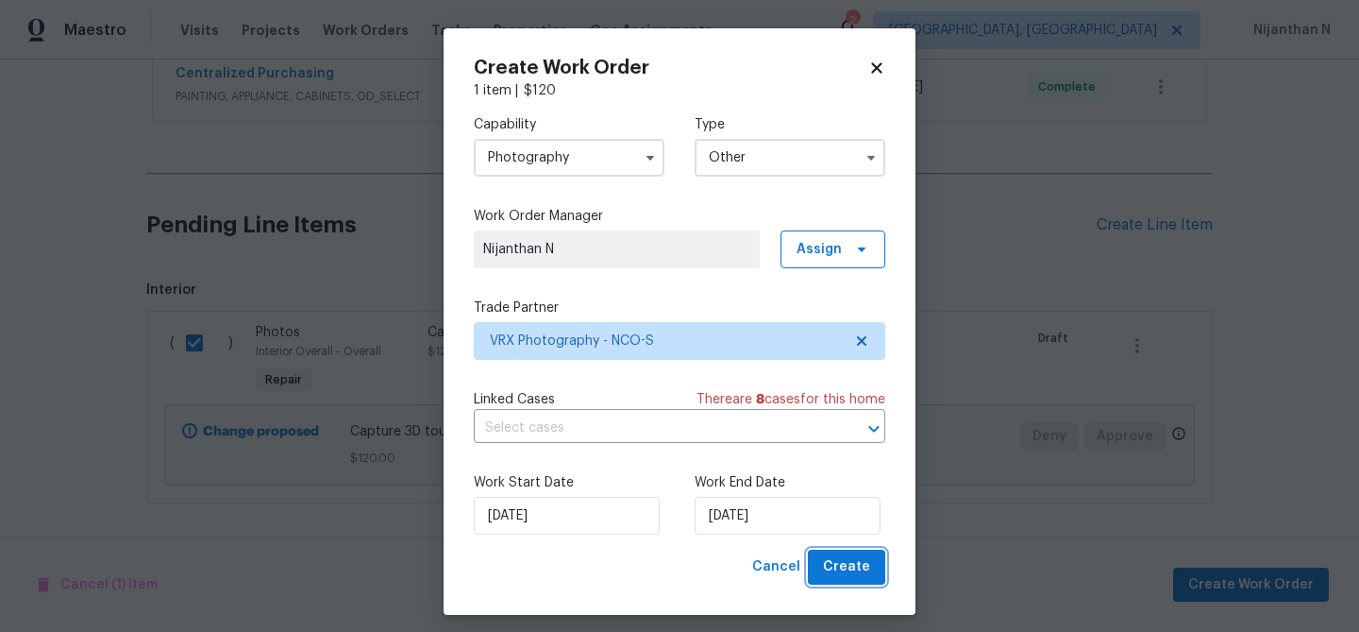
click at [854, 574] on span "Create" at bounding box center [846, 567] width 47 height 24
checkbox input "false"
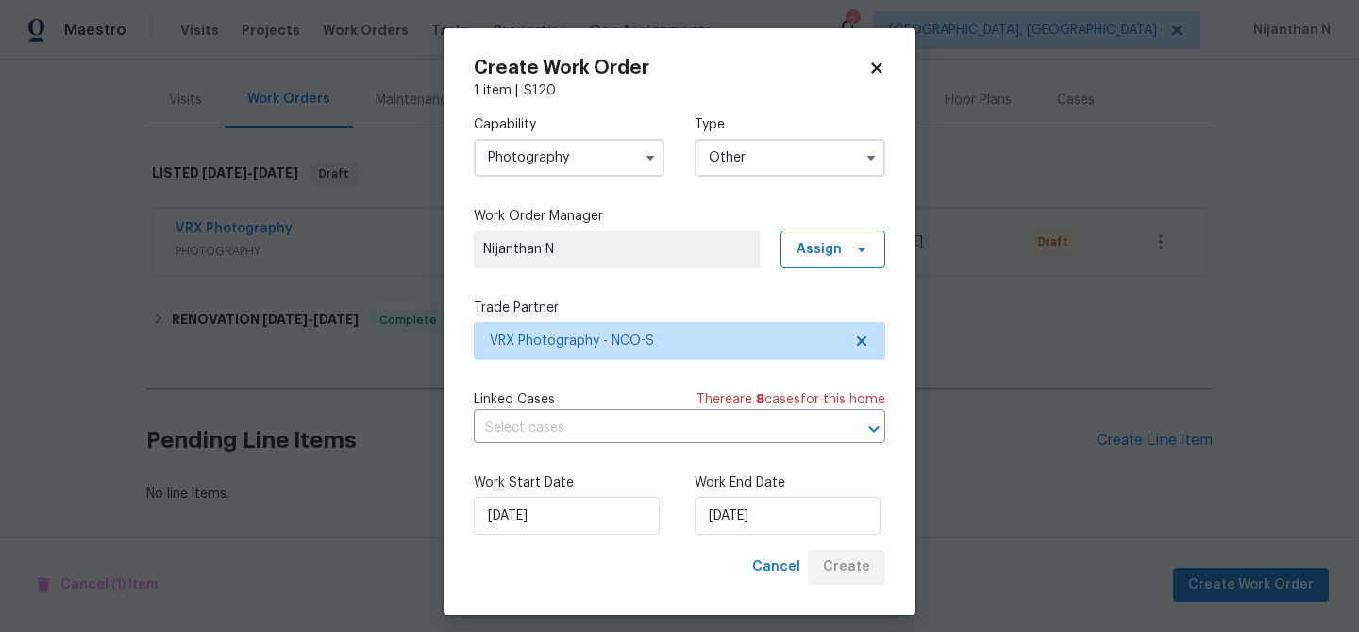
scroll to position [214, 0]
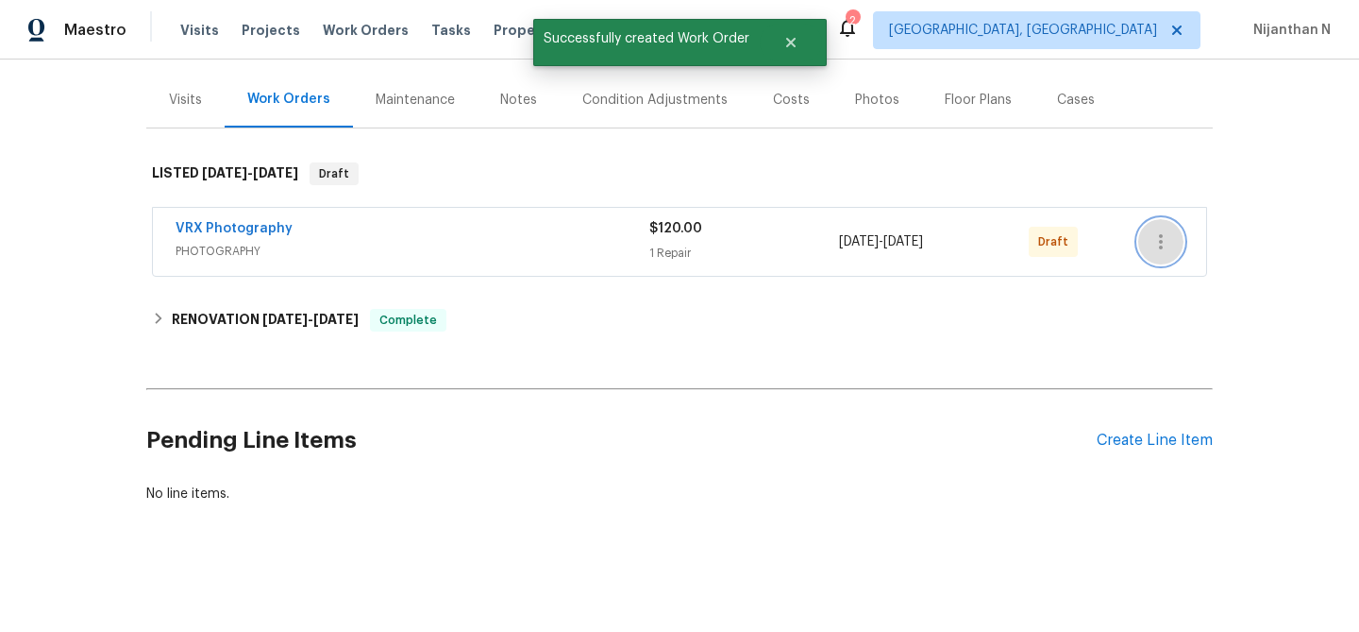
click at [1163, 245] on icon "button" at bounding box center [1161, 241] width 23 height 23
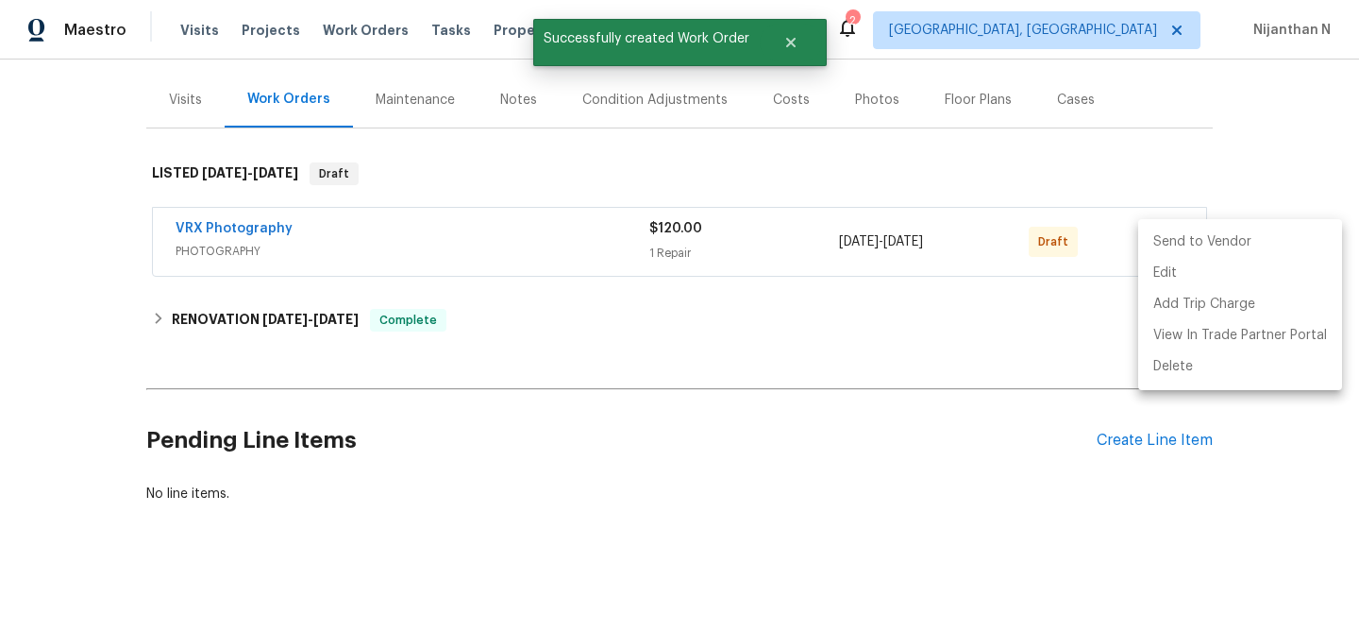
click at [1173, 244] on li "Send to Vendor" at bounding box center [1241, 242] width 204 height 31
